Goal: Task Accomplishment & Management: Use online tool/utility

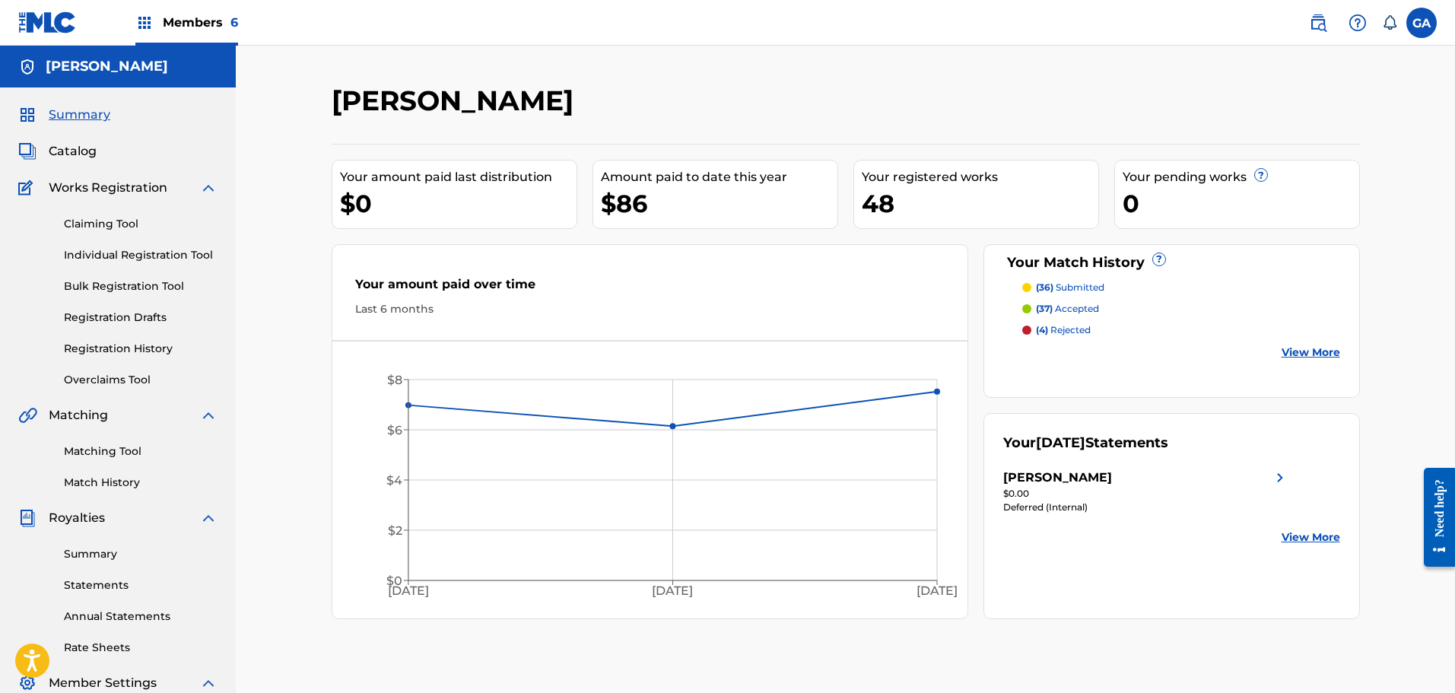
click at [77, 119] on span "Summary" at bounding box center [80, 115] width 62 height 18
click at [550, 114] on div "[PERSON_NAME]" at bounding box center [728, 106] width 792 height 45
click at [97, 342] on link "Registration History" at bounding box center [141, 349] width 154 height 16
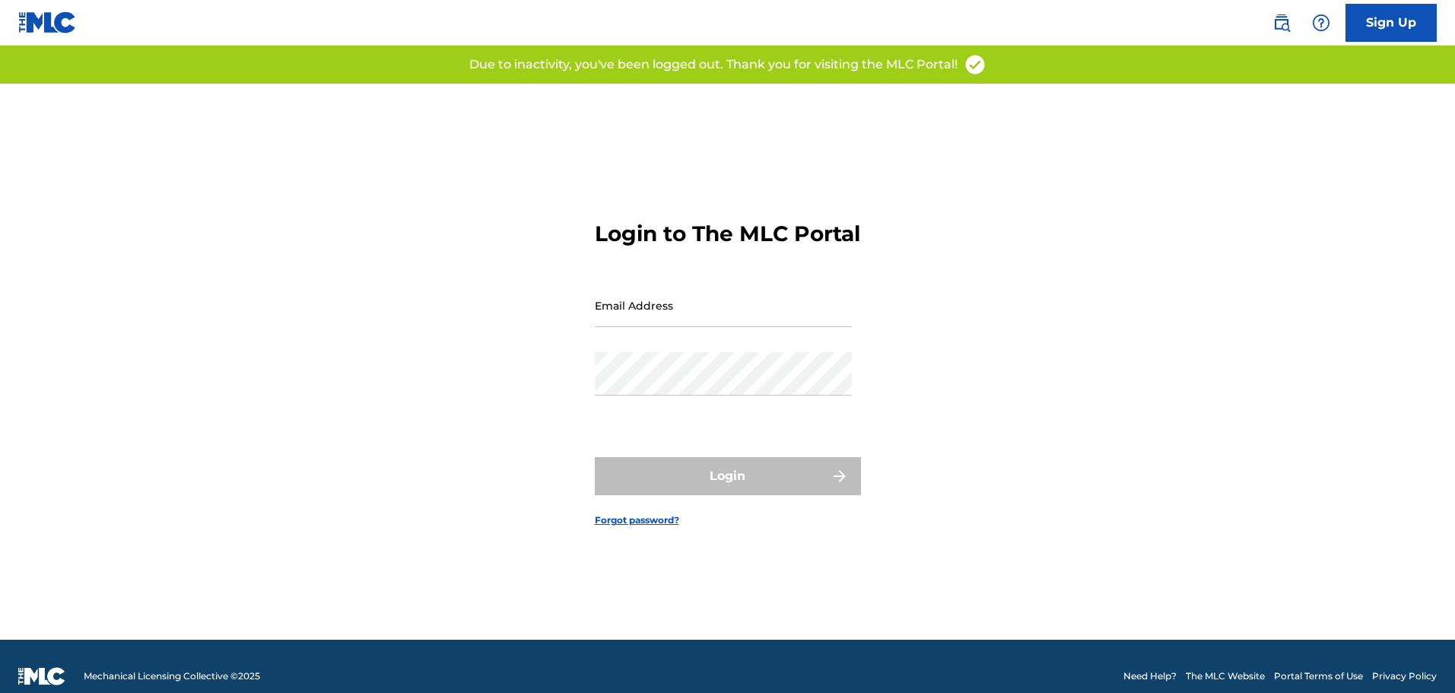
click at [772, 318] on input "Email Address" at bounding box center [723, 305] width 257 height 43
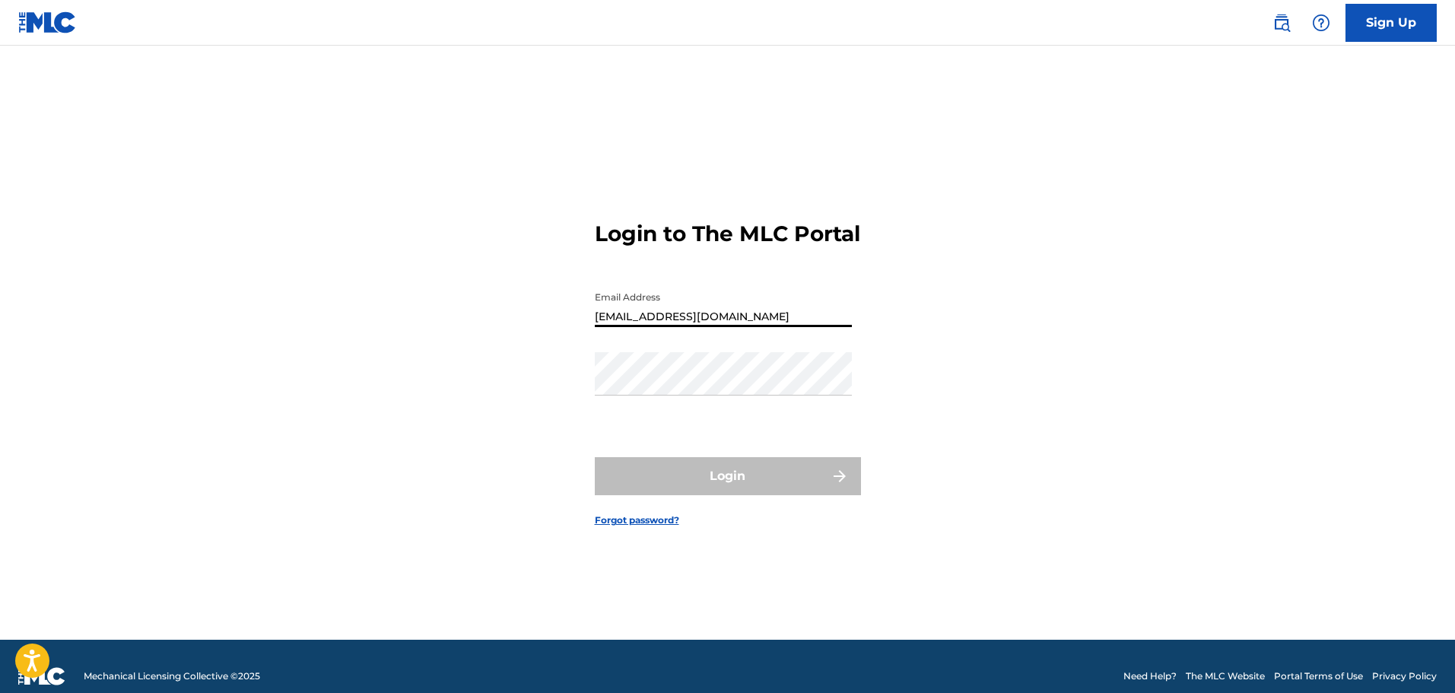
type input "[EMAIL_ADDRESS][DOMAIN_NAME]"
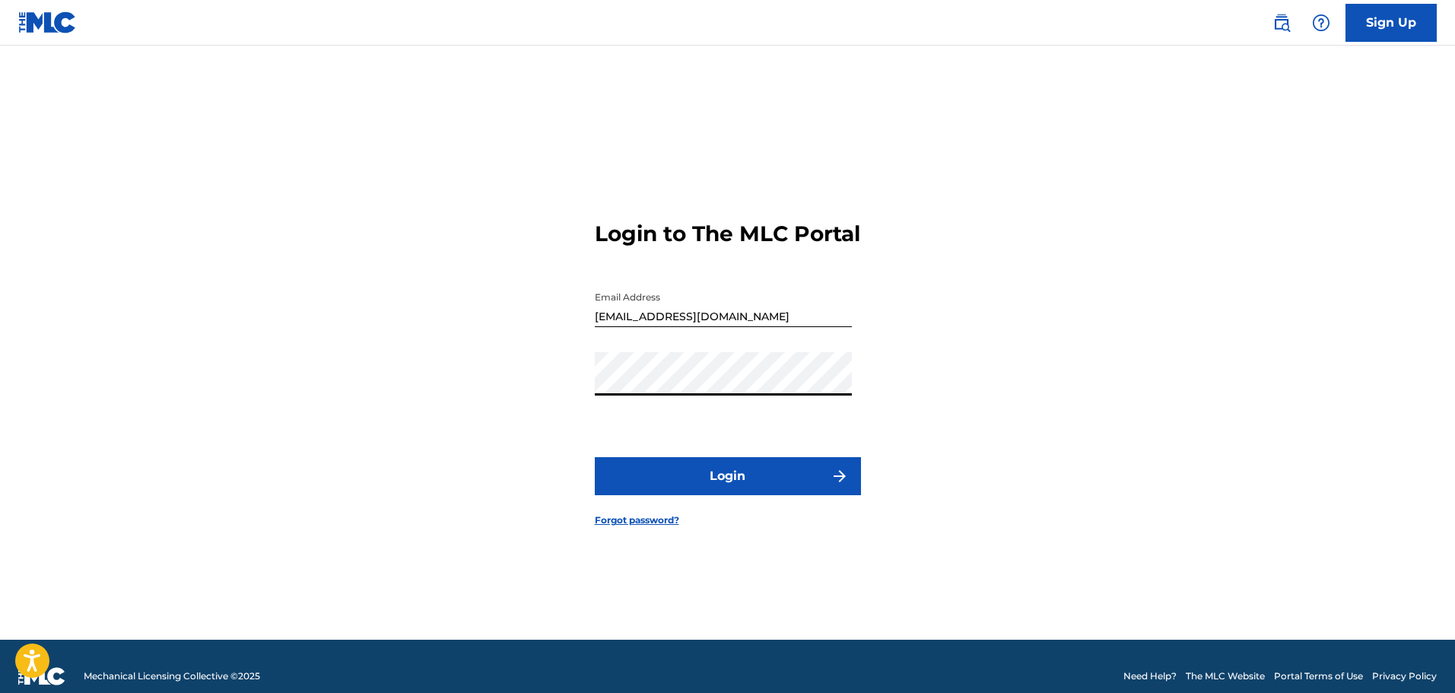
click at [595, 457] on button "Login" at bounding box center [728, 476] width 266 height 38
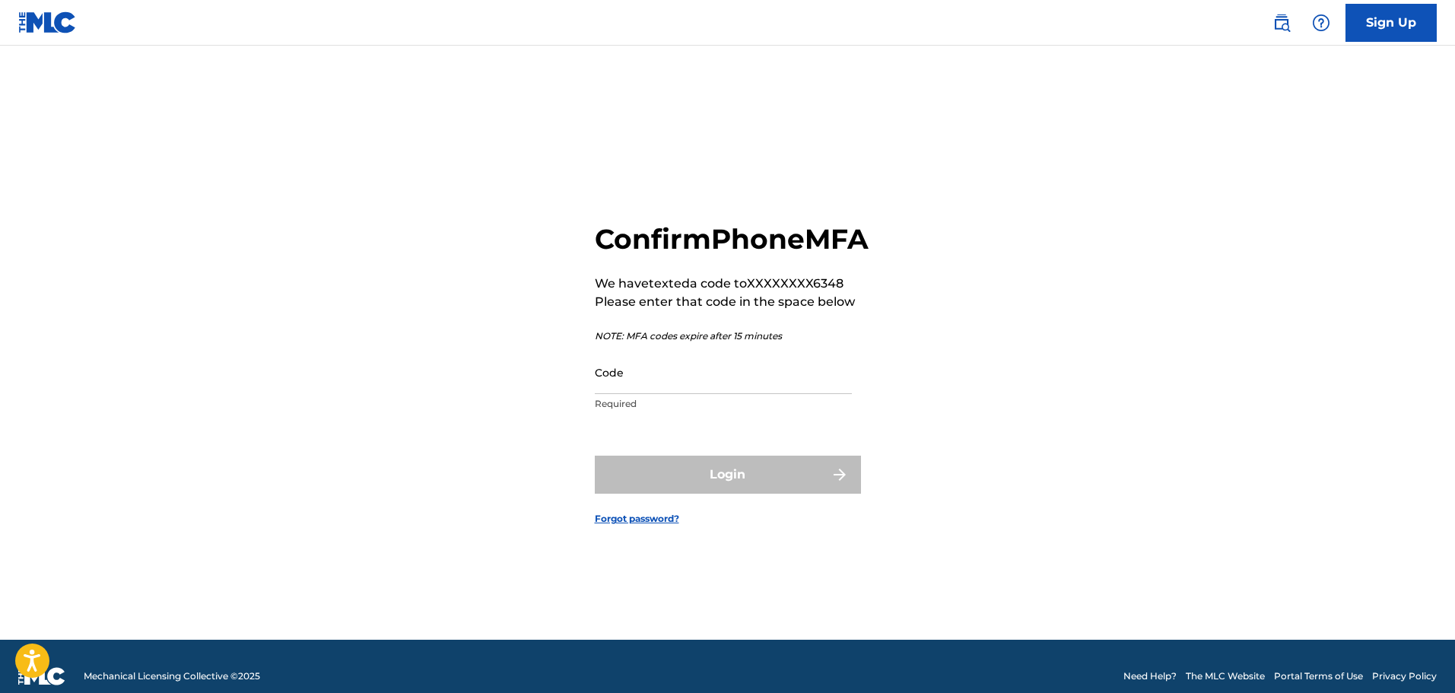
click at [733, 394] on input "Code" at bounding box center [723, 372] width 257 height 43
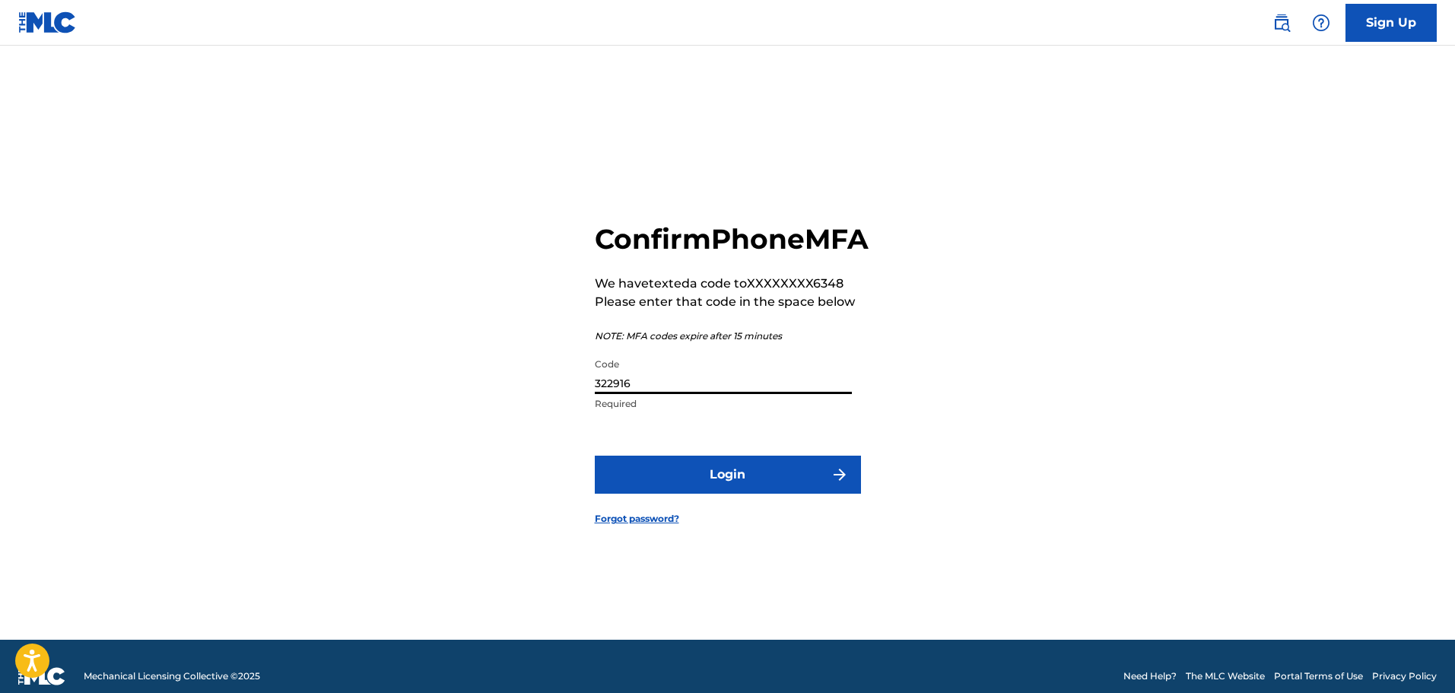
type input "322916"
click at [595, 456] on button "Login" at bounding box center [728, 475] width 266 height 38
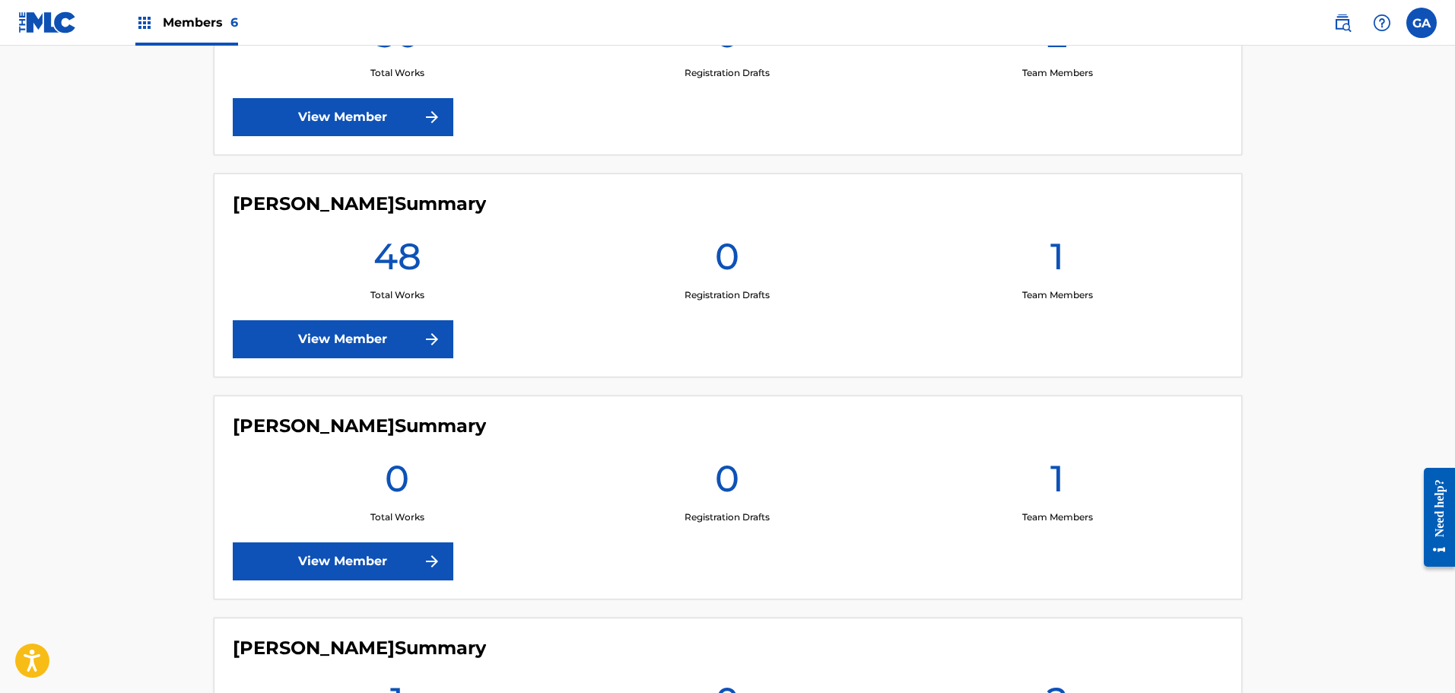
scroll to position [456, 0]
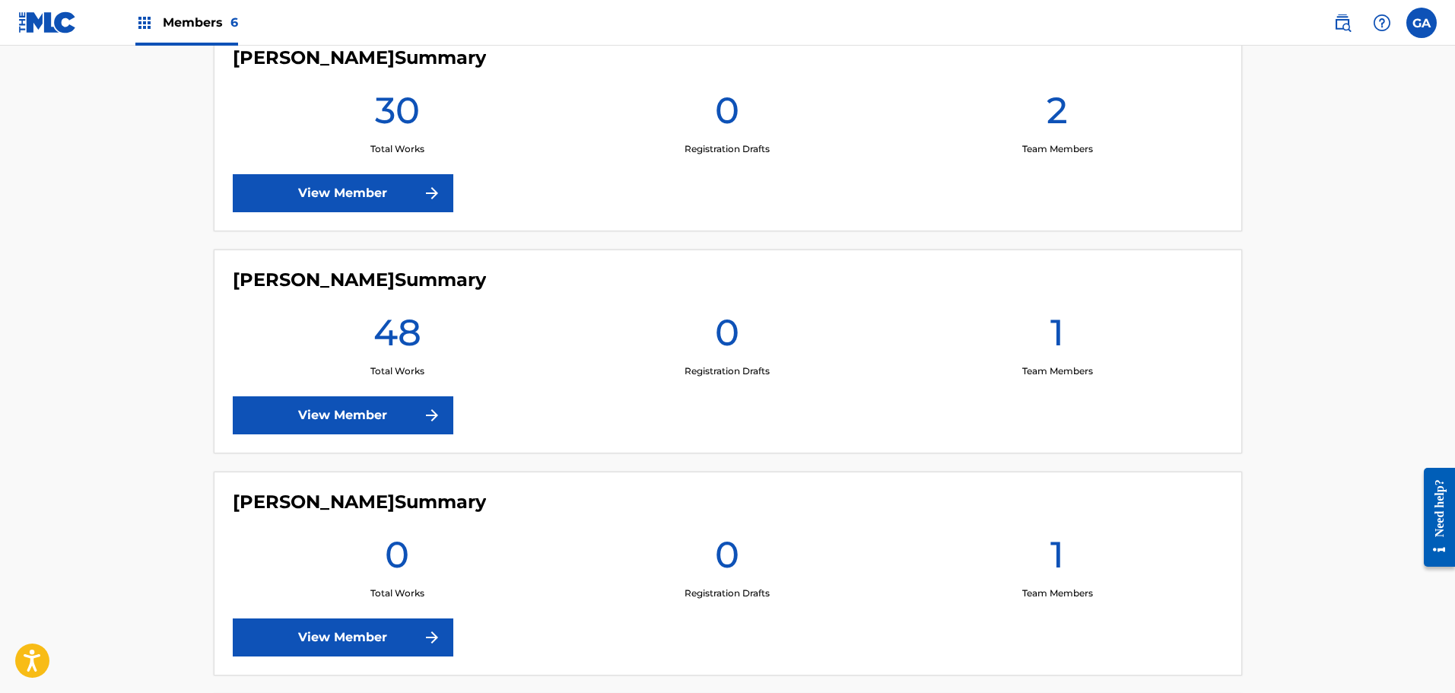
click at [423, 415] on img at bounding box center [432, 415] width 18 height 18
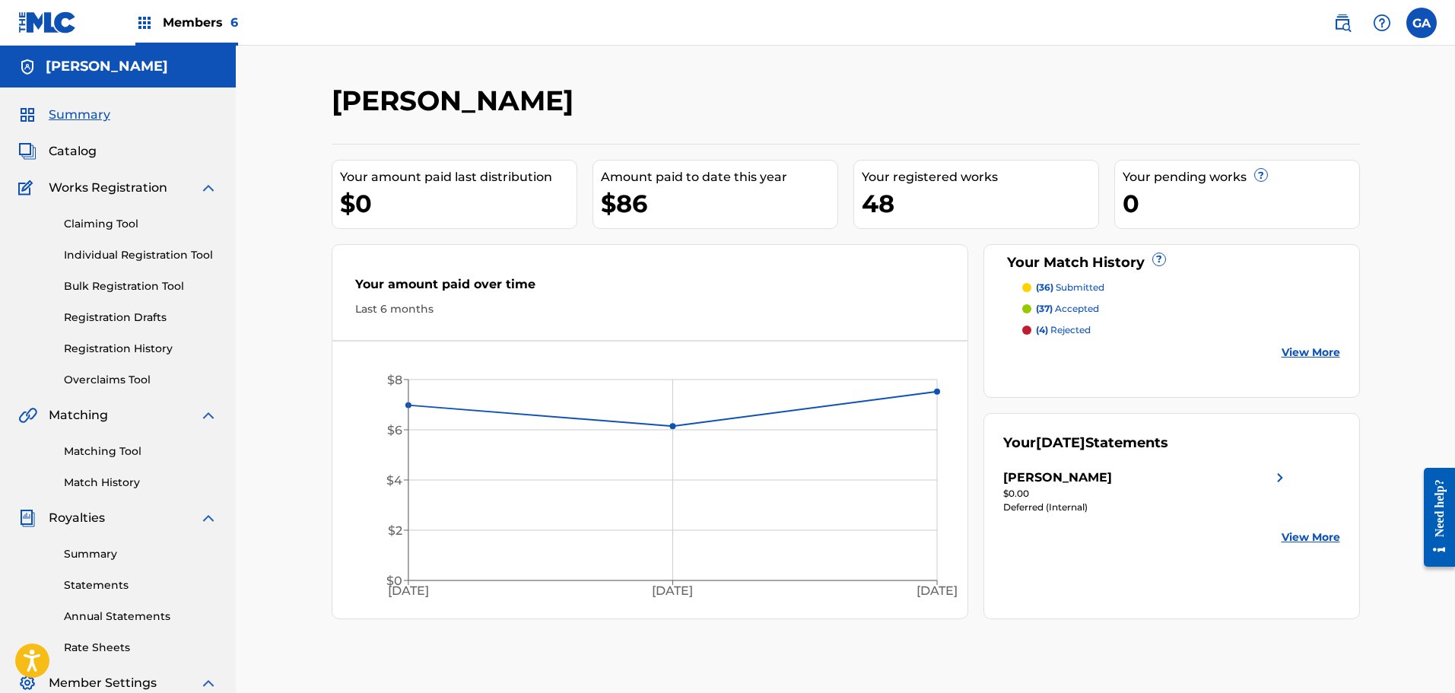
click at [160, 339] on div "Claiming Tool Individual Registration Tool Bulk Registration Tool Registration …" at bounding box center [117, 292] width 199 height 191
click at [151, 352] on link "Registration History" at bounding box center [141, 349] width 154 height 16
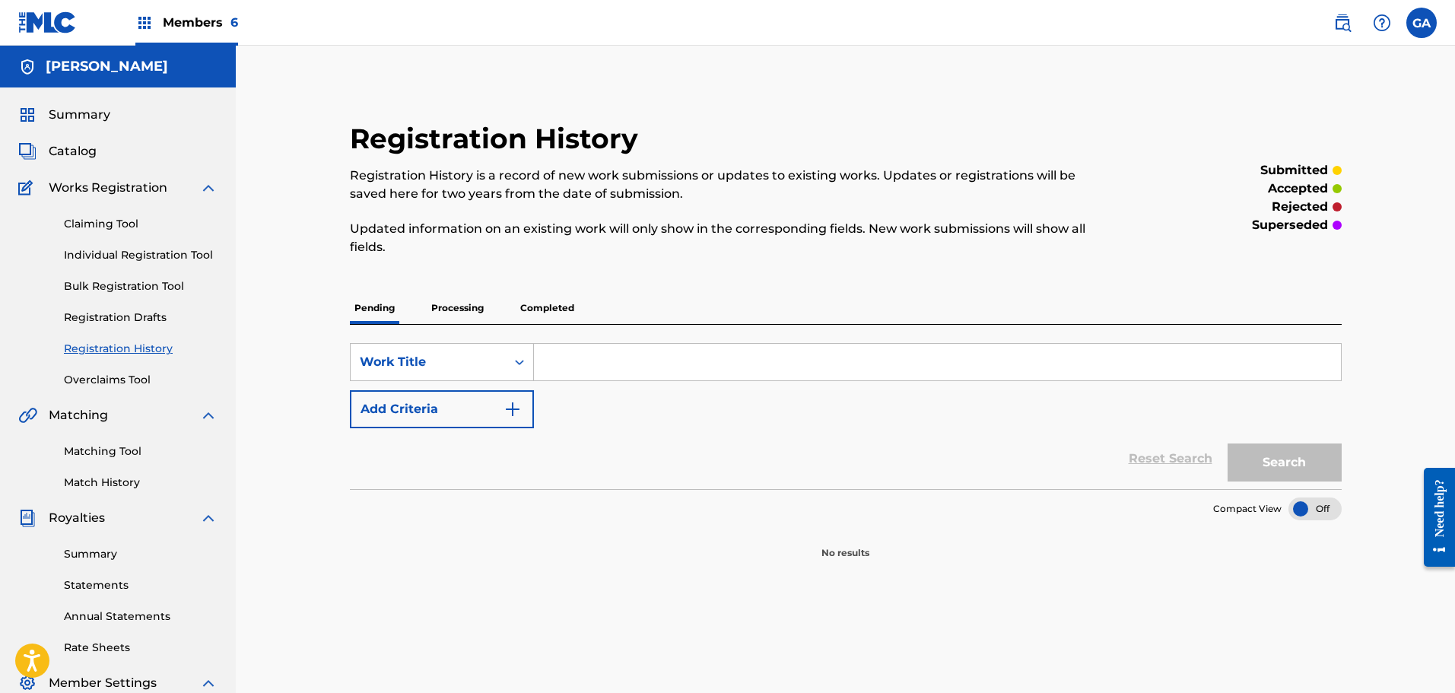
click at [457, 305] on p "Processing" at bounding box center [458, 308] width 62 height 32
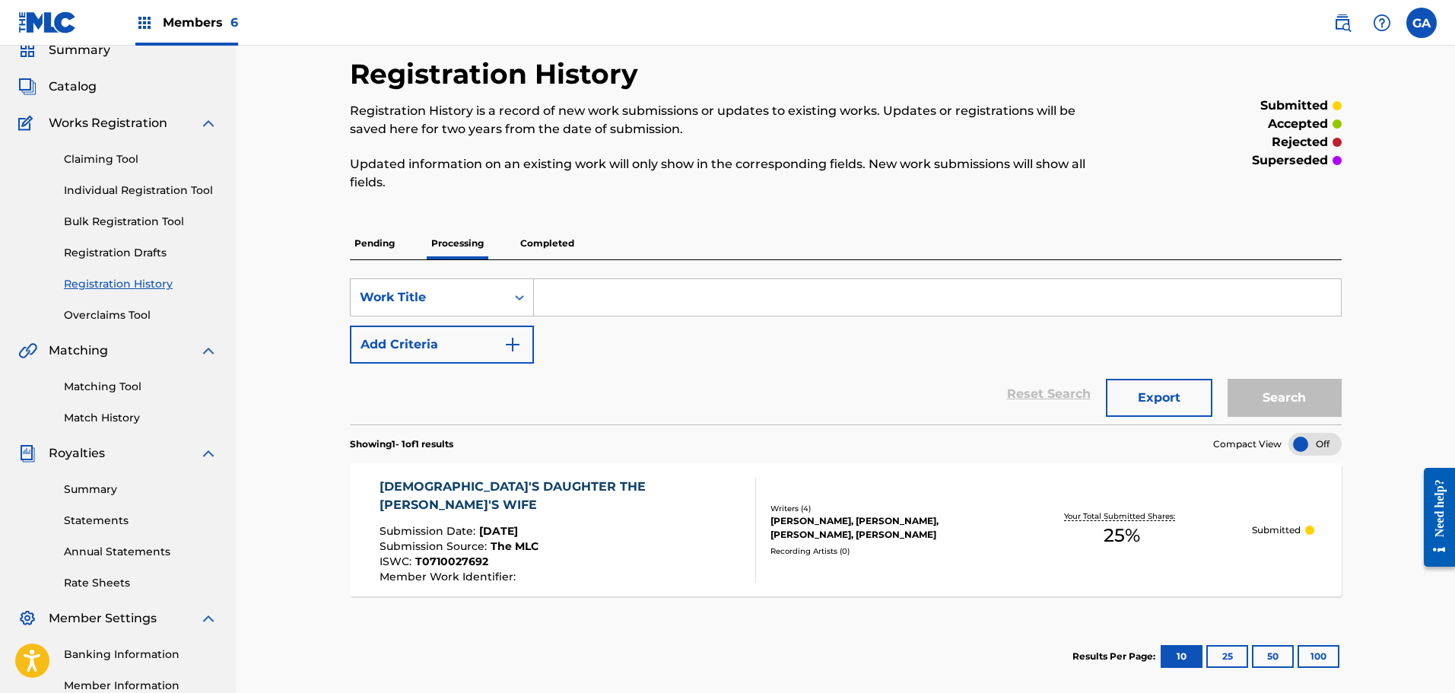
scroll to position [152, 0]
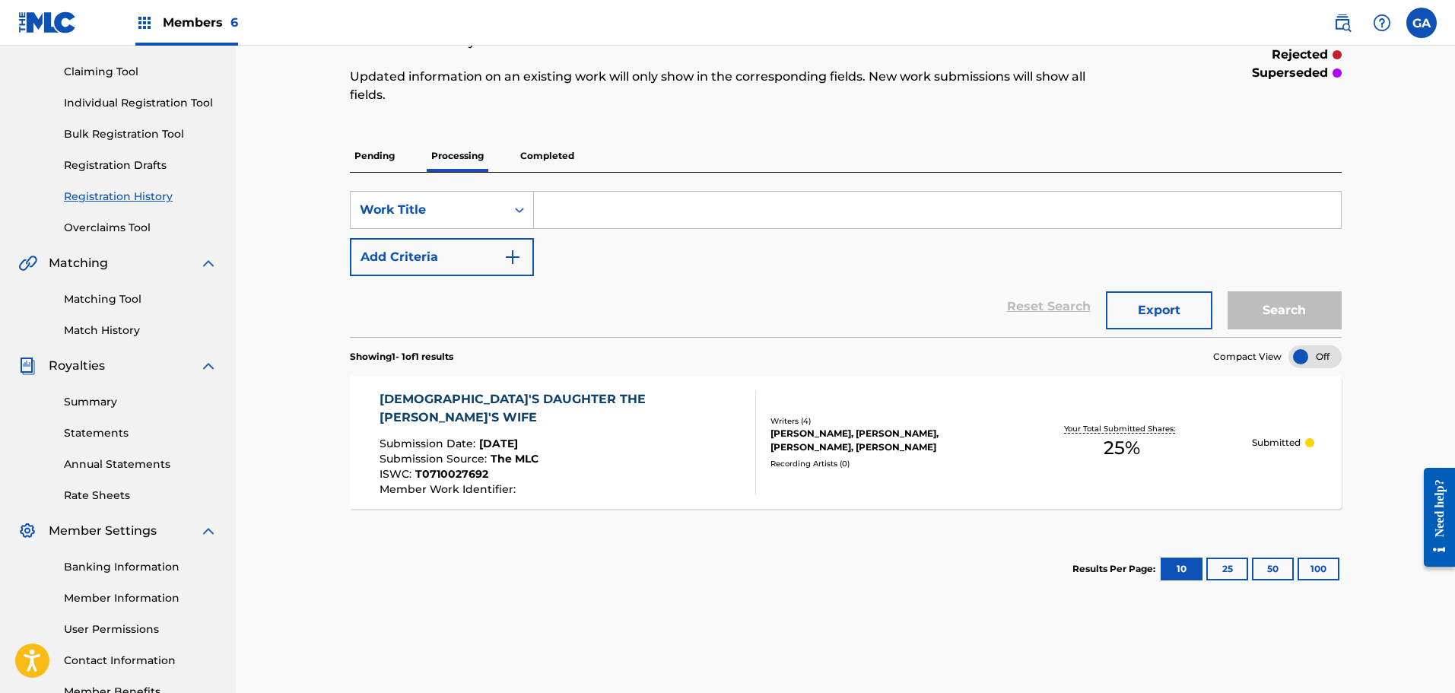
click at [533, 153] on p "Completed" at bounding box center [547, 156] width 63 height 32
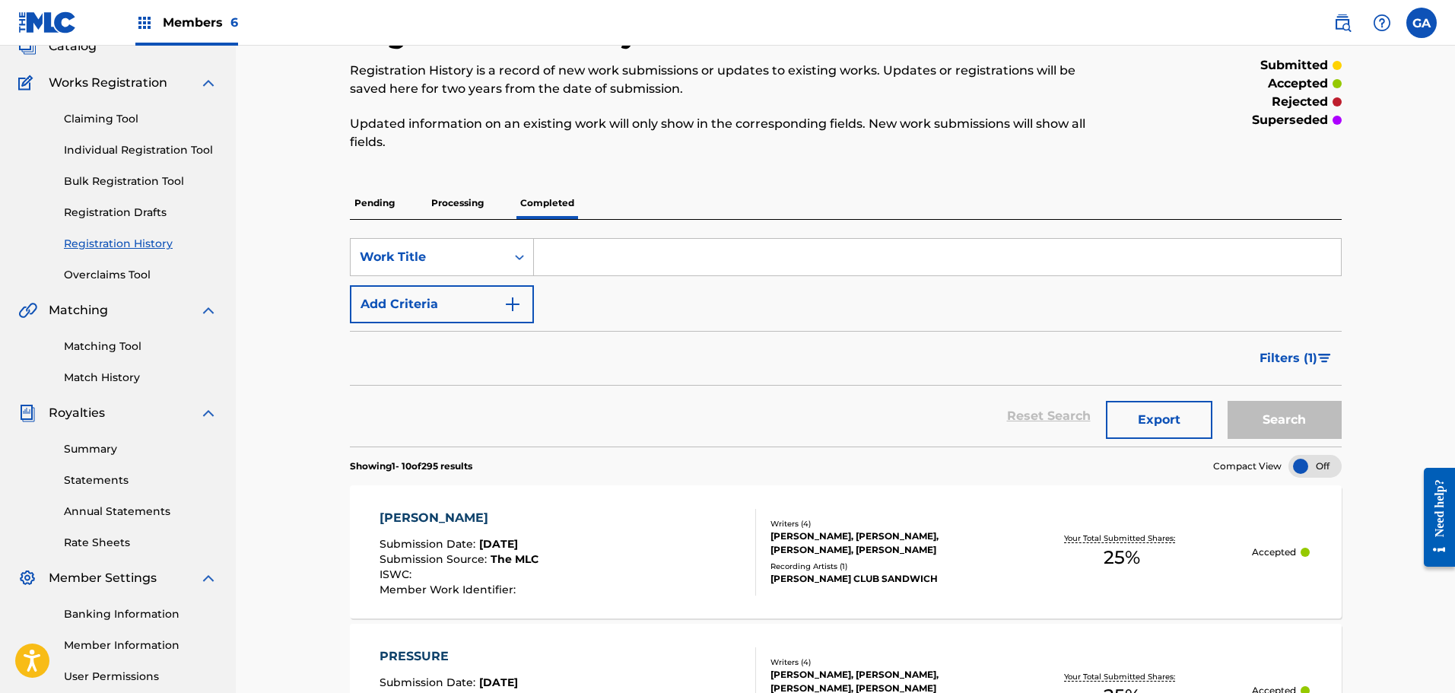
scroll to position [76, 0]
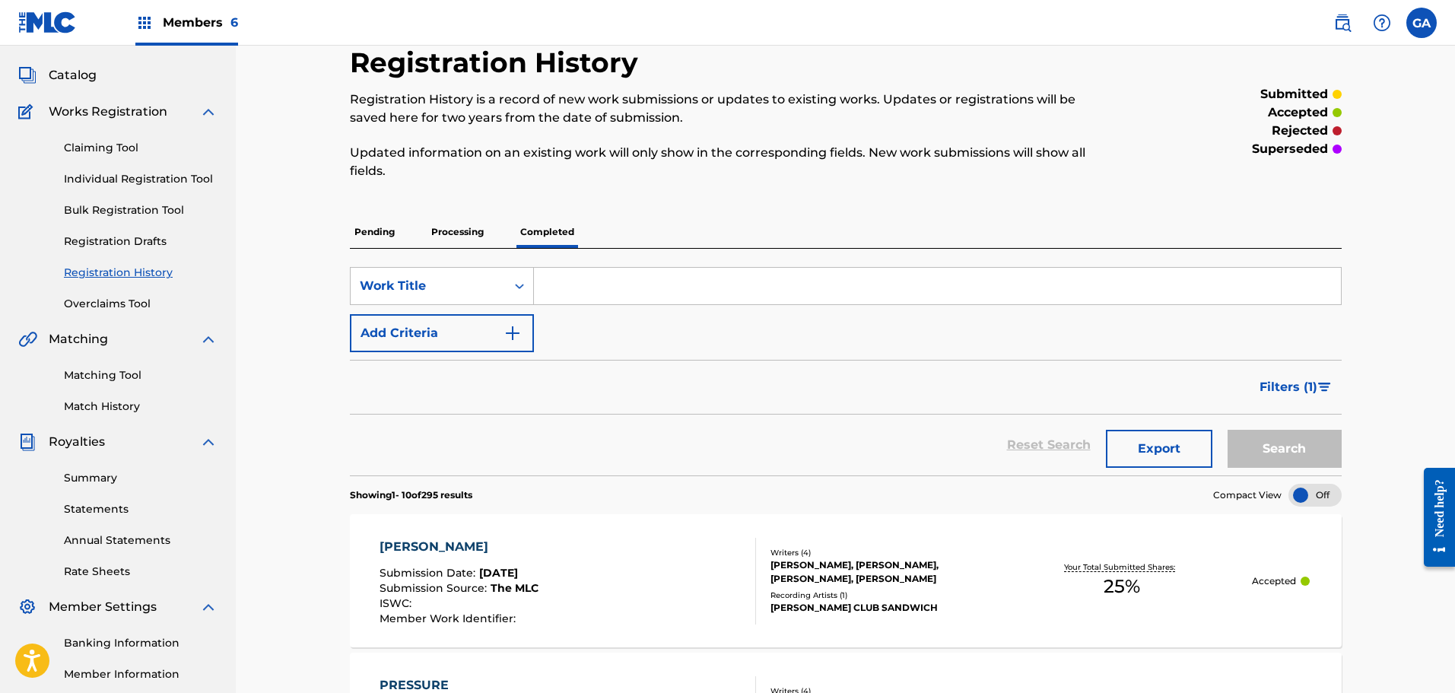
click at [116, 367] on link "Matching Tool" at bounding box center [141, 375] width 154 height 16
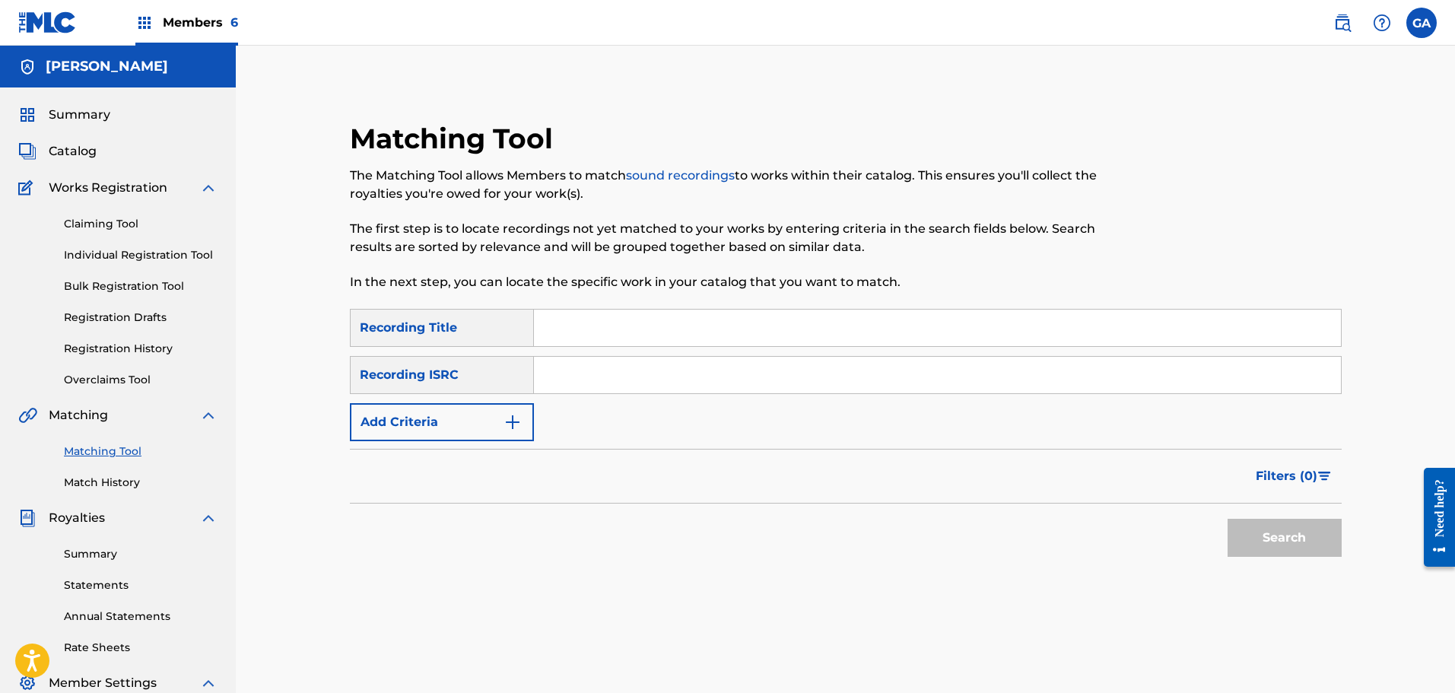
click at [111, 474] on div "Matching Tool Match History" at bounding box center [117, 457] width 199 height 66
click at [115, 478] on link "Match History" at bounding box center [141, 483] width 154 height 16
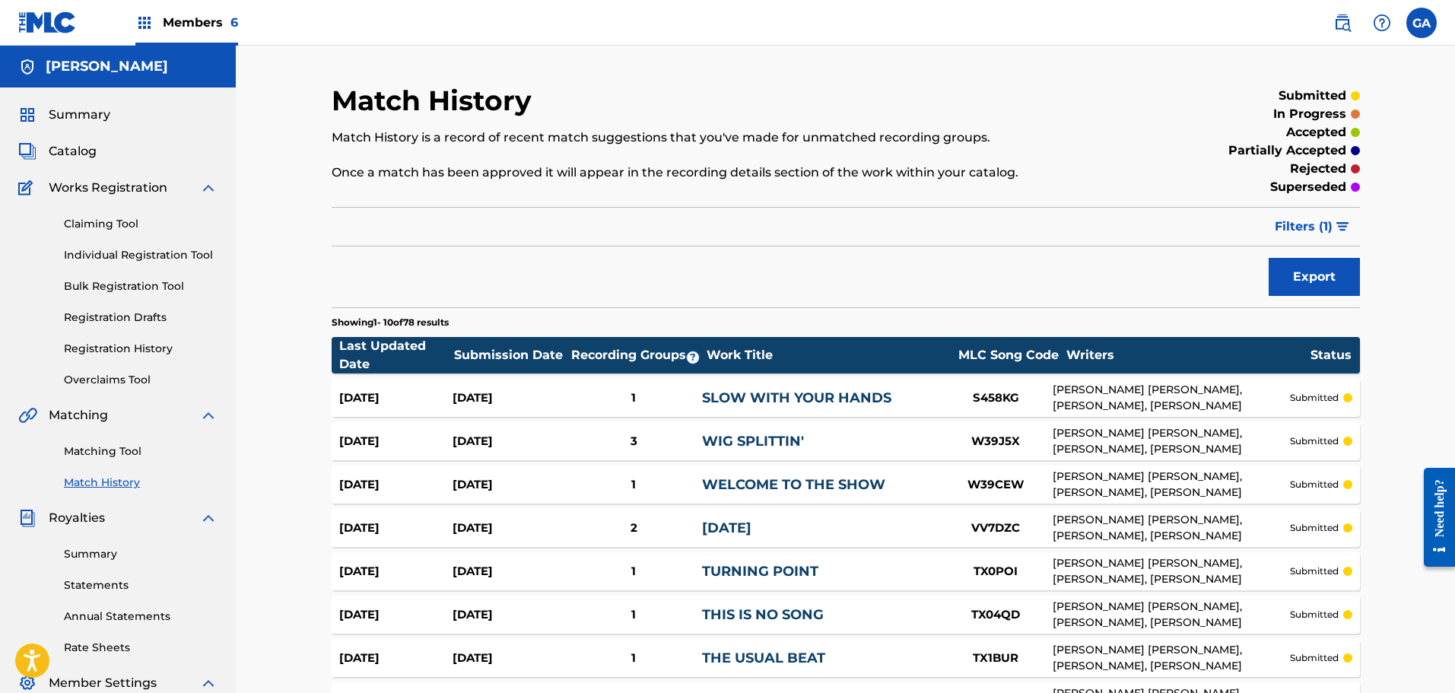
click at [119, 451] on link "Matching Tool" at bounding box center [141, 451] width 154 height 16
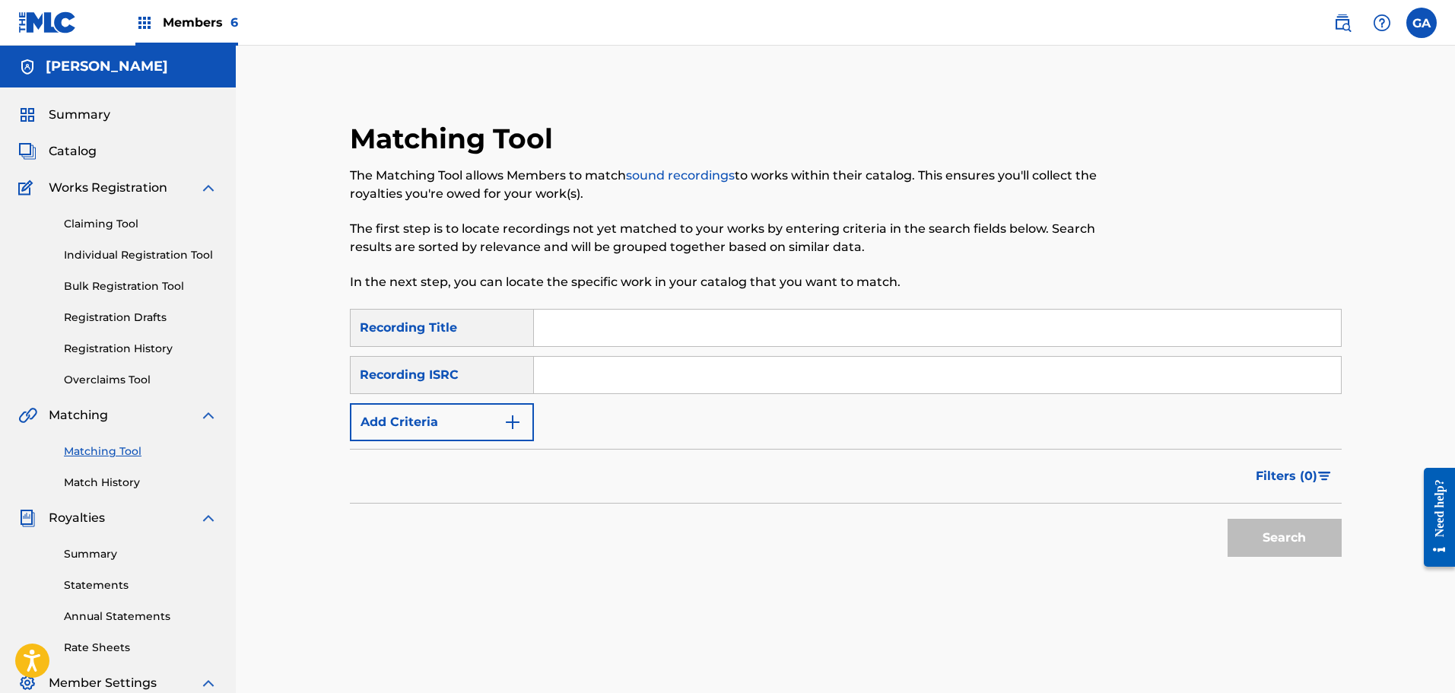
click at [584, 324] on input "Search Form" at bounding box center [937, 328] width 807 height 37
type input "pressure"
click at [486, 419] on button "Add Criteria" at bounding box center [442, 422] width 184 height 38
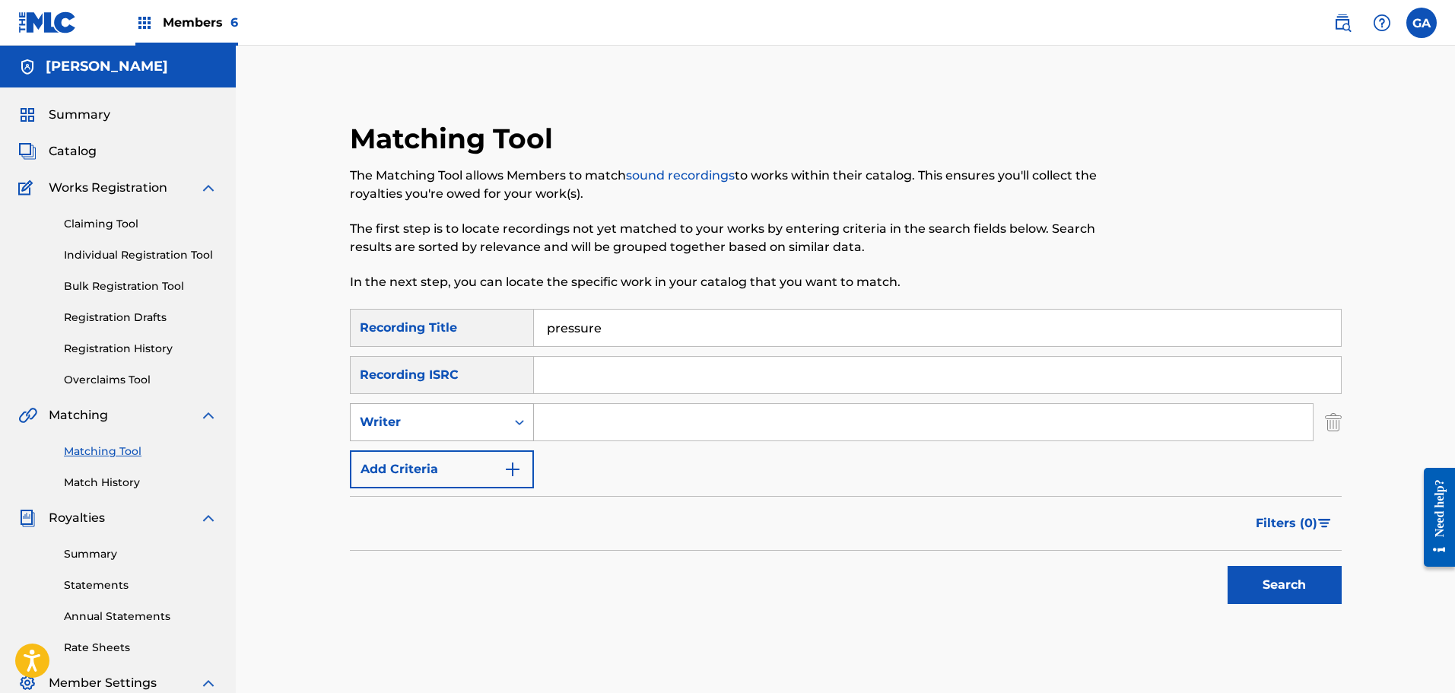
click at [443, 427] on div "Writer" at bounding box center [428, 422] width 137 height 18
click at [593, 421] on input "Search Form" at bounding box center [923, 422] width 779 height 37
type input "agis"
click at [1228, 566] on button "Search" at bounding box center [1285, 585] width 114 height 38
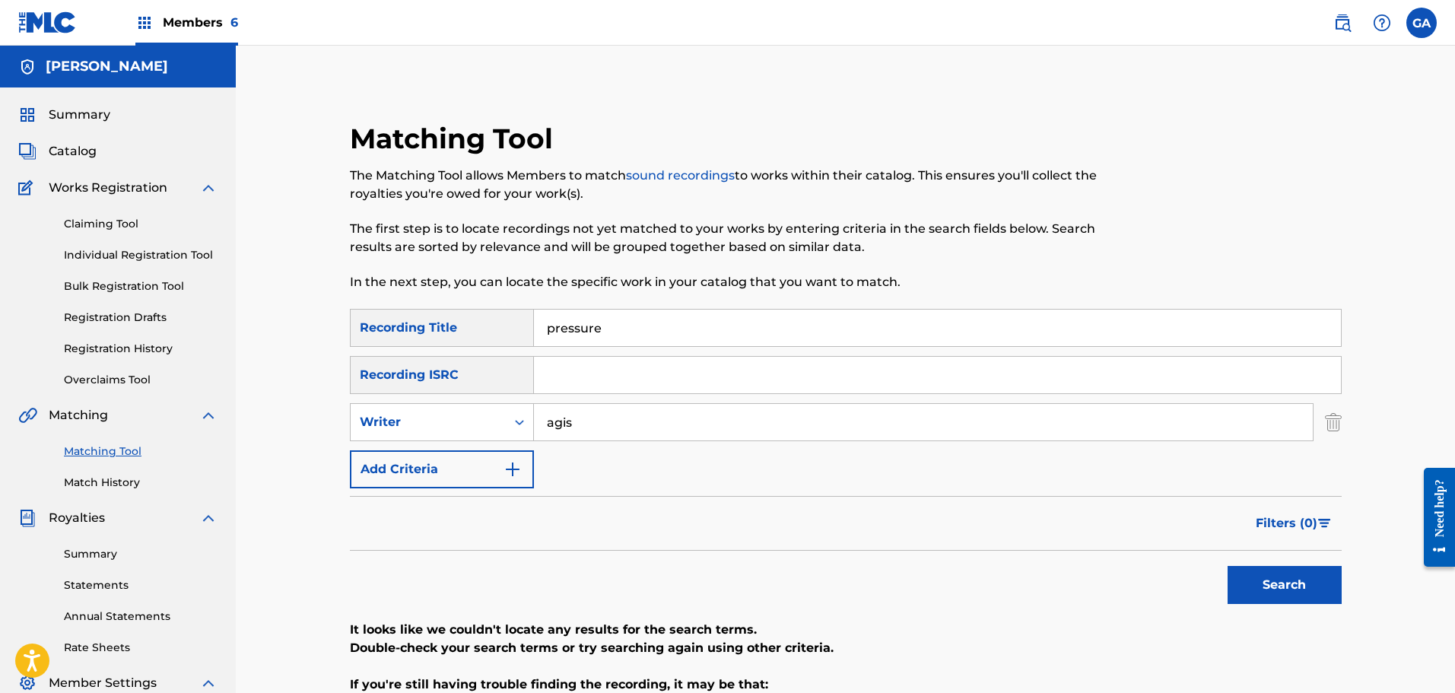
click at [129, 451] on link "Matching Tool" at bounding box center [141, 451] width 154 height 16
click at [74, 159] on span "Catalog" at bounding box center [73, 151] width 48 height 18
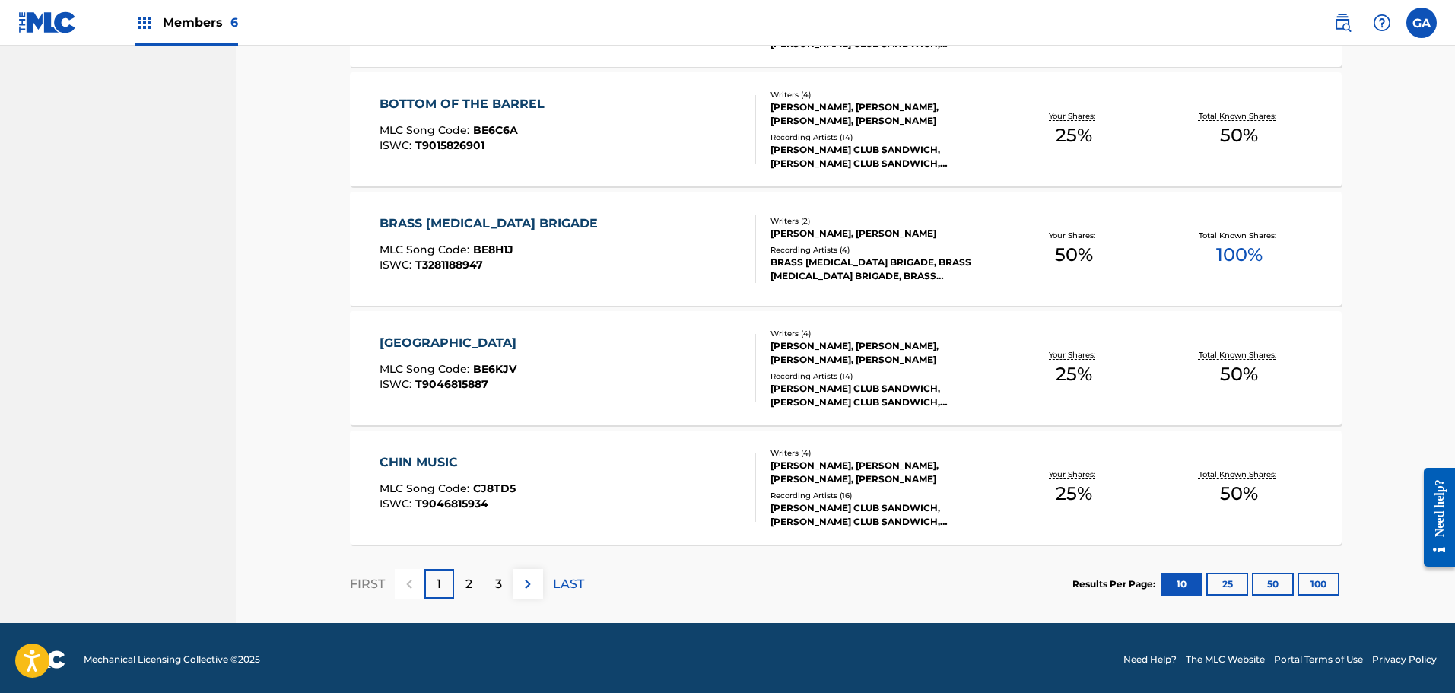
scroll to position [1086, 0]
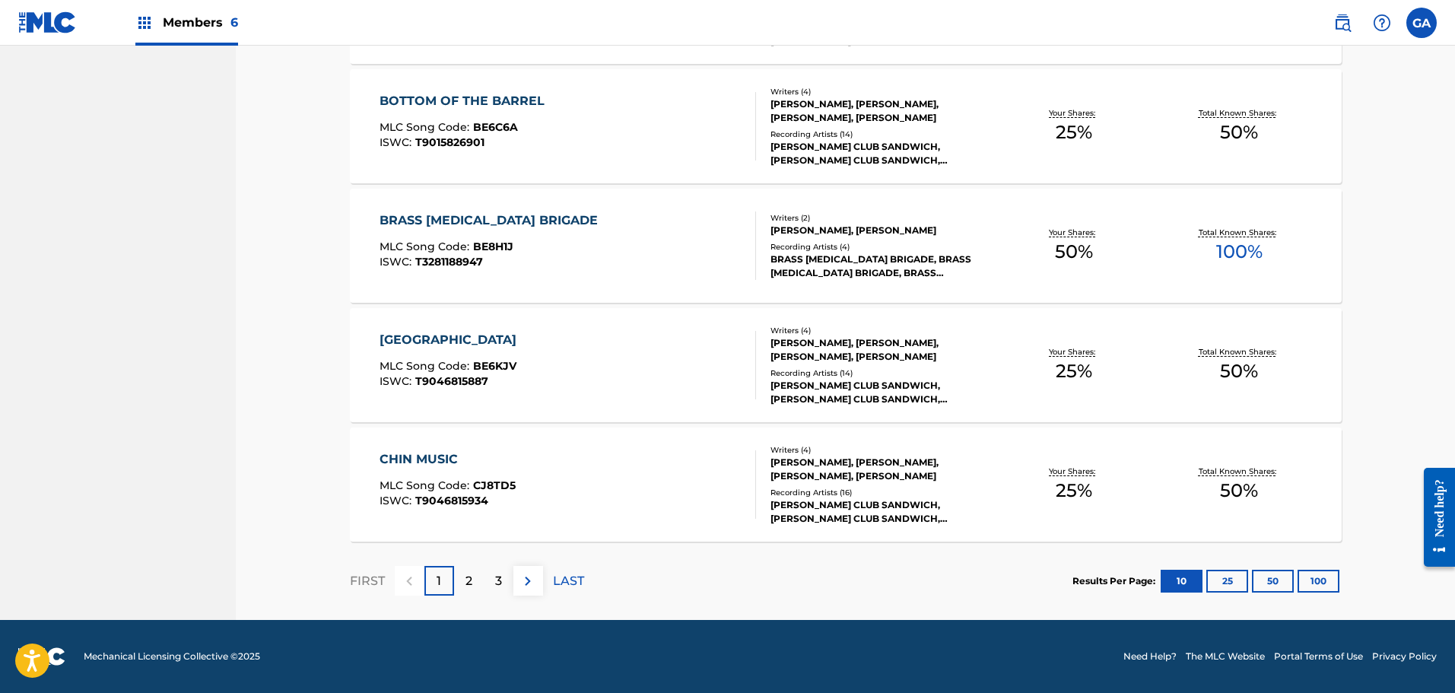
click at [1319, 578] on button "100" at bounding box center [1319, 581] width 42 height 23
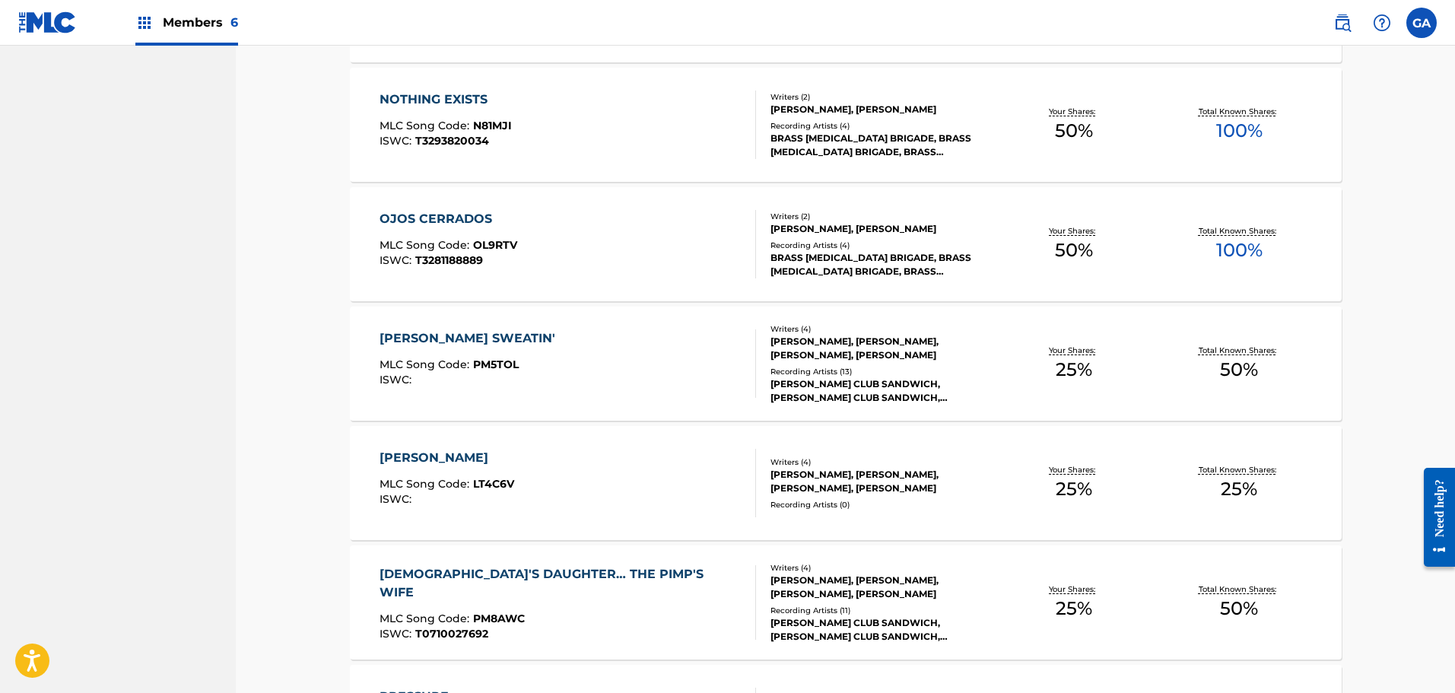
scroll to position [3596, 0]
click at [575, 460] on div "[PERSON_NAME] MLC Song Code : LT4C6V ISWC :" at bounding box center [568, 482] width 377 height 68
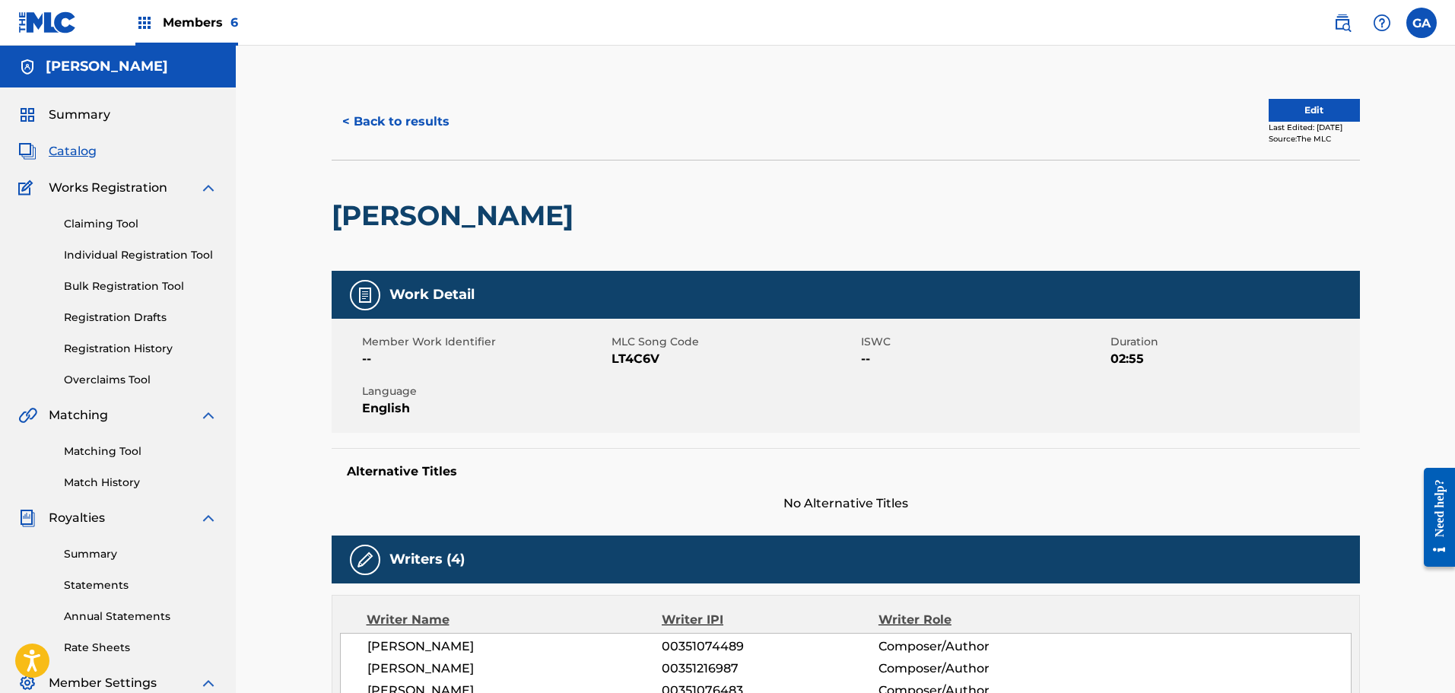
click at [91, 452] on link "Matching Tool" at bounding box center [141, 451] width 154 height 16
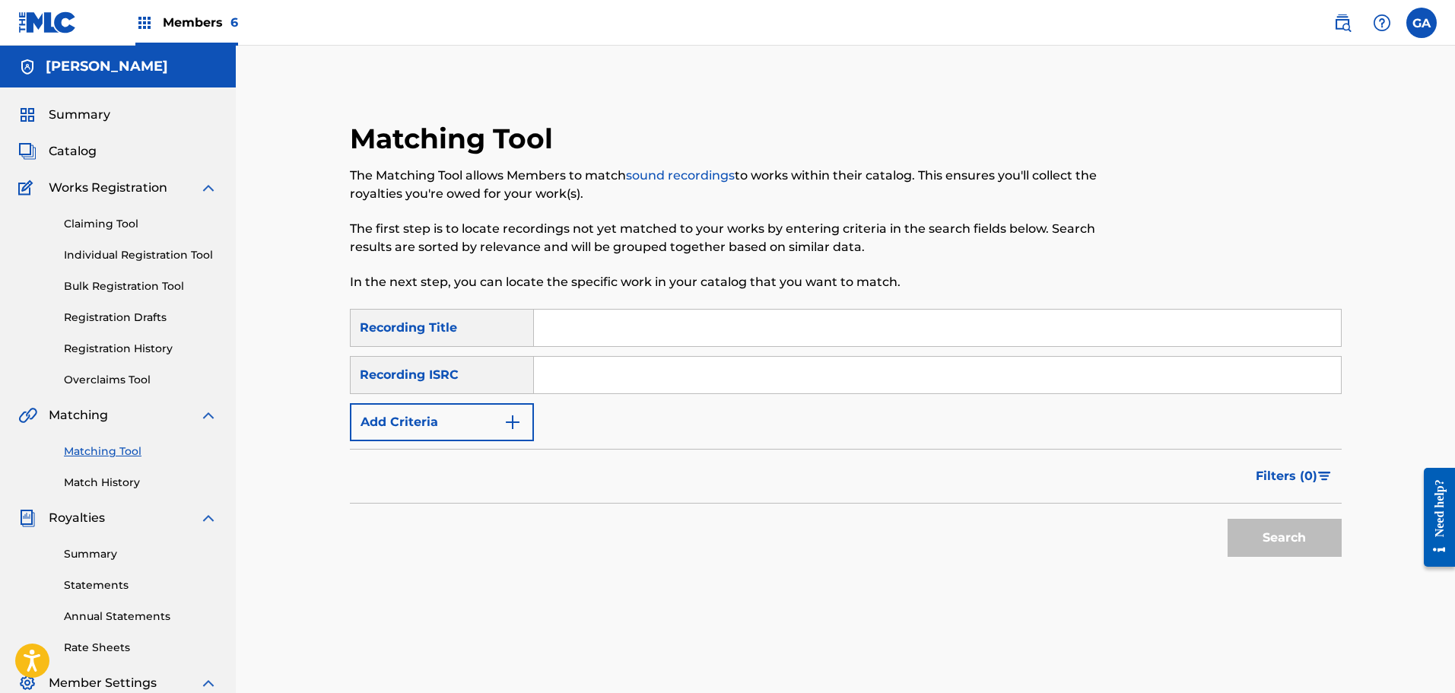
click at [617, 335] on input "Search Form" at bounding box center [937, 328] width 807 height 37
type input "[PERSON_NAME]"
click at [434, 437] on button "Add Criteria" at bounding box center [442, 422] width 184 height 38
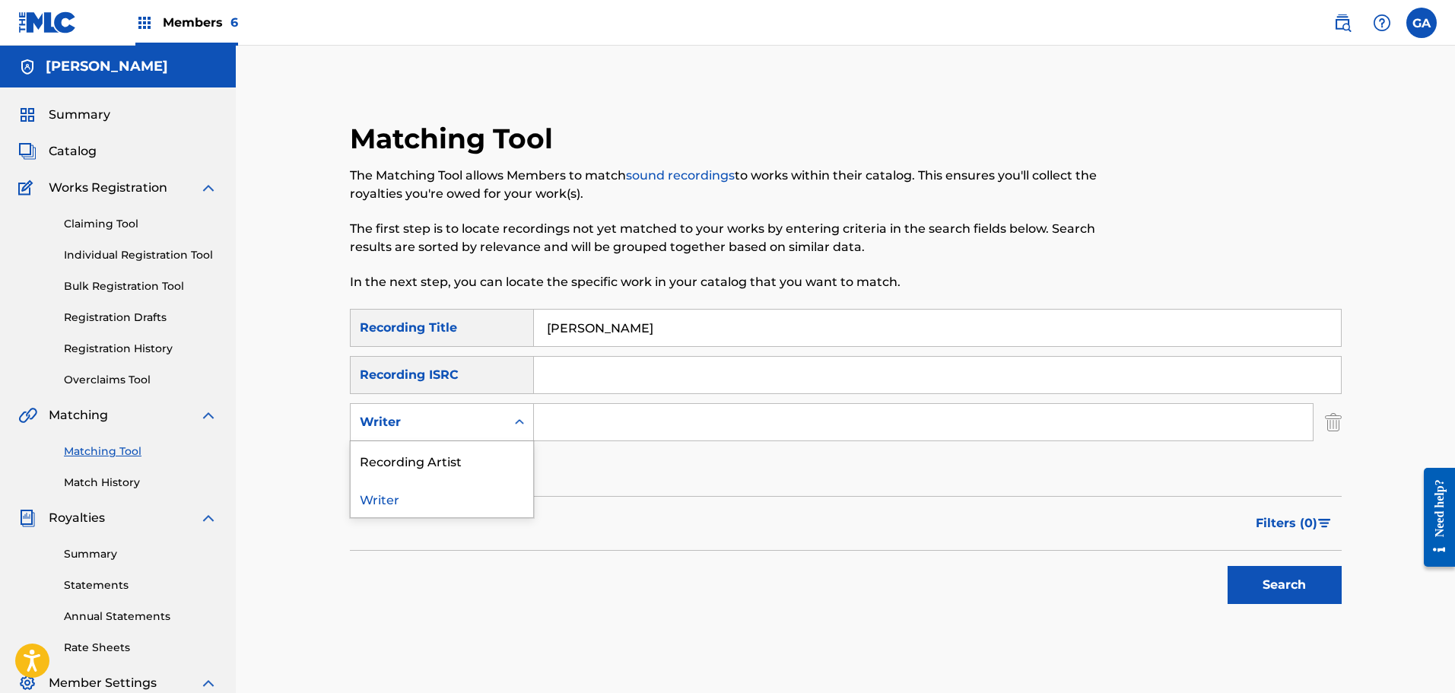
click at [469, 415] on div "Writer" at bounding box center [428, 422] width 137 height 18
drag, startPoint x: 439, startPoint y: 460, endPoint x: 481, endPoint y: 450, distance: 43.7
click at [443, 460] on div "Recording Artist" at bounding box center [442, 460] width 183 height 38
click at [570, 430] on input "Search Form" at bounding box center [923, 422] width 779 height 37
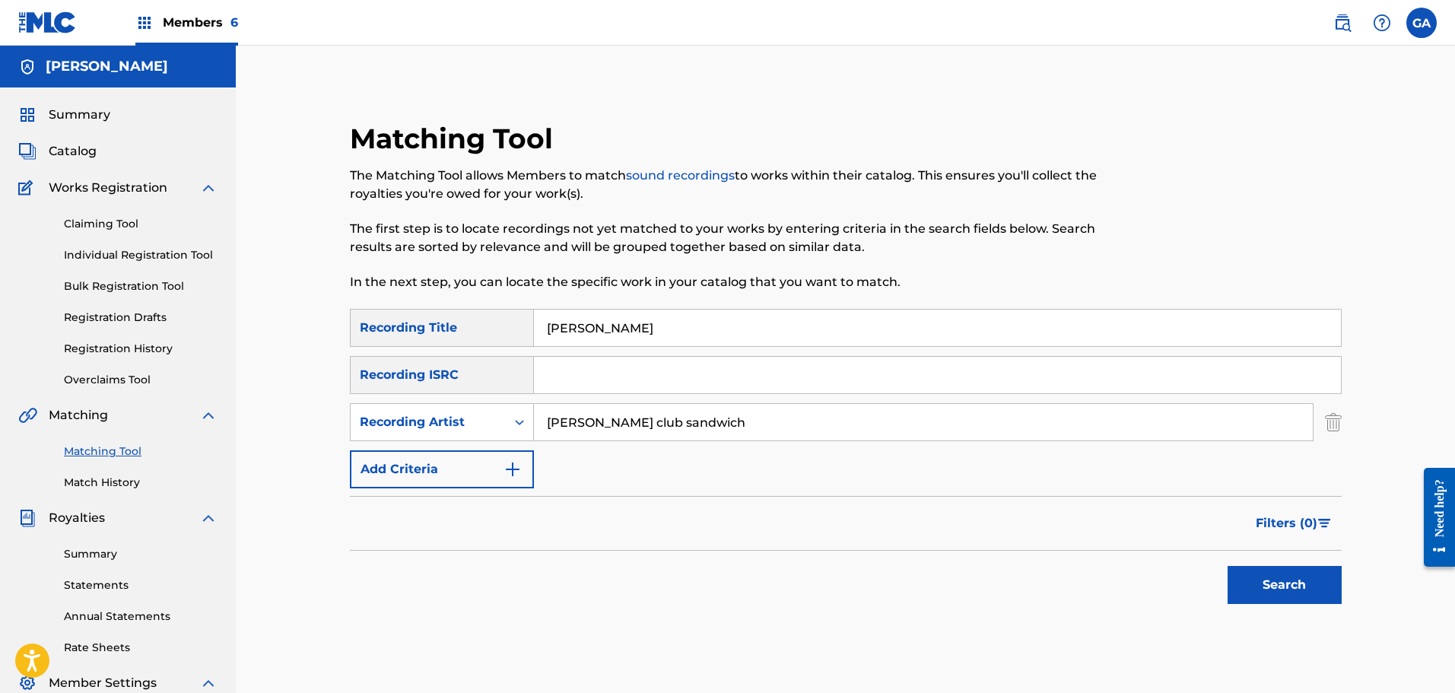
type input "[PERSON_NAME] club sandwich"
click at [1228, 566] on button "Search" at bounding box center [1285, 585] width 114 height 38
click at [100, 484] on link "Match History" at bounding box center [141, 483] width 154 height 16
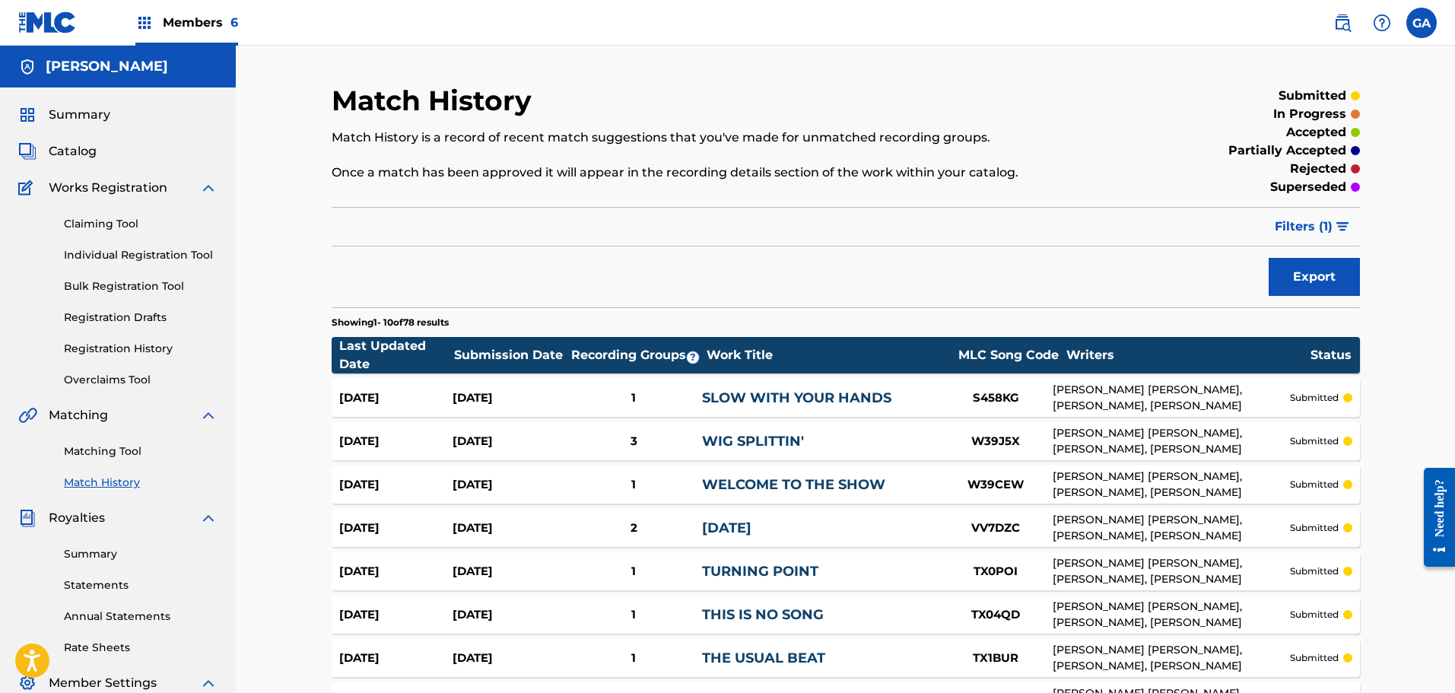
click at [117, 452] on link "Matching Tool" at bounding box center [141, 451] width 154 height 16
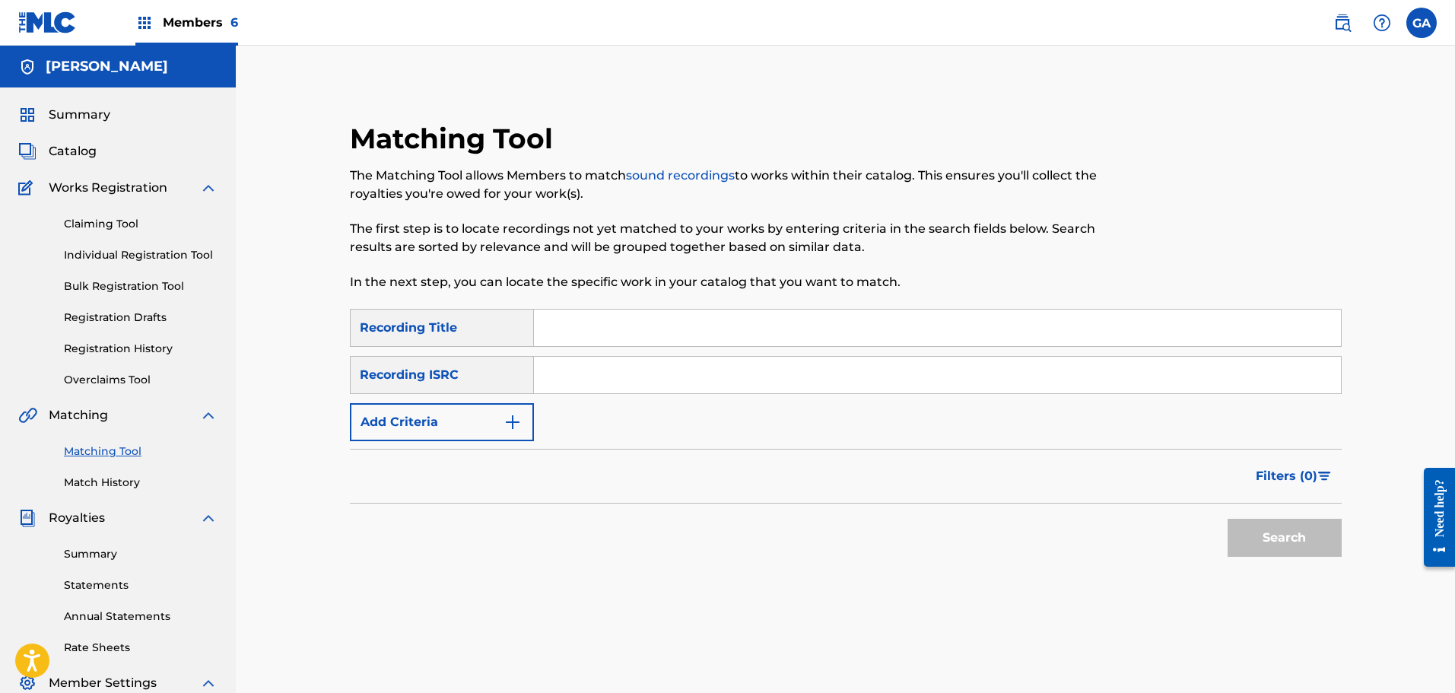
click at [97, 112] on span "Summary" at bounding box center [80, 115] width 62 height 18
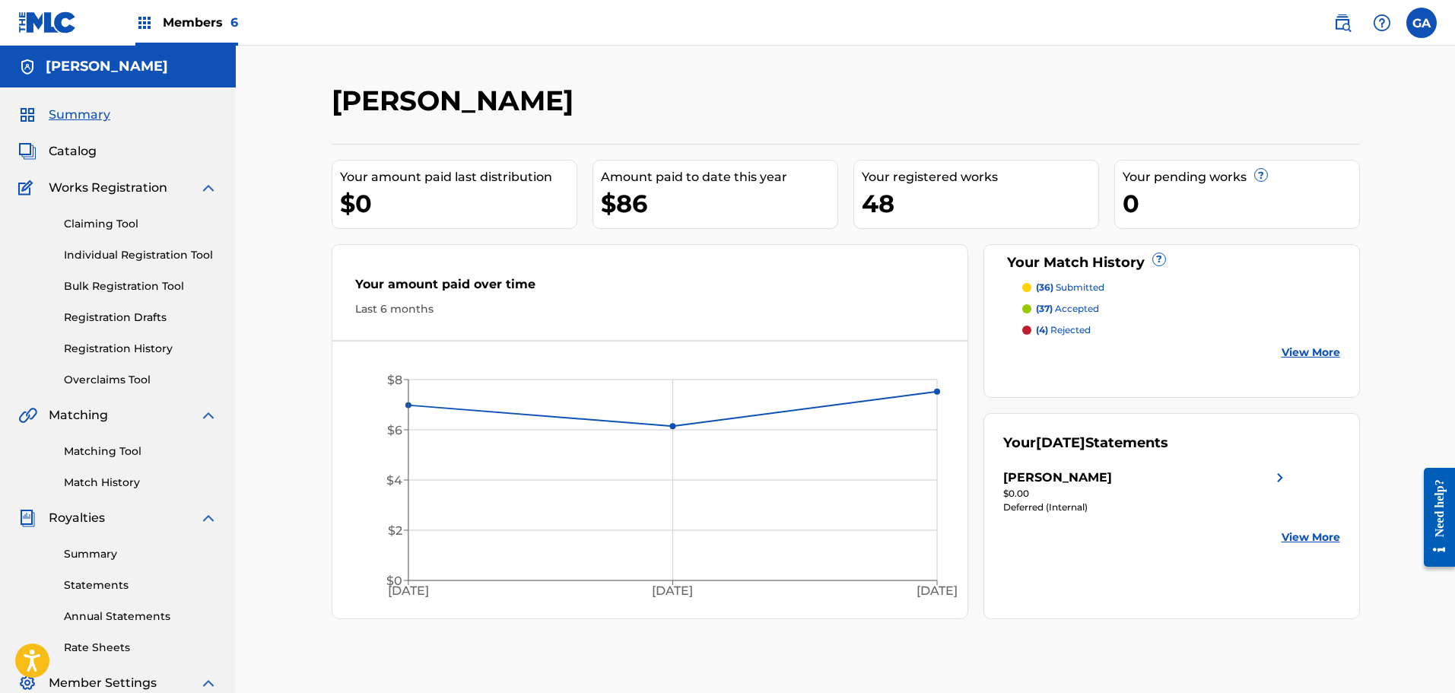
click at [62, 150] on span "Catalog" at bounding box center [73, 151] width 48 height 18
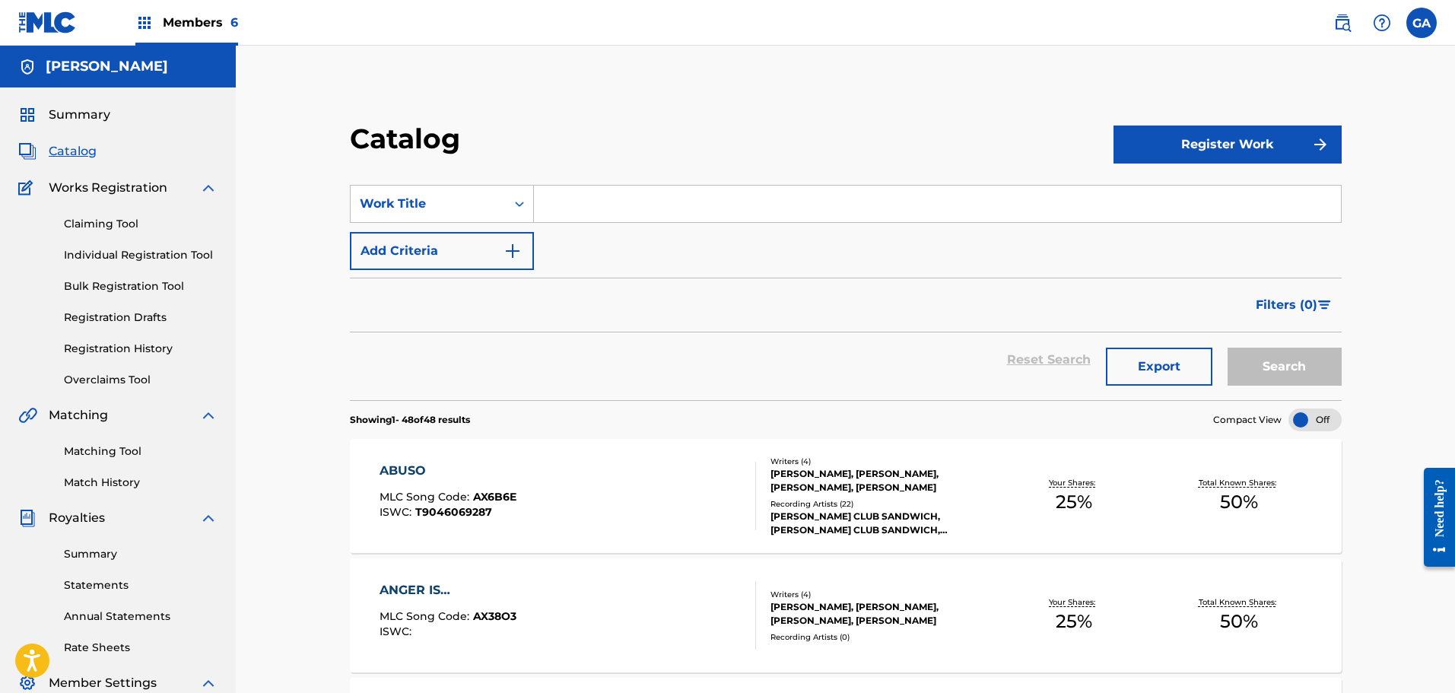
drag, startPoint x: 85, startPoint y: 201, endPoint x: 471, endPoint y: 371, distance: 421.6
click at [471, 371] on div "Reset Search Export Search" at bounding box center [846, 359] width 992 height 55
click at [194, 14] on span "Members 6" at bounding box center [200, 22] width 75 height 17
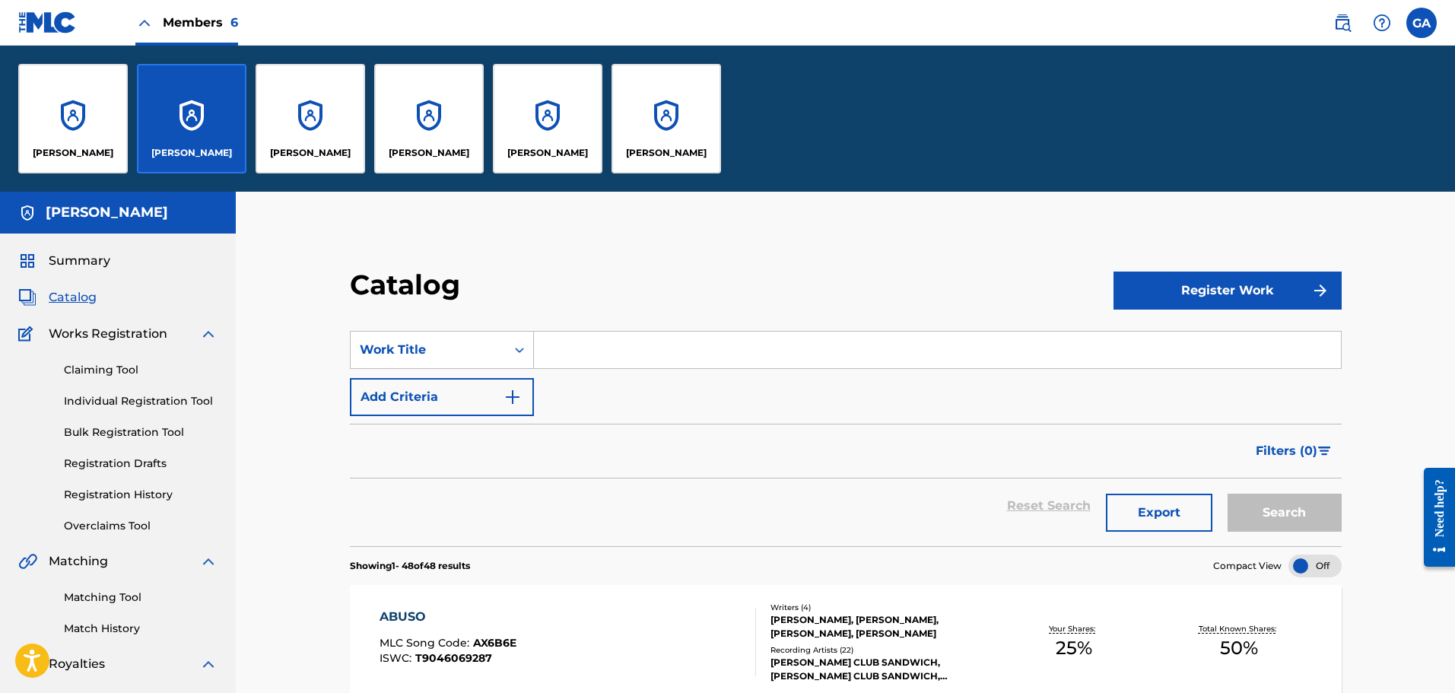
click at [581, 141] on div "[PERSON_NAME]" at bounding box center [548, 119] width 110 height 110
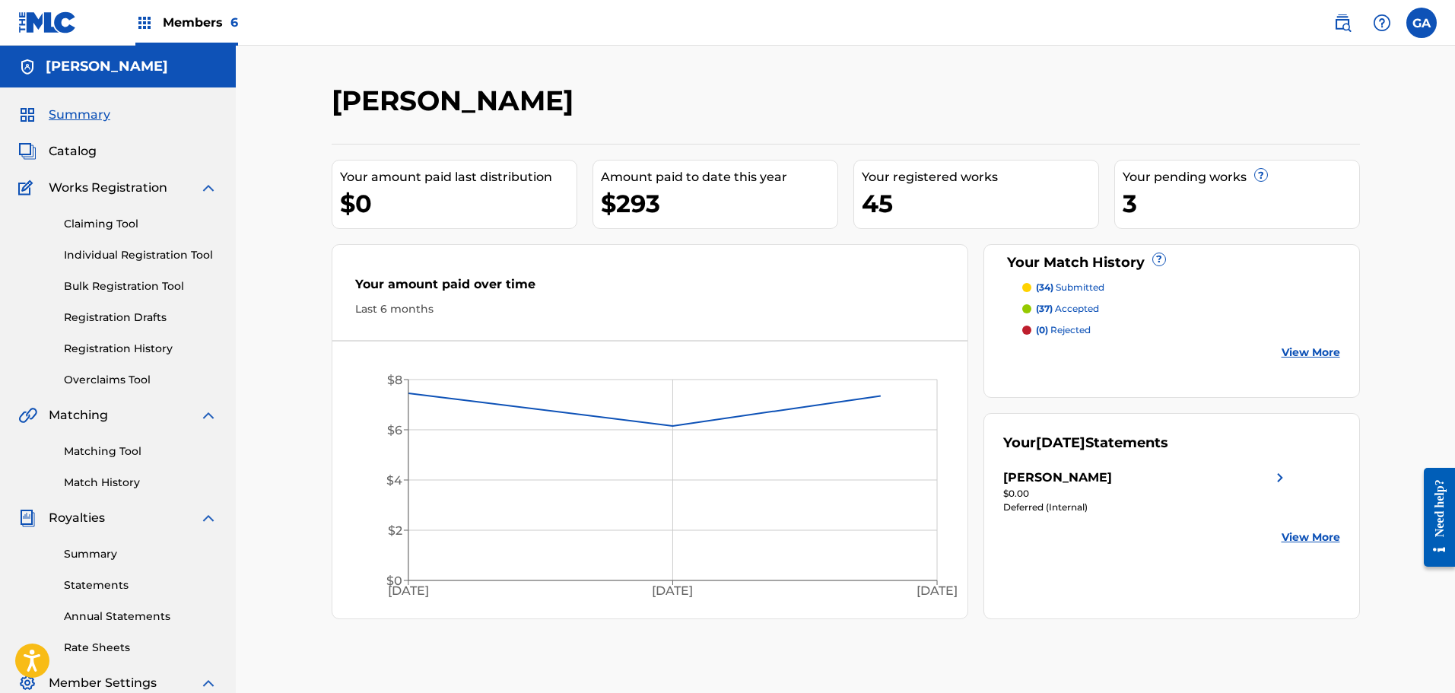
click at [159, 345] on link "Registration History" at bounding box center [141, 349] width 154 height 16
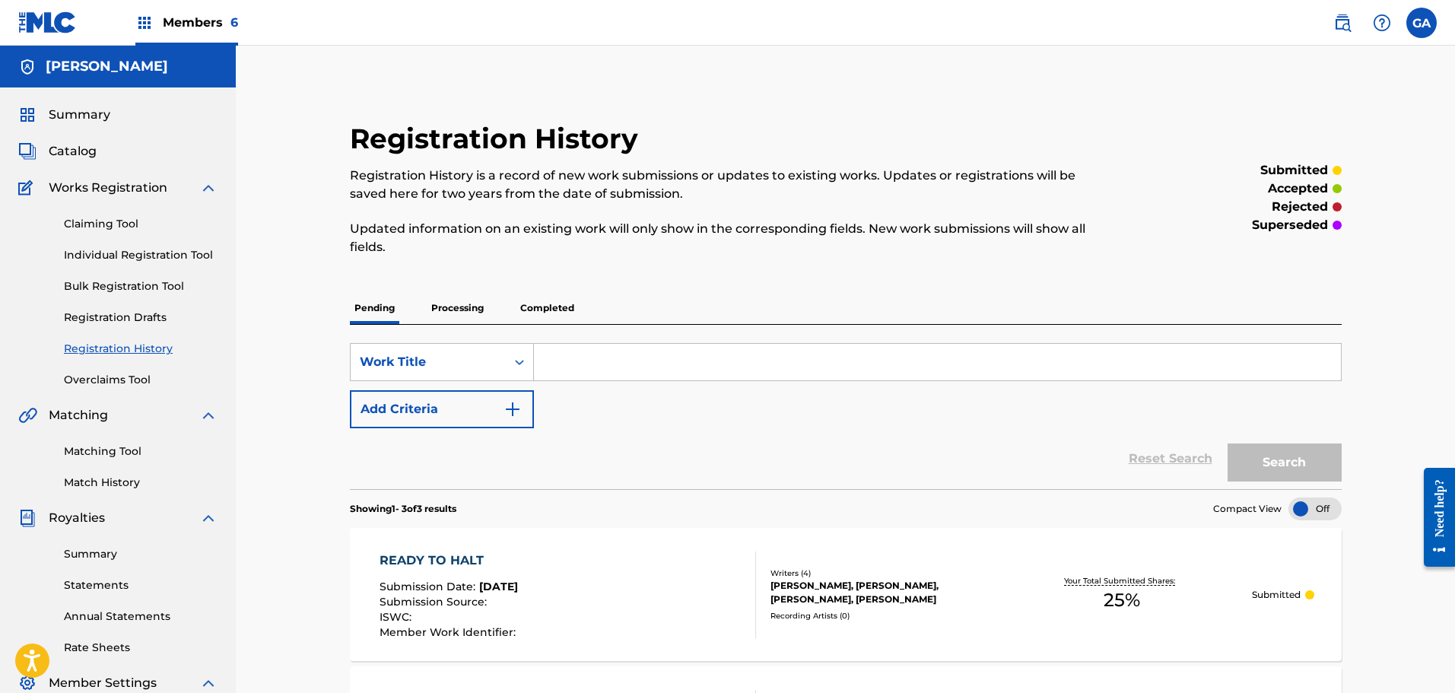
click at [63, 148] on span "Catalog" at bounding box center [73, 151] width 48 height 18
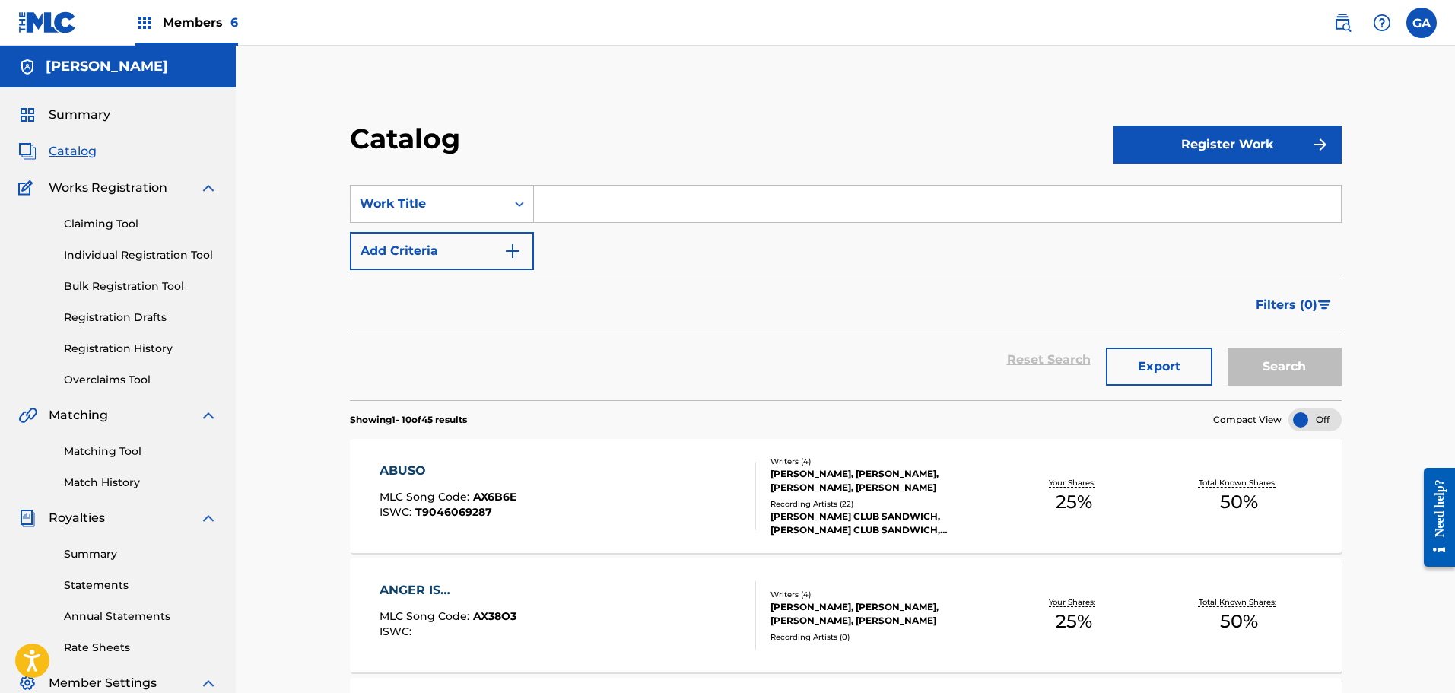
click at [106, 221] on link "Claiming Tool" at bounding box center [141, 224] width 154 height 16
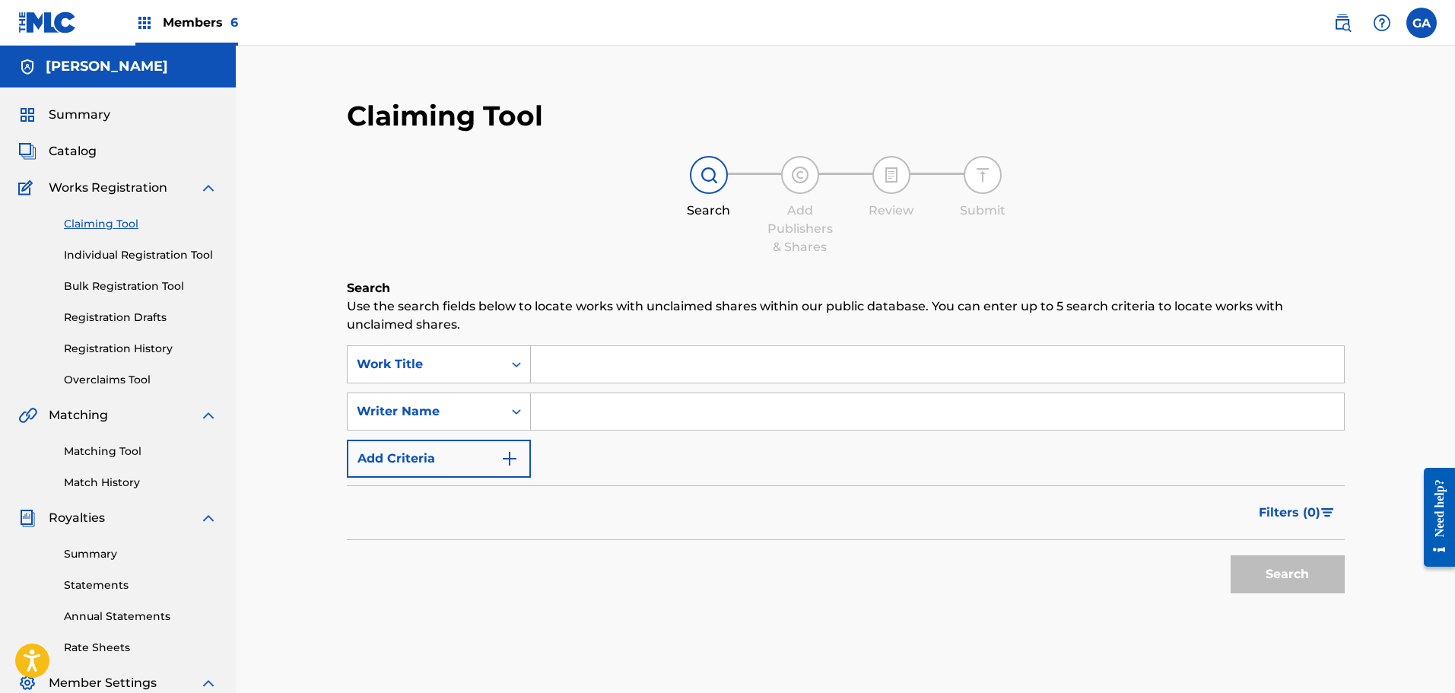
drag, startPoint x: 593, startPoint y: 369, endPoint x: 596, endPoint y: 378, distance: 9.6
click at [593, 370] on input "Search Form" at bounding box center [937, 364] width 813 height 37
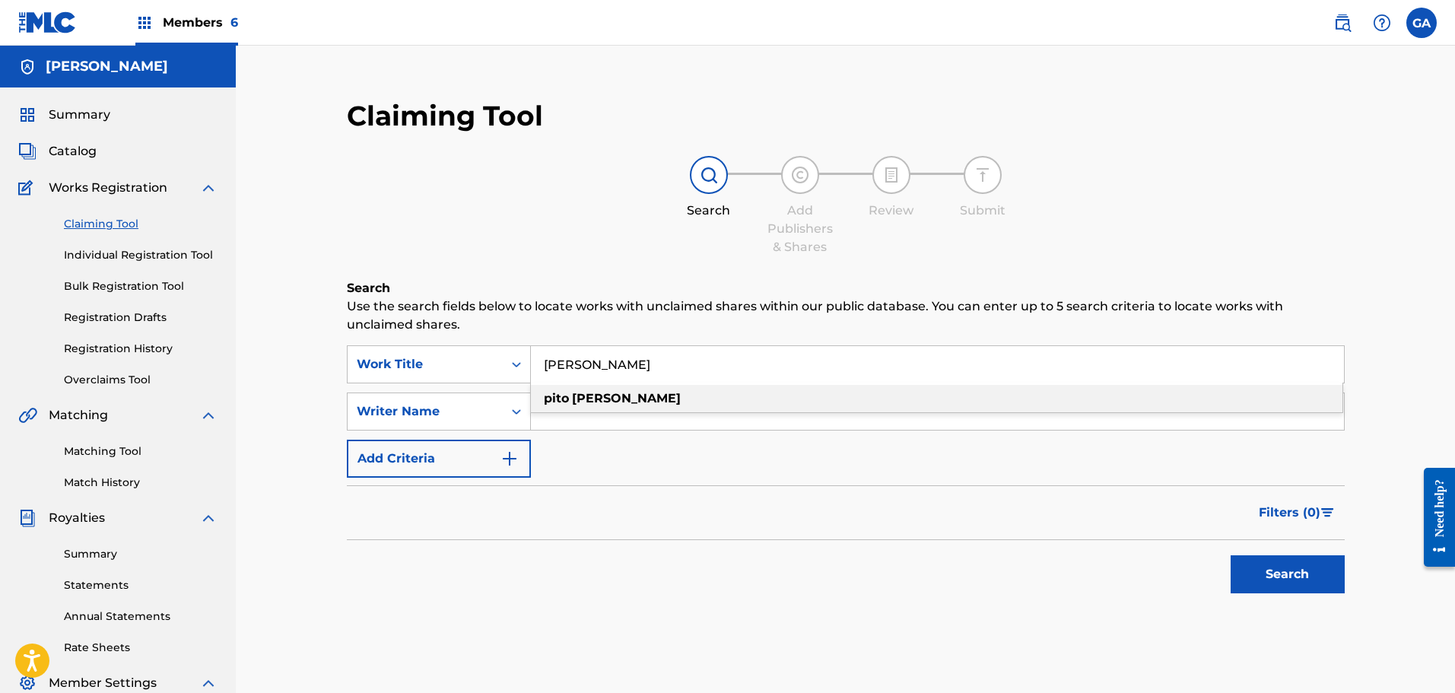
type input "[PERSON_NAME]"
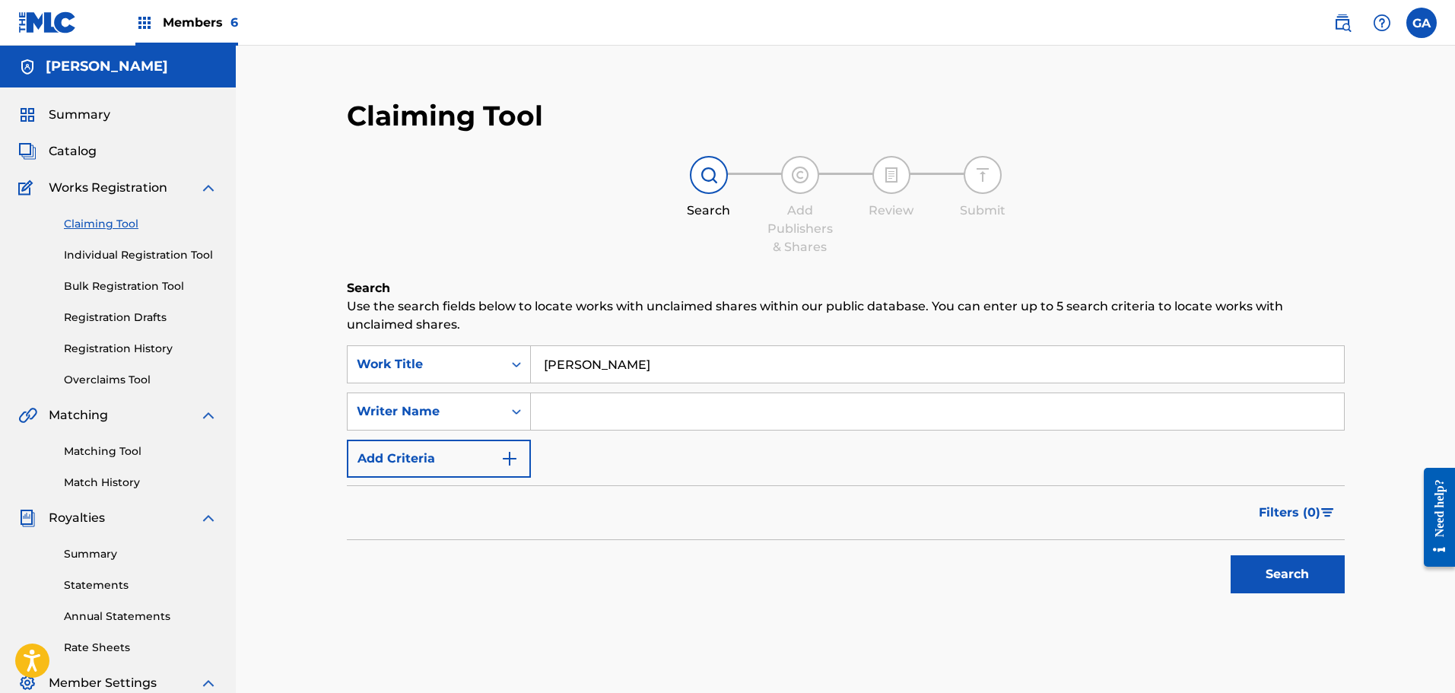
click at [1298, 569] on button "Search" at bounding box center [1288, 574] width 114 height 38
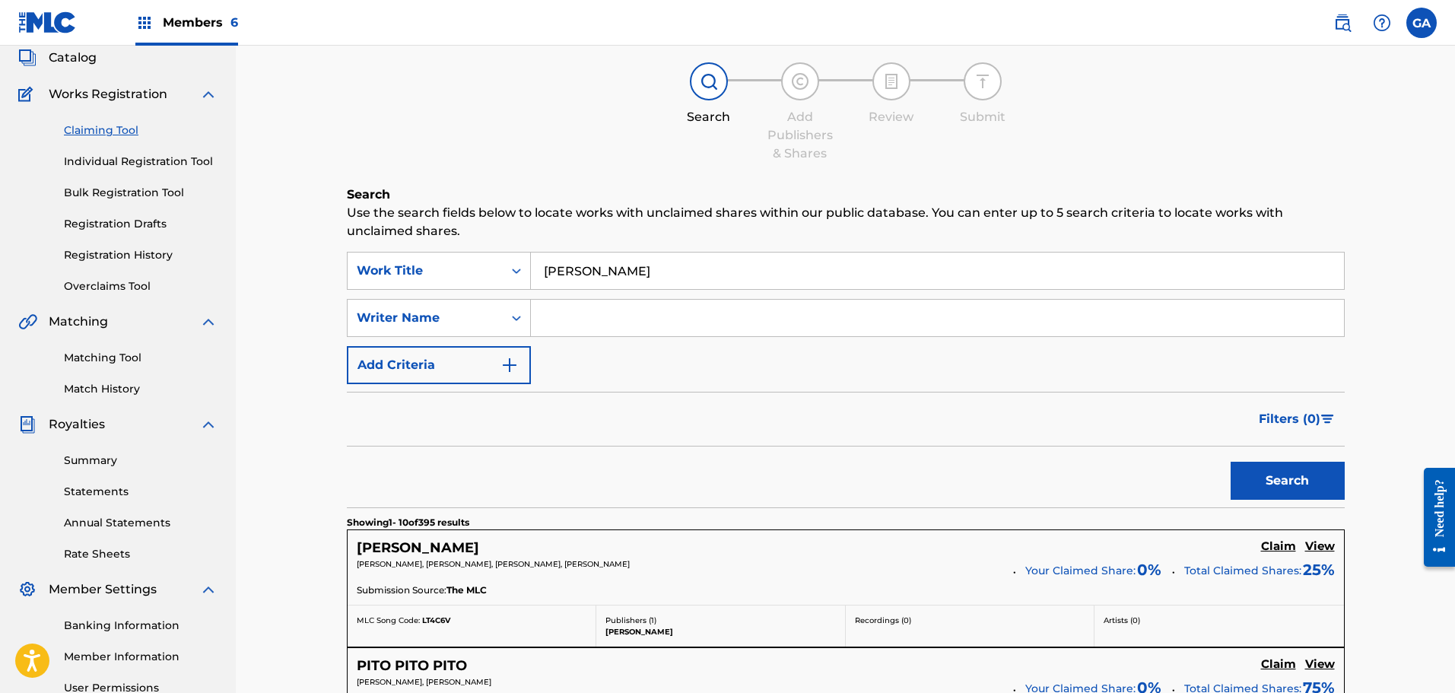
scroll to position [228, 0]
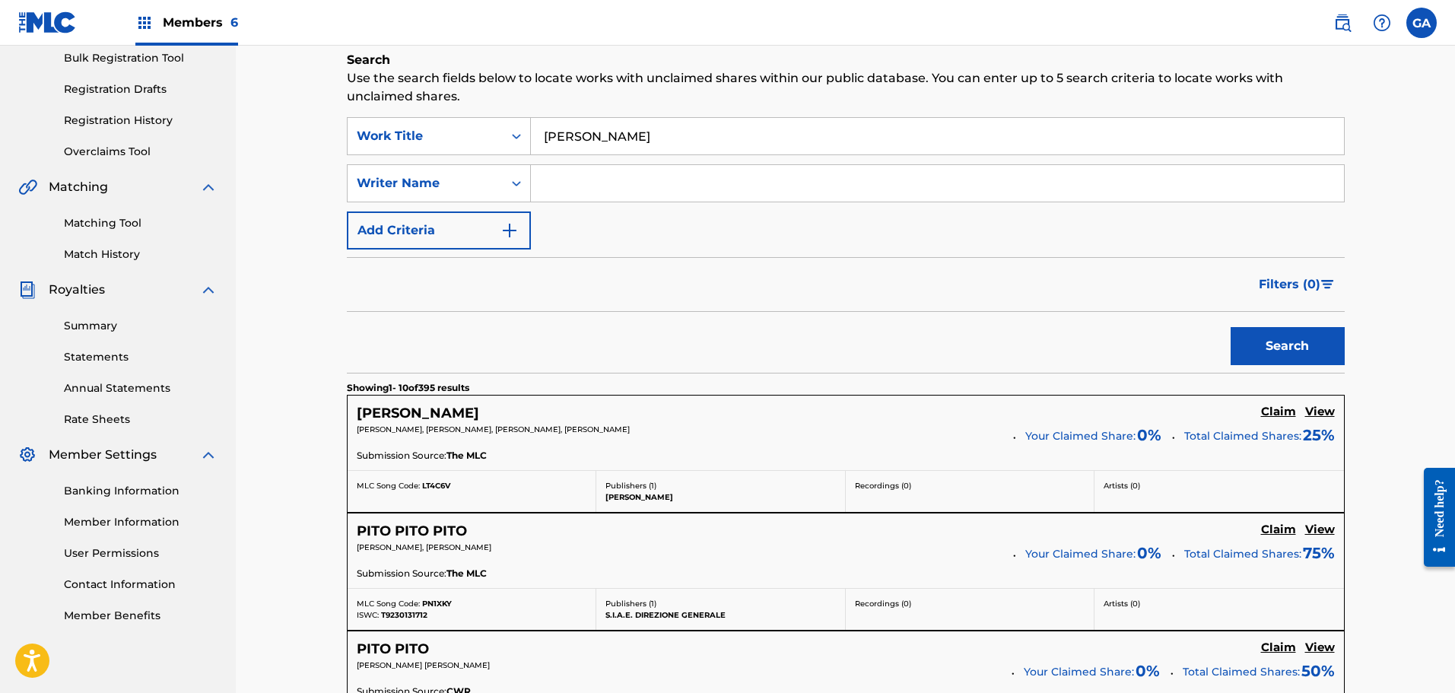
click at [1286, 413] on h5 "Claim" at bounding box center [1278, 412] width 35 height 14
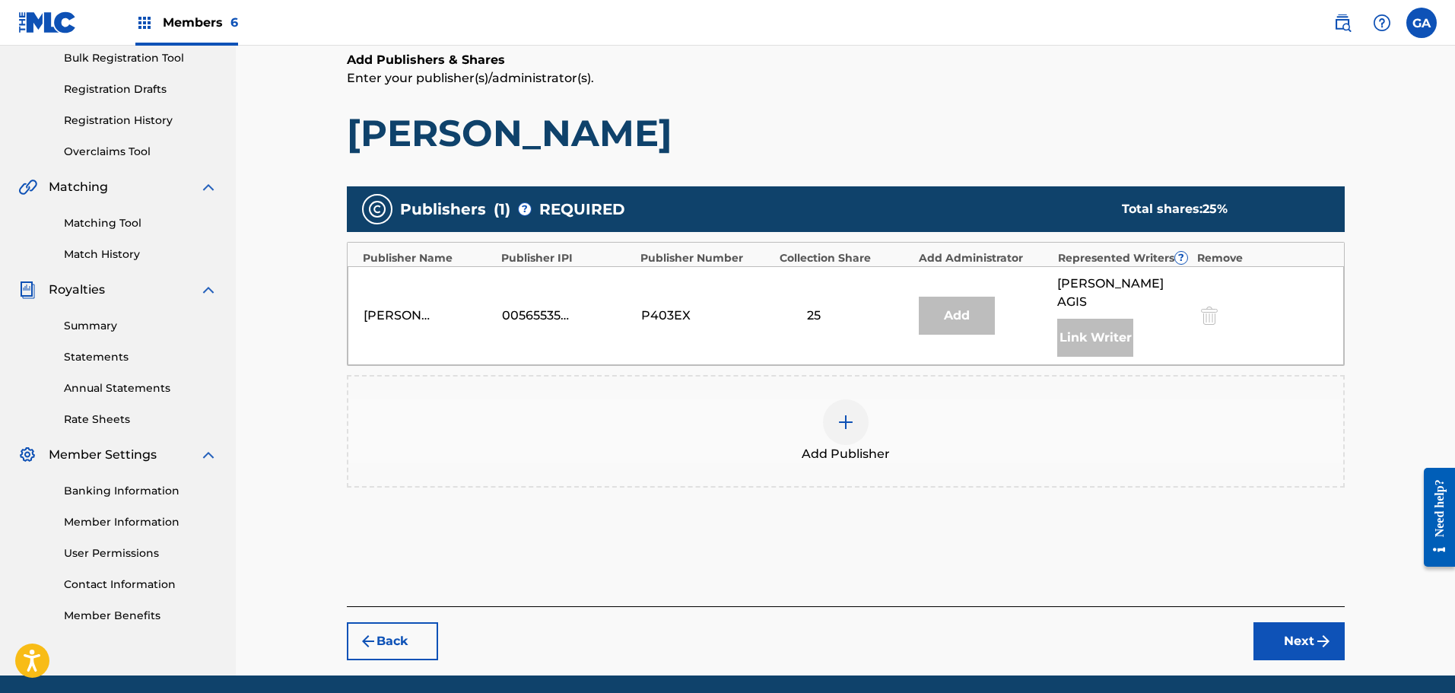
click at [826, 401] on div at bounding box center [846, 422] width 46 height 46
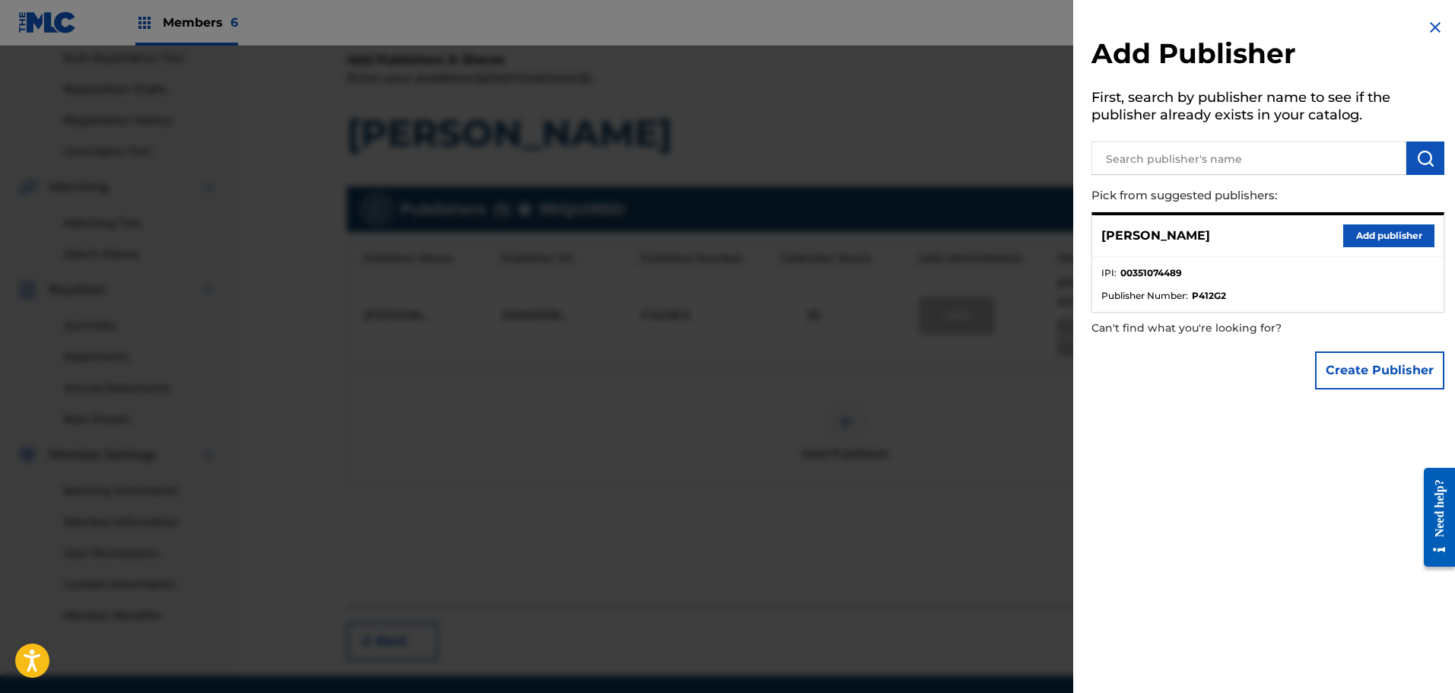
click at [1408, 234] on button "Add publisher" at bounding box center [1388, 235] width 91 height 23
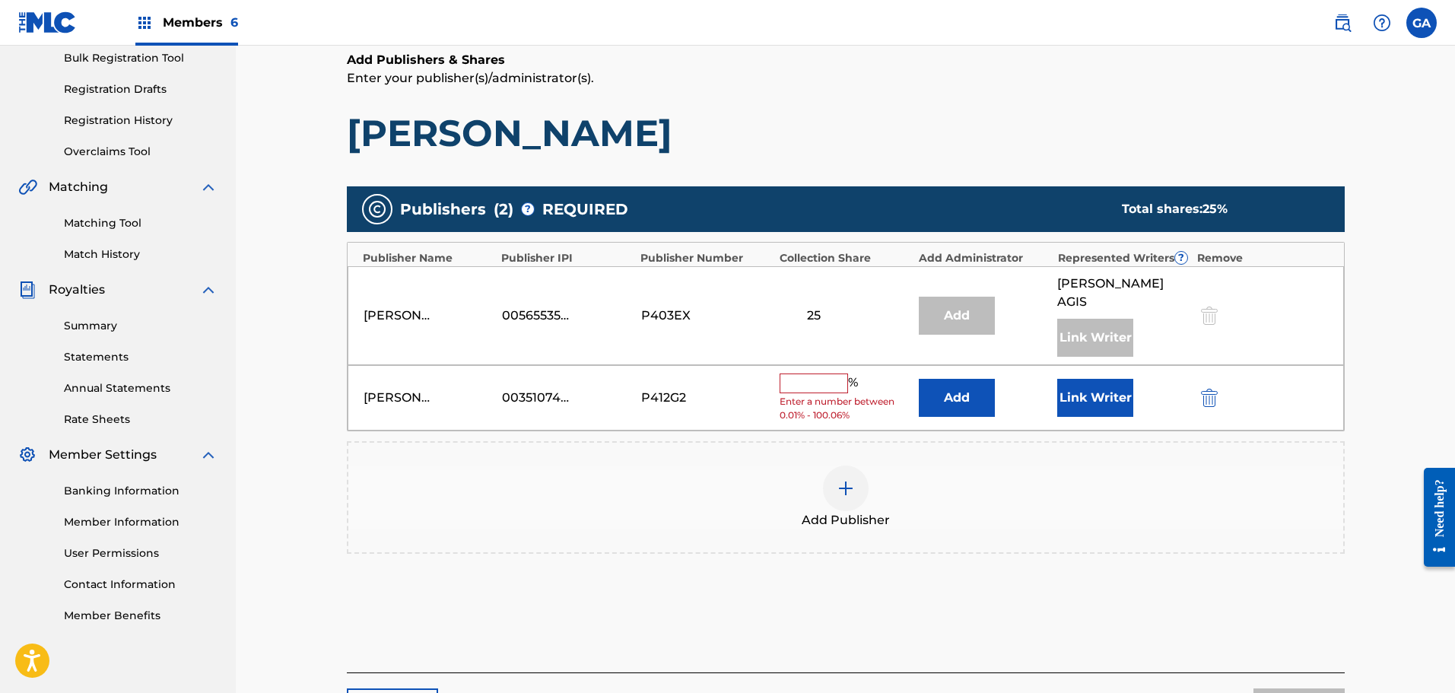
click at [805, 373] on input "text" at bounding box center [814, 383] width 68 height 20
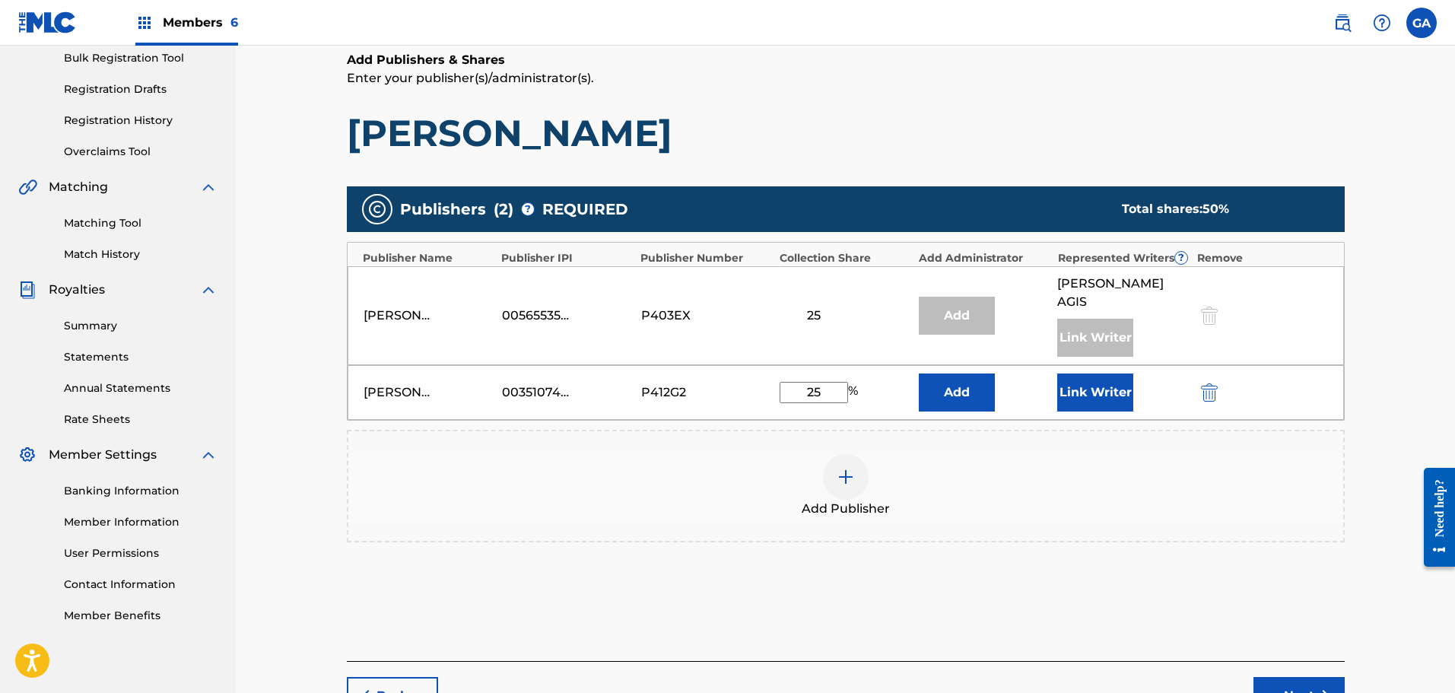
type input "25"
click at [1113, 377] on button "Link Writer" at bounding box center [1095, 392] width 76 height 38
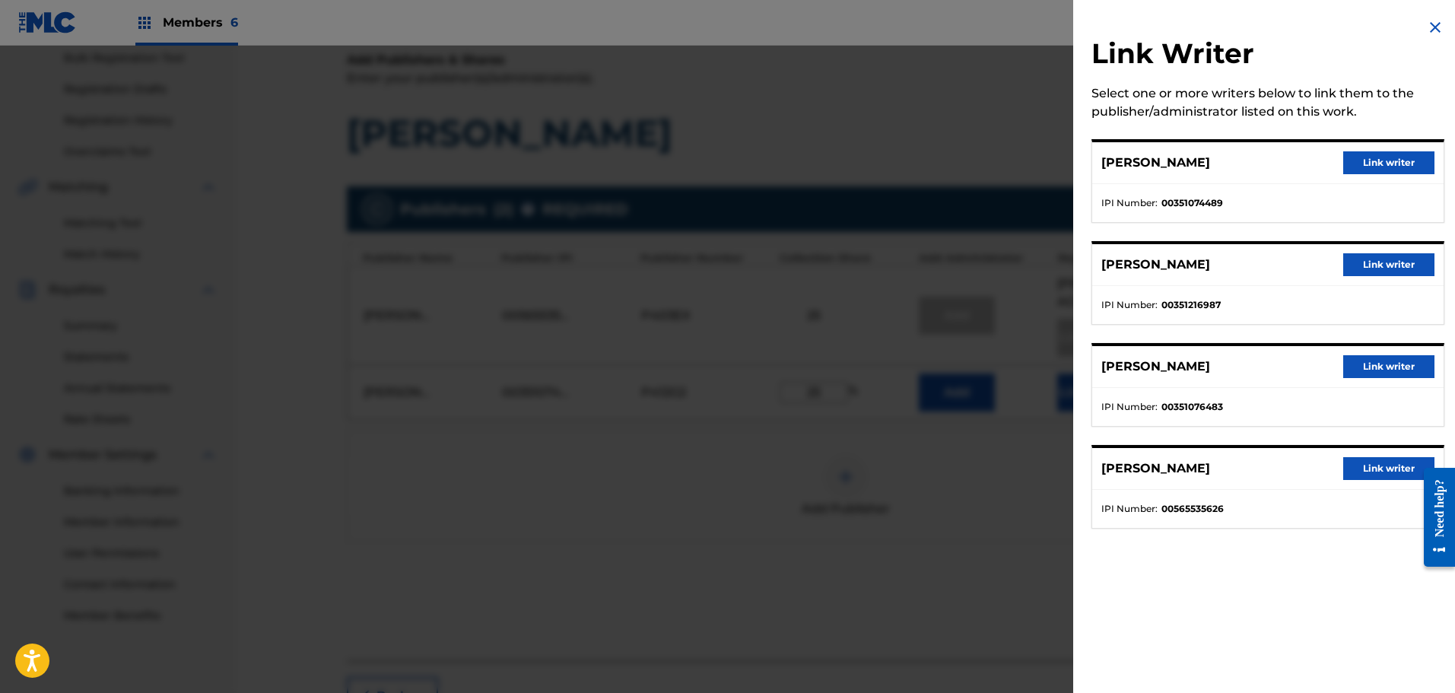
click at [1416, 155] on button "Link writer" at bounding box center [1388, 162] width 91 height 23
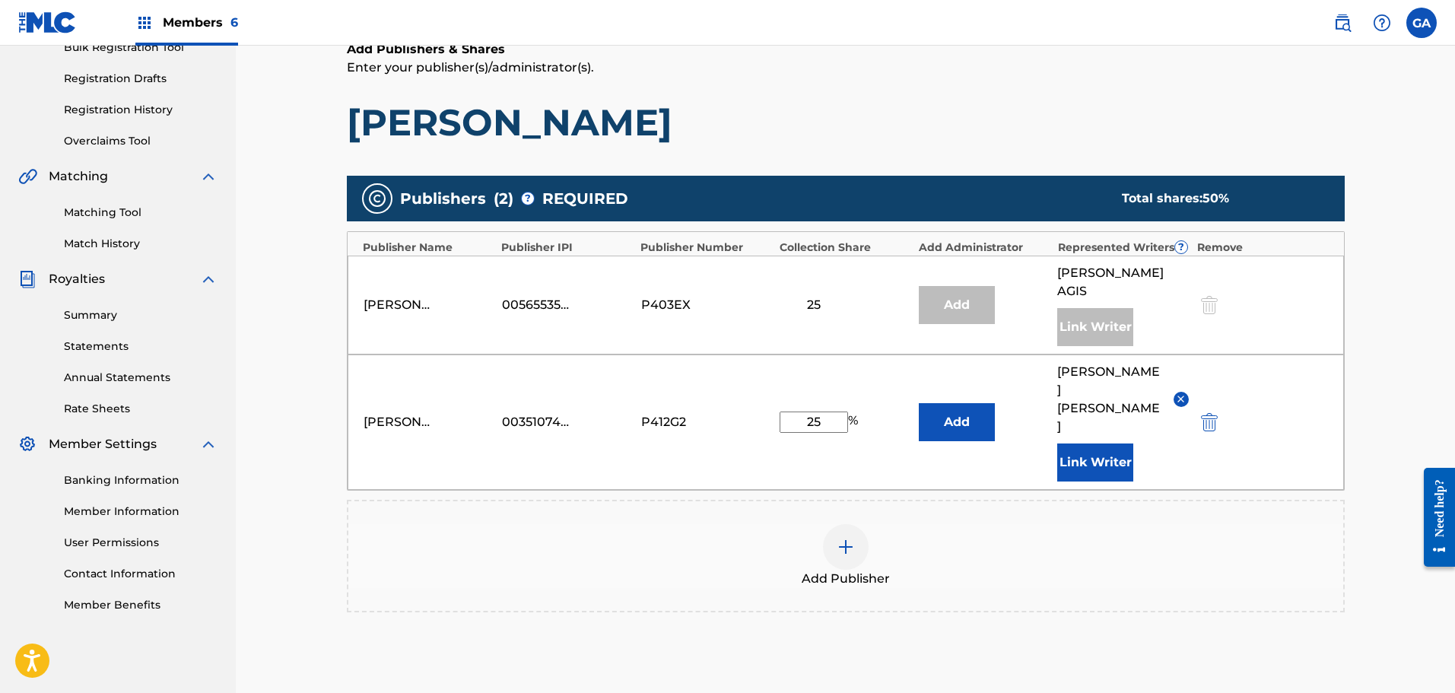
scroll to position [364, 0]
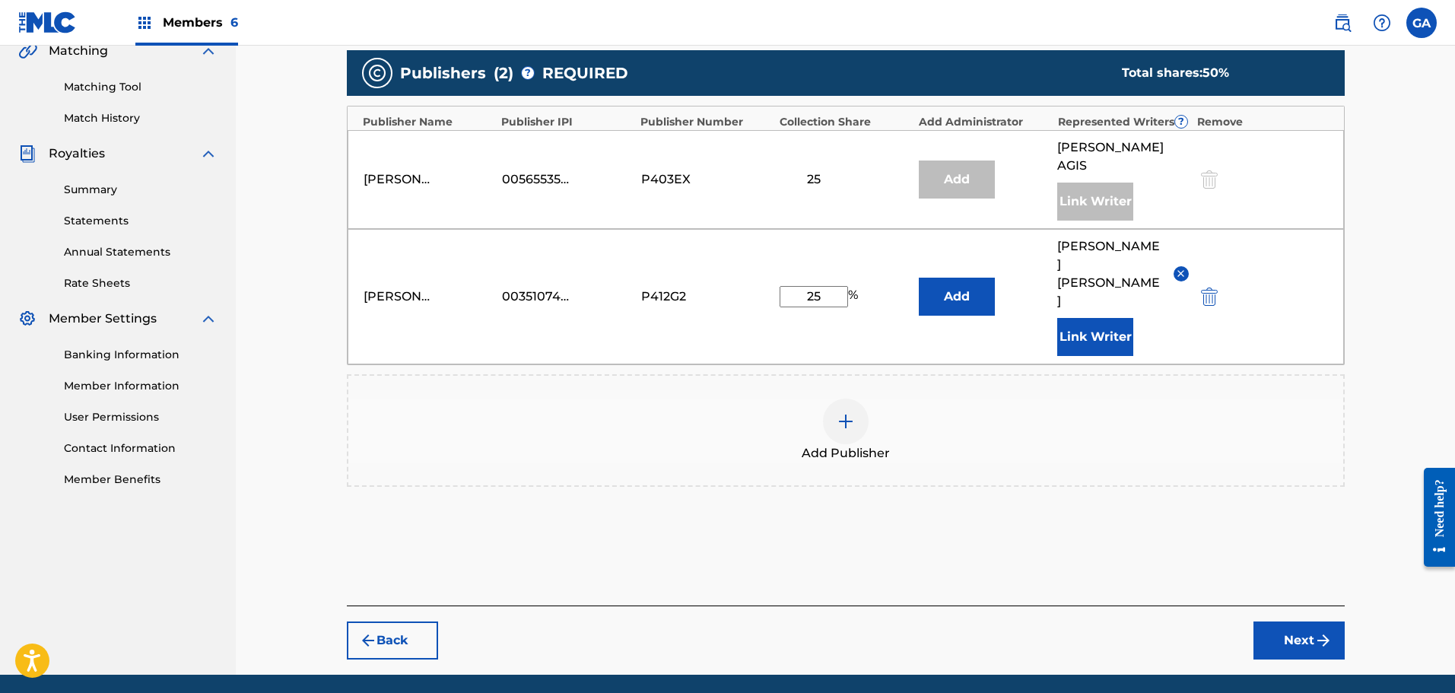
click at [1304, 621] on button "Next" at bounding box center [1298, 640] width 91 height 38
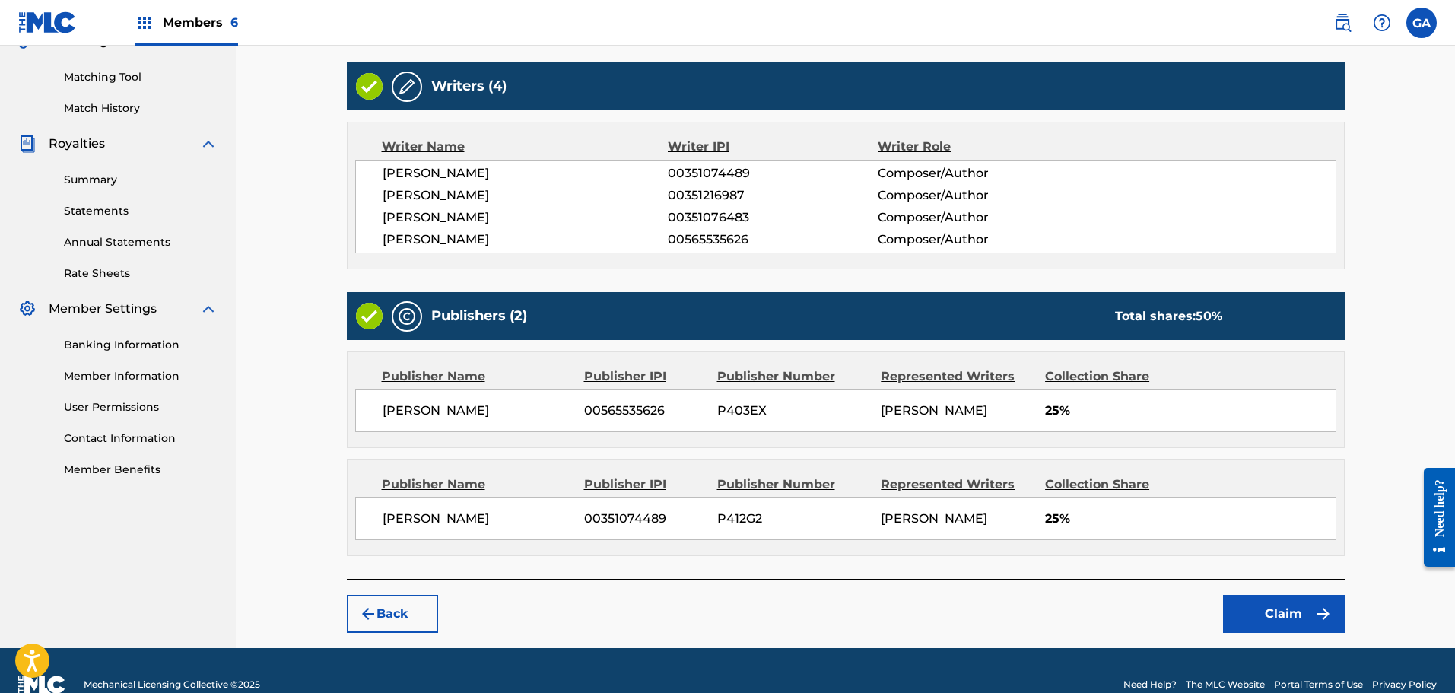
scroll to position [402, 0]
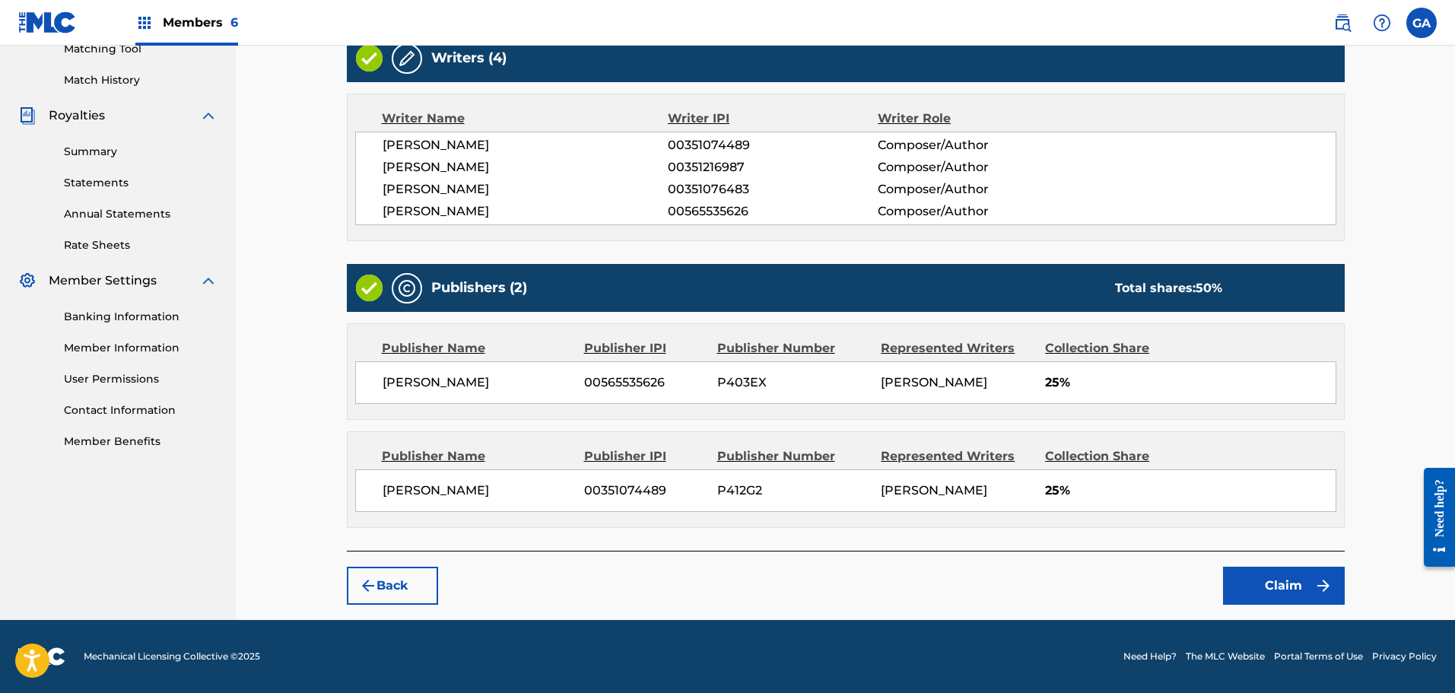
click at [1289, 569] on button "Claim" at bounding box center [1284, 586] width 122 height 38
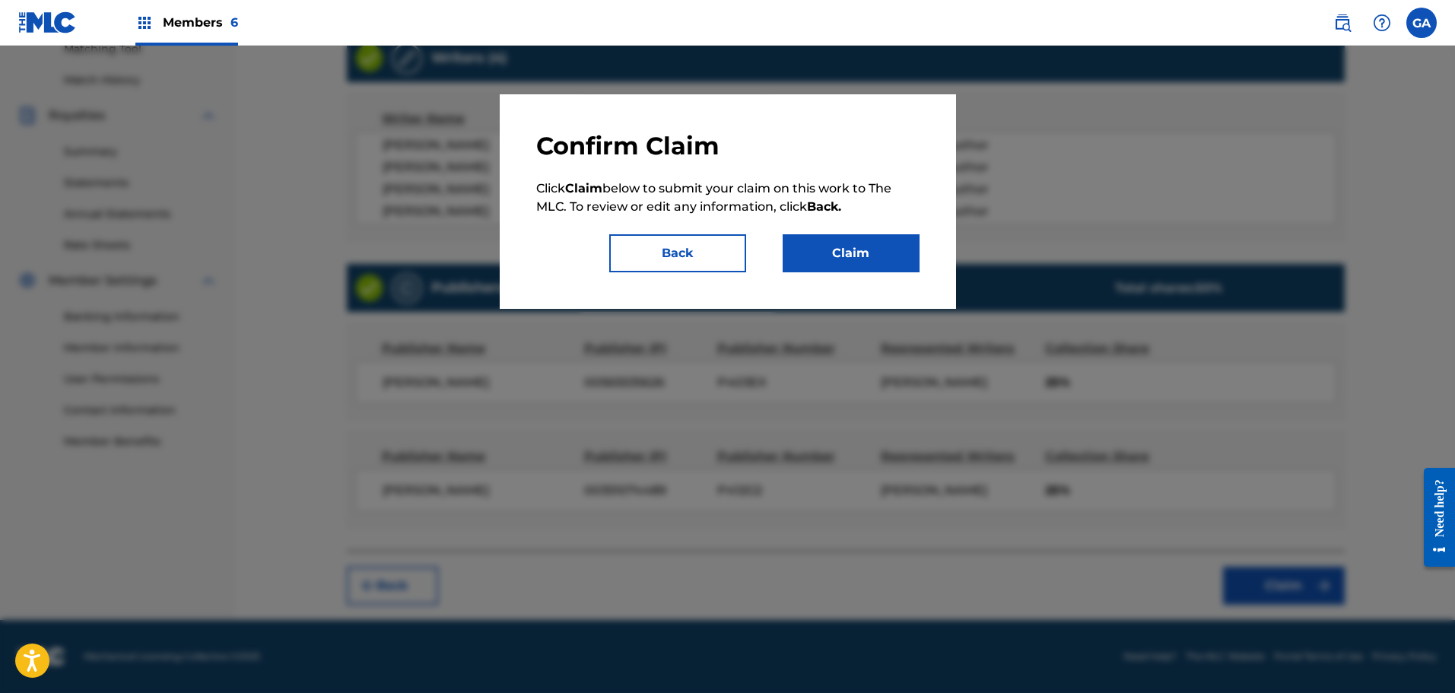
click at [891, 265] on button "Claim" at bounding box center [851, 253] width 137 height 38
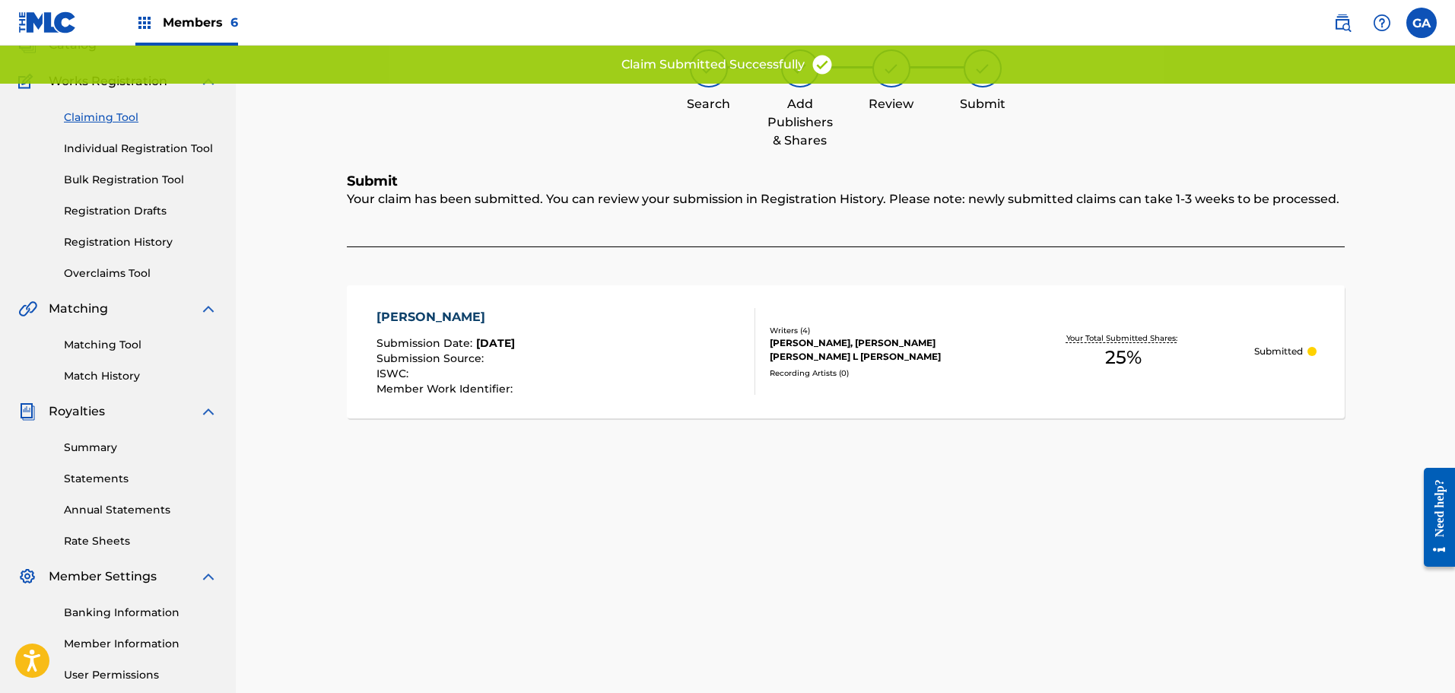
scroll to position [0, 0]
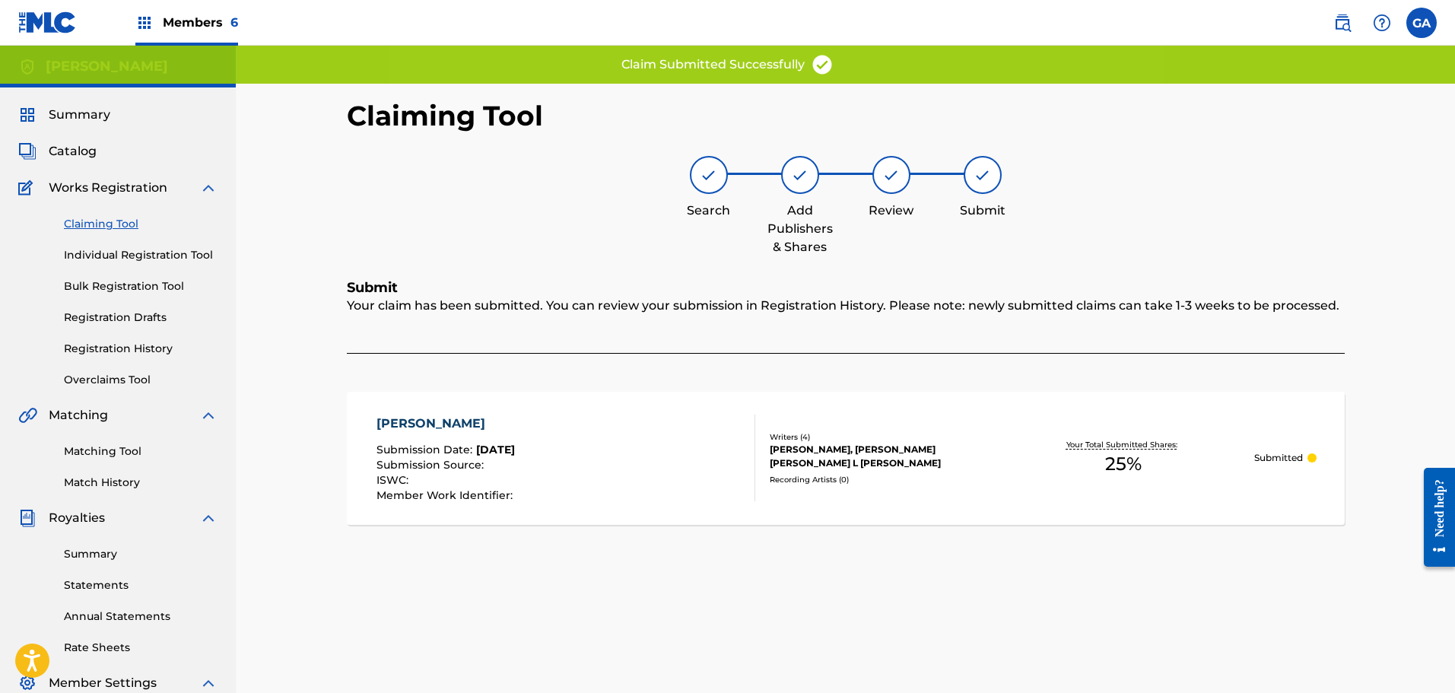
click at [97, 456] on link "Matching Tool" at bounding box center [141, 451] width 154 height 16
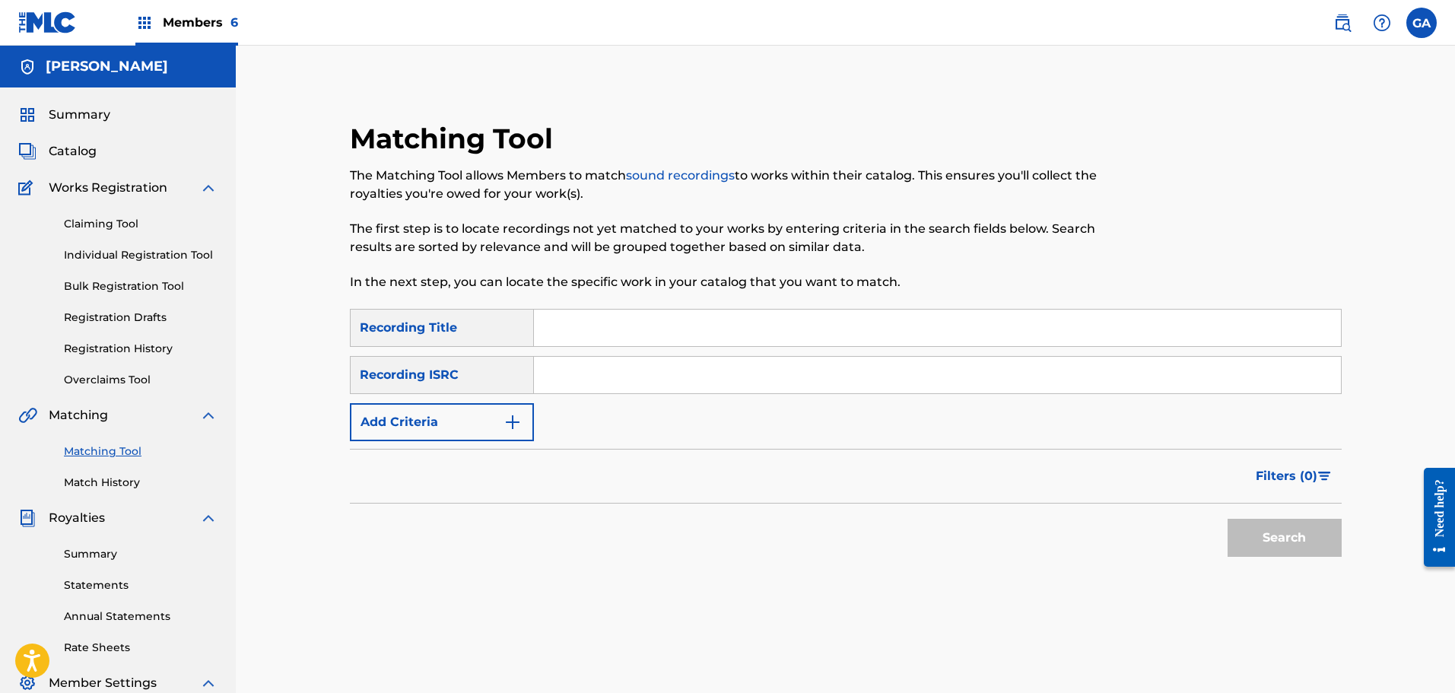
click at [613, 331] on input "Search Form" at bounding box center [937, 328] width 807 height 37
type input "pressure"
click at [1304, 530] on button "Search" at bounding box center [1285, 538] width 114 height 38
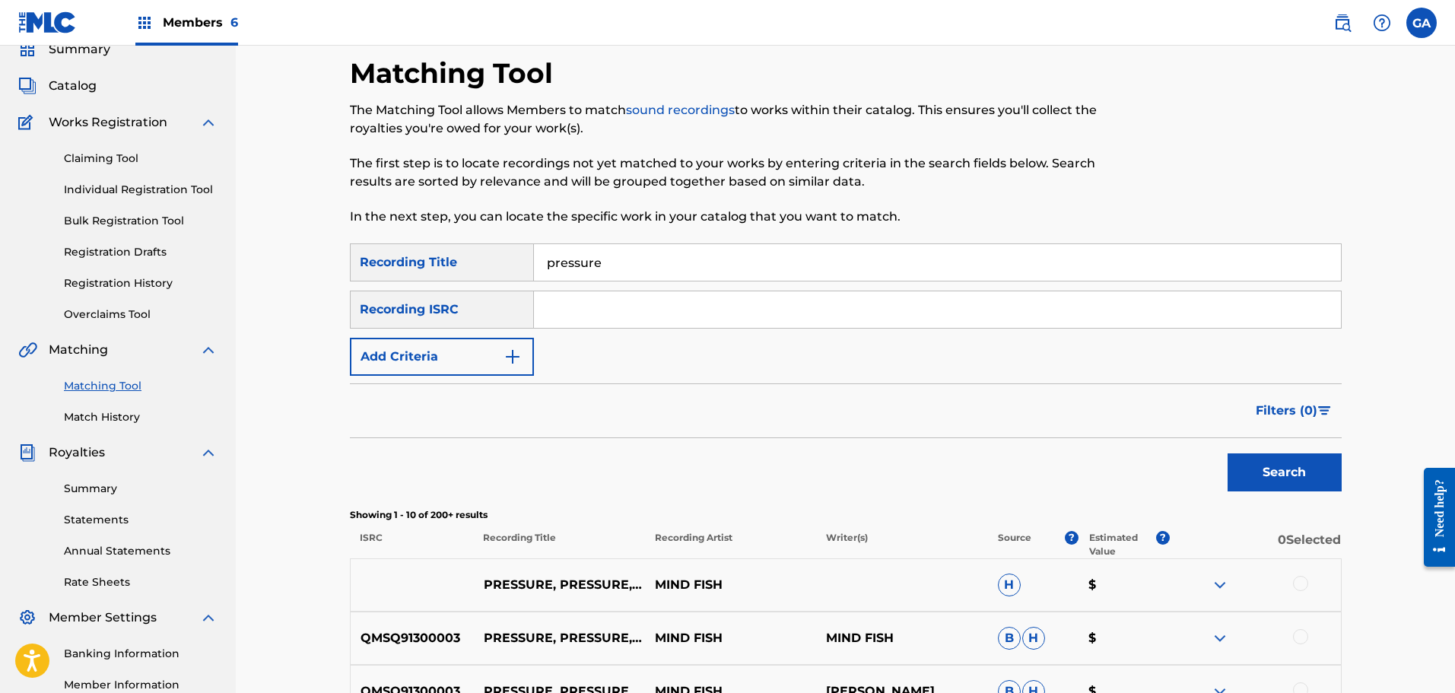
scroll to position [152, 0]
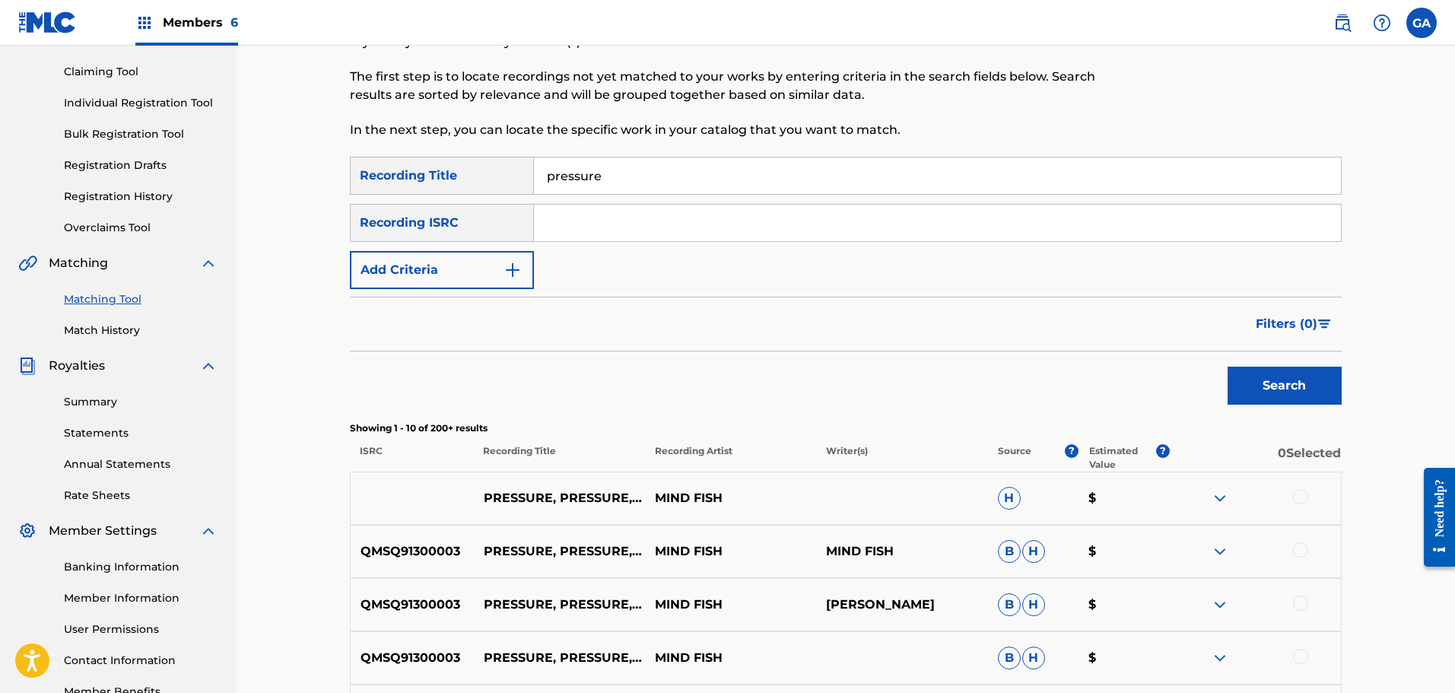
click at [448, 272] on button "Add Criteria" at bounding box center [442, 270] width 184 height 38
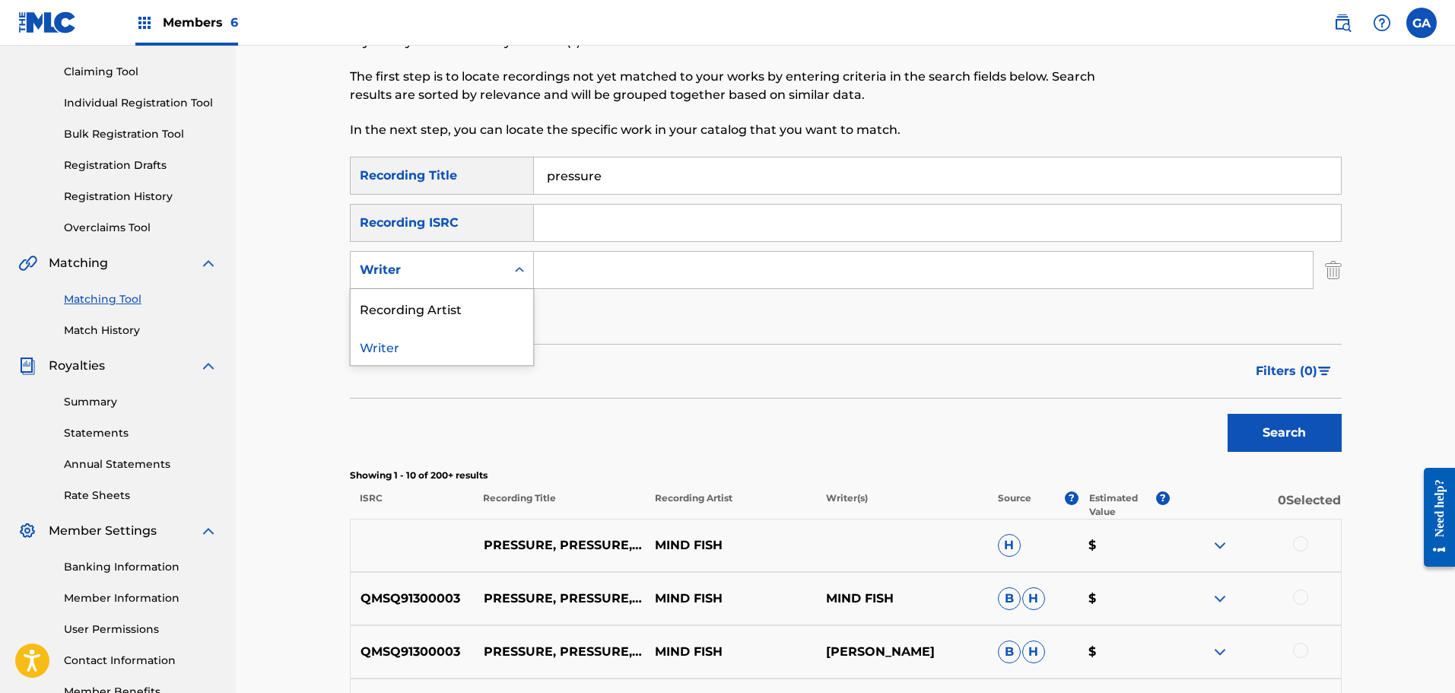
click at [453, 270] on div "Writer" at bounding box center [428, 270] width 137 height 18
click at [441, 312] on div "Recording Artist" at bounding box center [442, 308] width 183 height 38
click at [602, 268] on input "Search Form" at bounding box center [923, 270] width 779 height 37
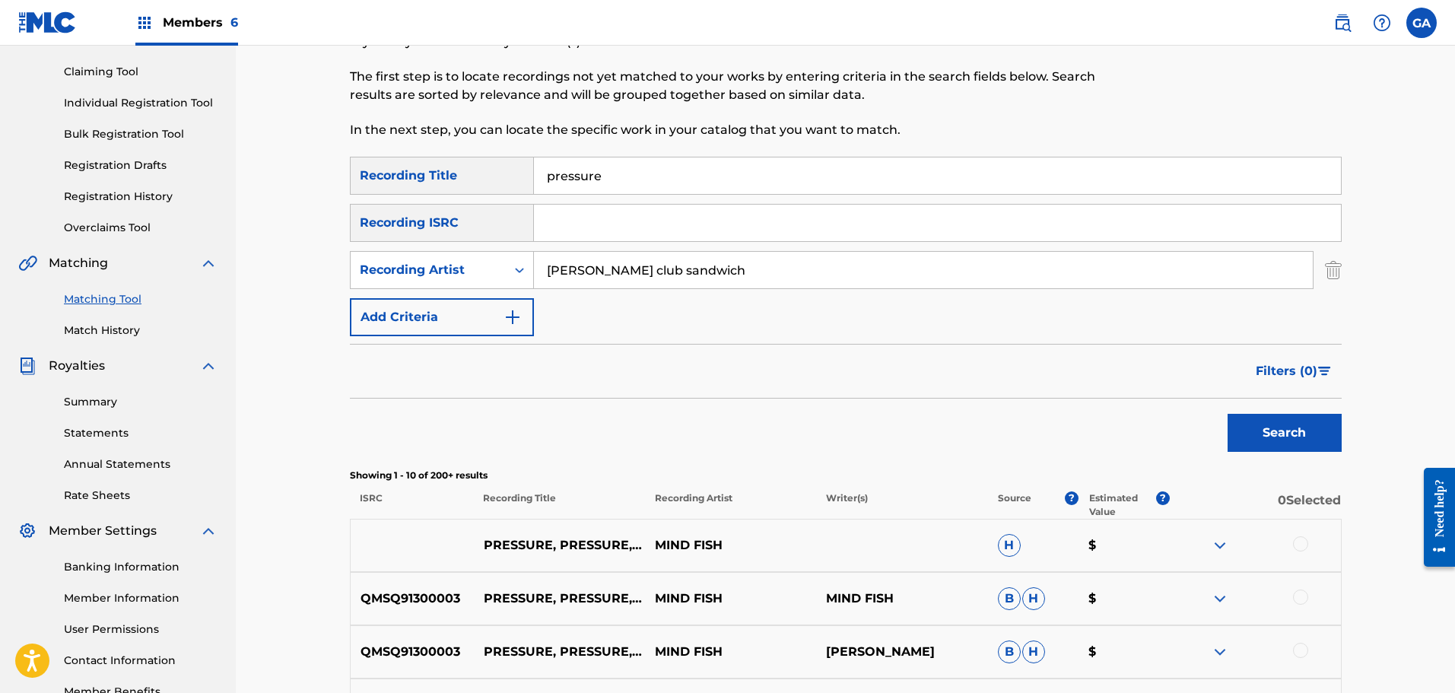
type input "[PERSON_NAME] club sandwich"
click at [1228, 414] on button "Search" at bounding box center [1285, 433] width 114 height 38
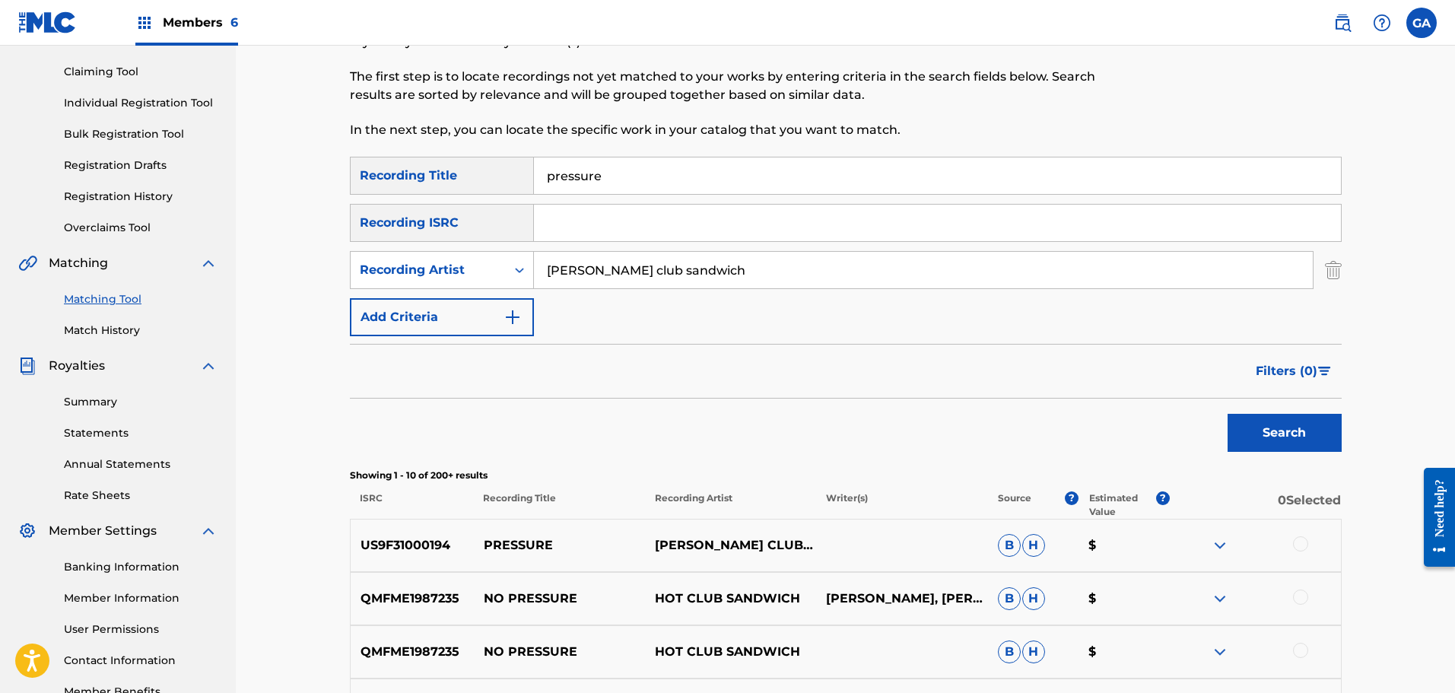
click at [1300, 543] on div at bounding box center [1300, 543] width 15 height 15
click at [1069, 563] on button "Match 1 Group" at bounding box center [1069, 569] width 168 height 38
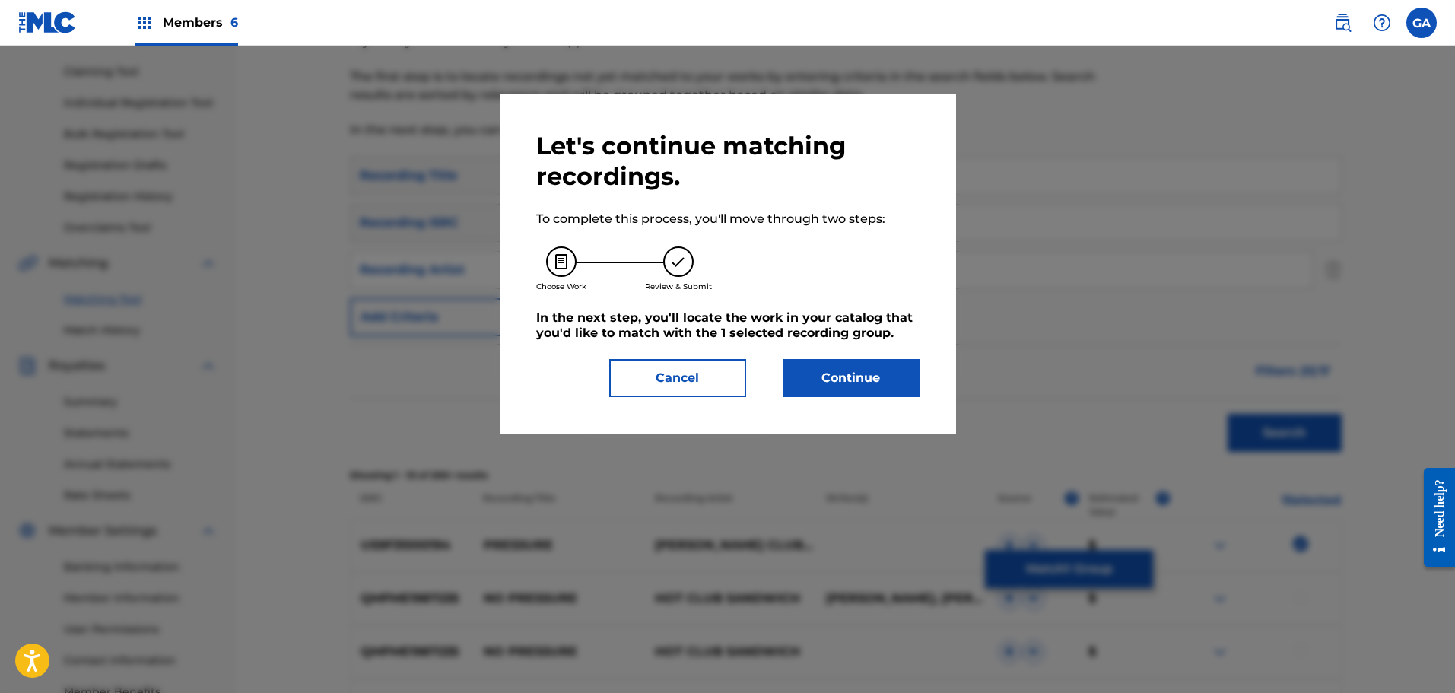
click at [859, 392] on button "Continue" at bounding box center [851, 378] width 137 height 38
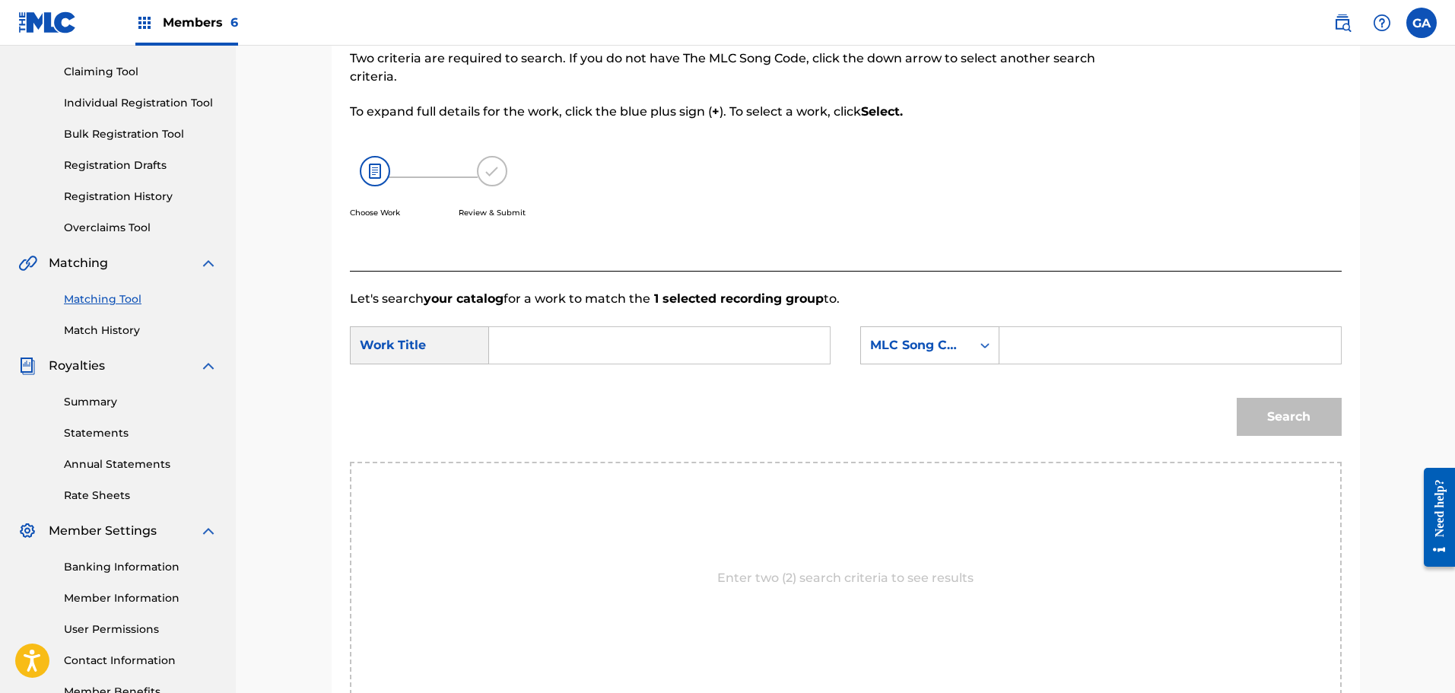
click at [748, 349] on input "Search Form" at bounding box center [659, 345] width 315 height 37
type input "pressure"
click at [967, 335] on div "MLC Song Code" at bounding box center [916, 345] width 110 height 29
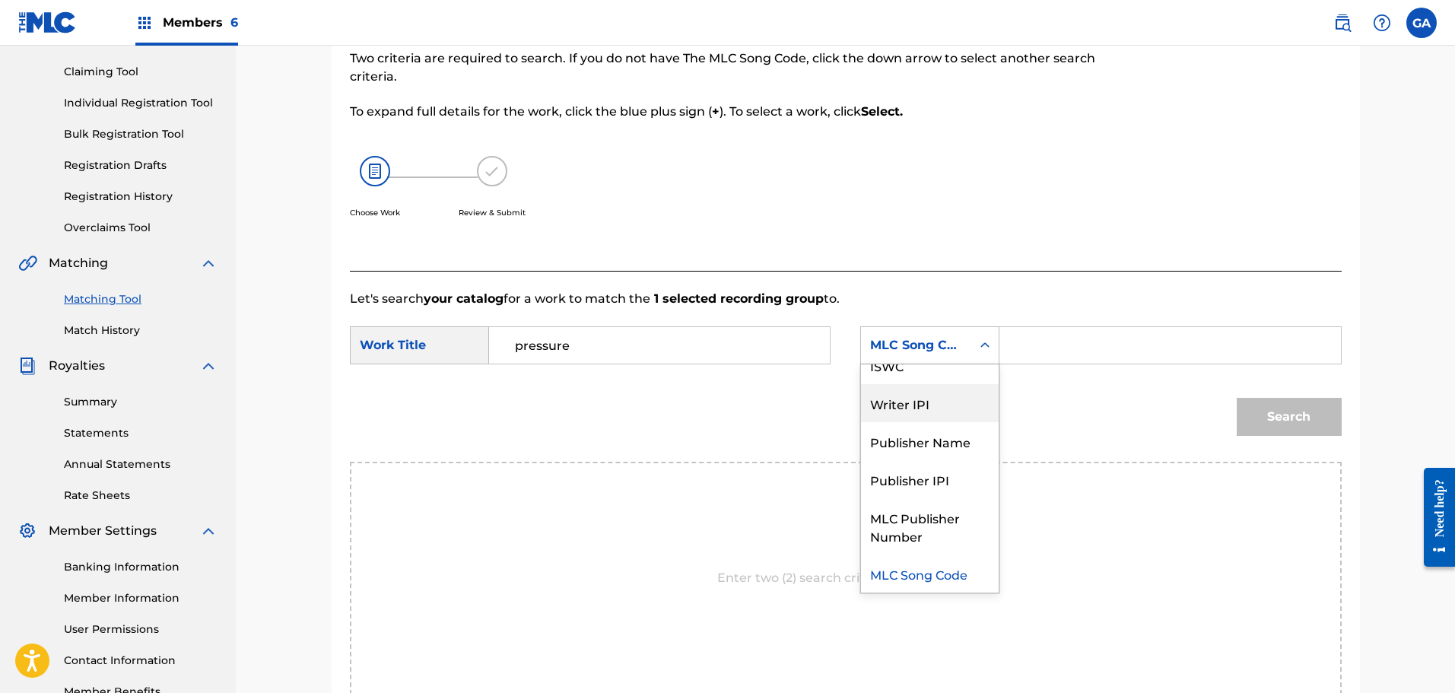
scroll to position [0, 0]
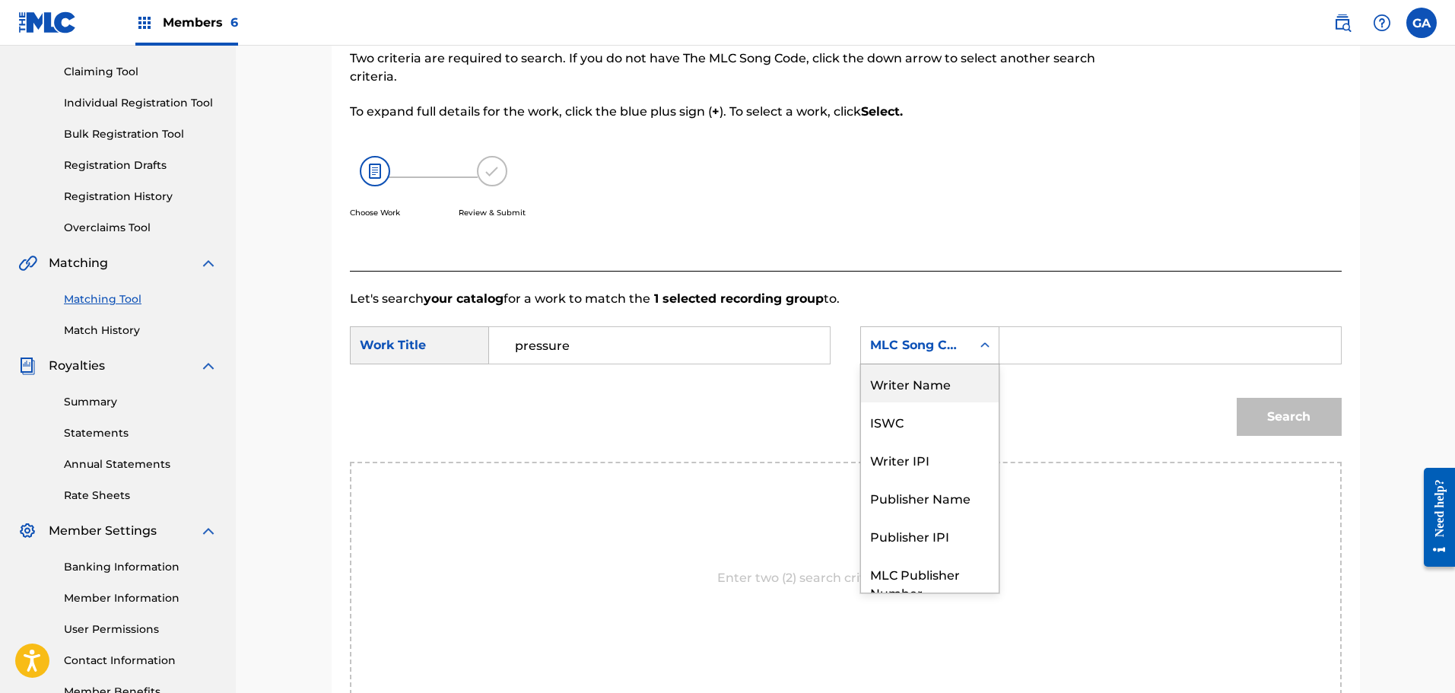
click at [947, 393] on div "Writer Name" at bounding box center [930, 383] width 138 height 38
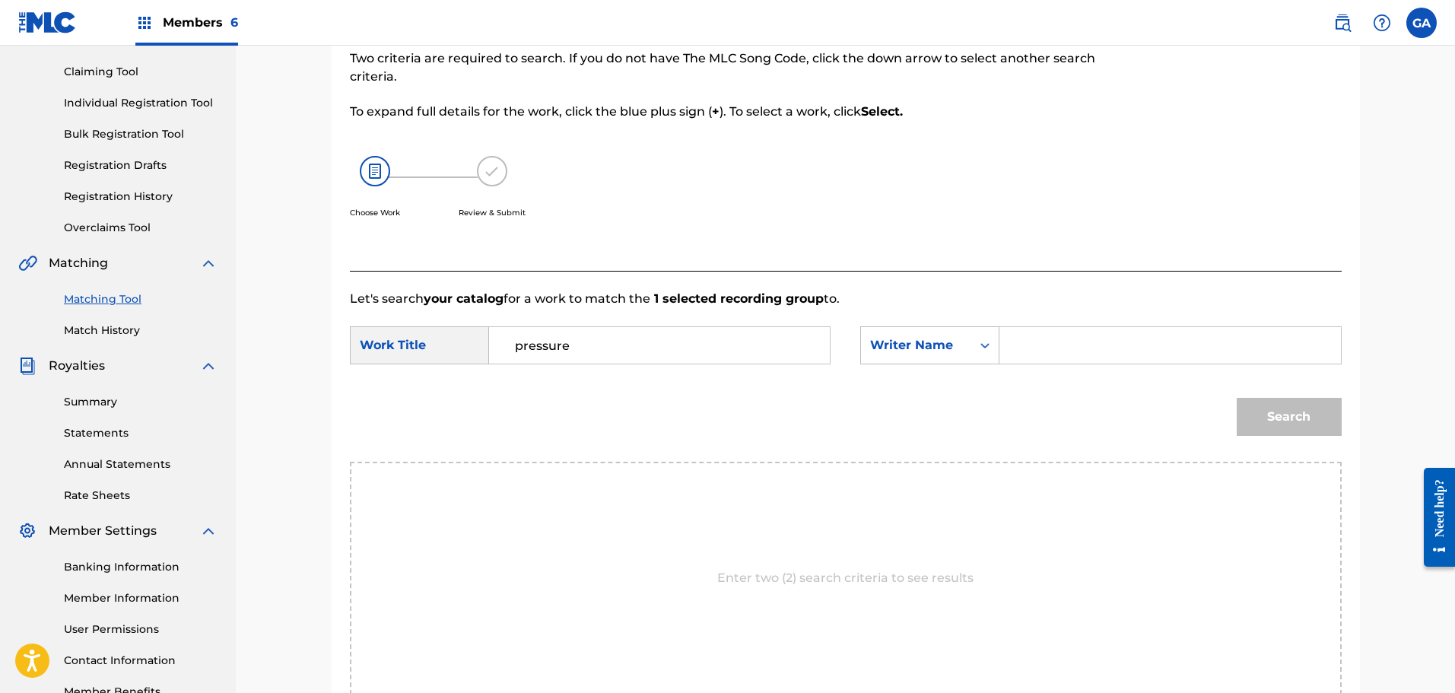
click at [1014, 349] on input "Search Form" at bounding box center [1169, 345] width 315 height 37
click at [1320, 417] on button "Search" at bounding box center [1289, 417] width 105 height 38
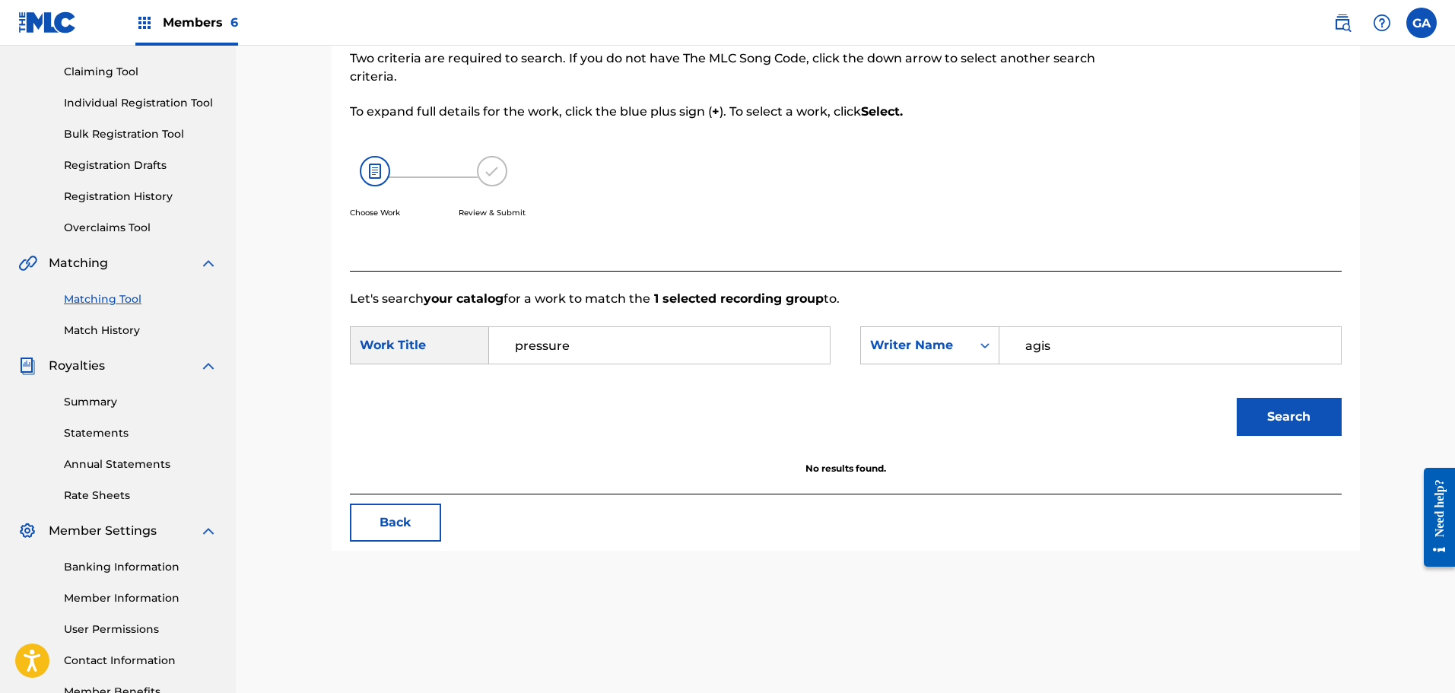
click at [1031, 342] on input "agis" at bounding box center [1169, 345] width 315 height 37
click at [1032, 342] on input "agis" at bounding box center [1169, 345] width 315 height 37
type input "[PERSON_NAME]"
click at [1237, 398] on button "Search" at bounding box center [1289, 417] width 105 height 38
click at [565, 342] on input "pressure" at bounding box center [659, 345] width 315 height 37
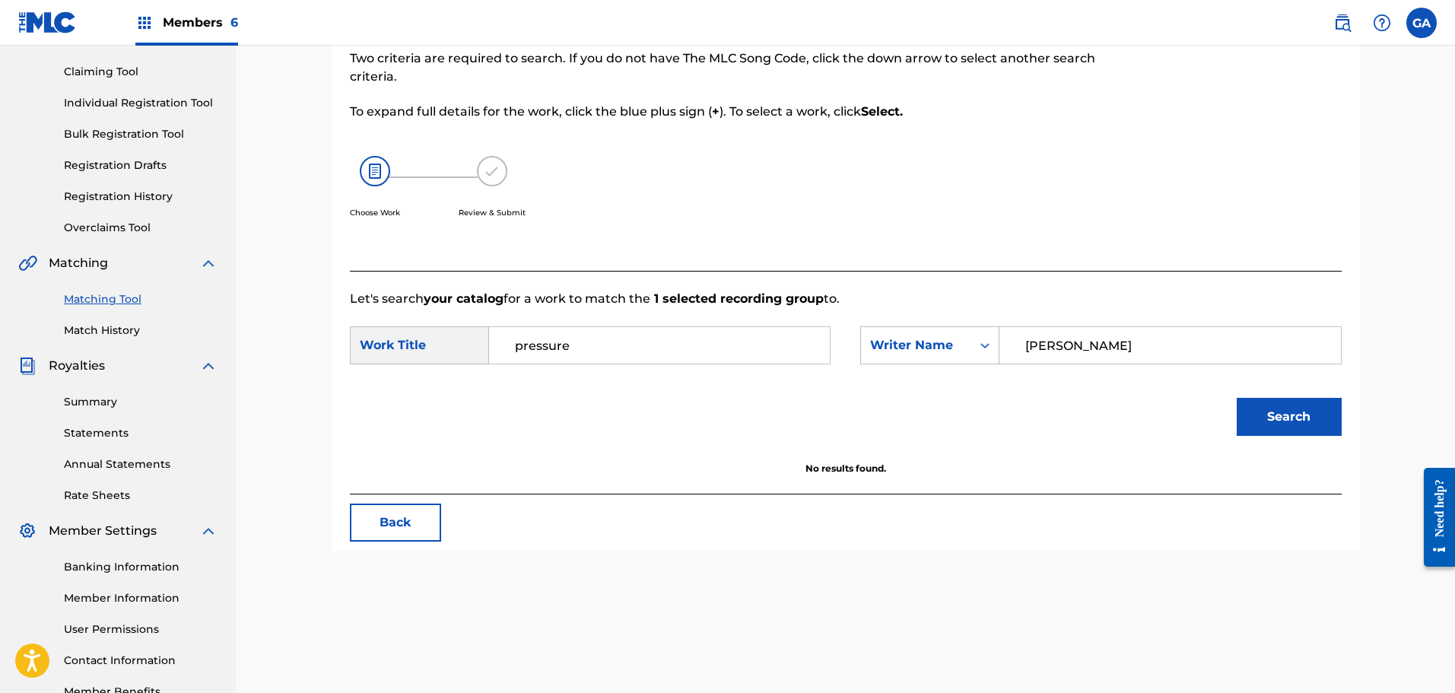
click at [565, 342] on input "pressure" at bounding box center [659, 345] width 315 height 37
type input "ready to halt"
click at [1237, 398] on button "Search" at bounding box center [1289, 417] width 105 height 38
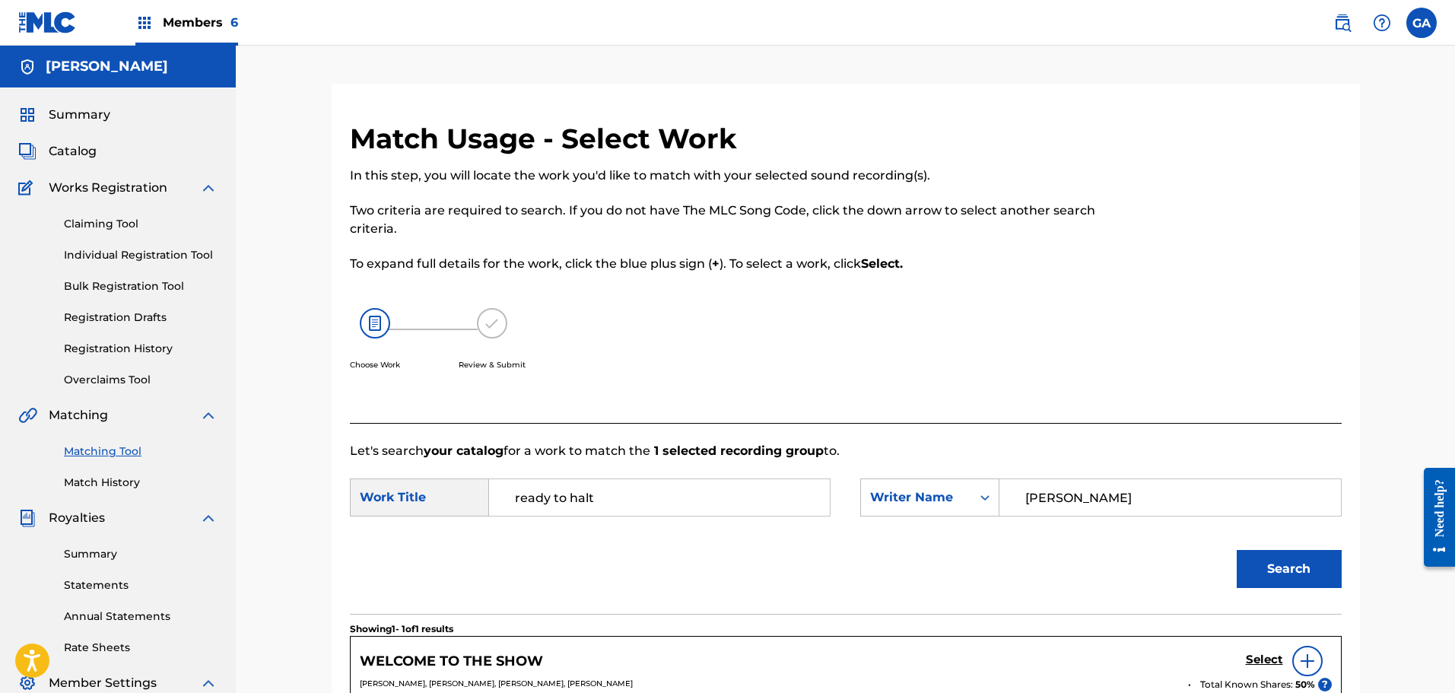
click at [75, 111] on span "Summary" at bounding box center [80, 115] width 62 height 18
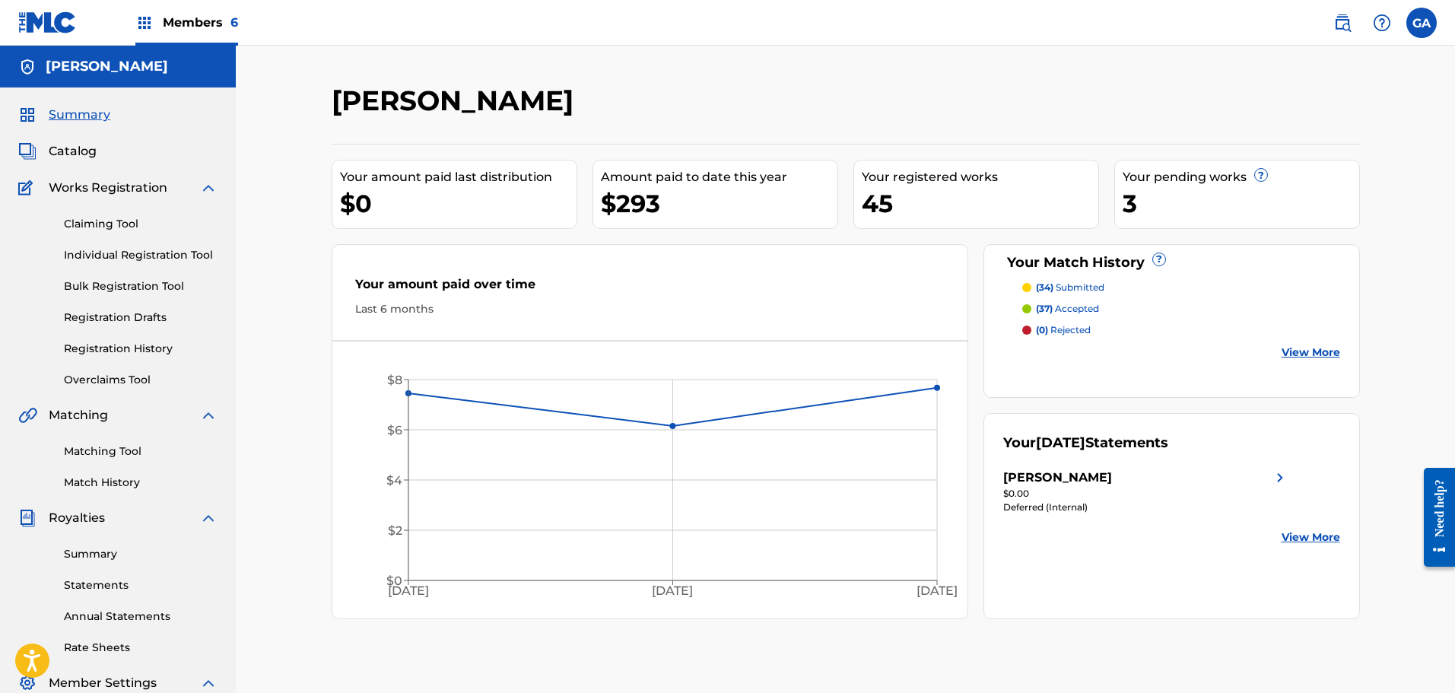
click at [53, 158] on span "Catalog" at bounding box center [73, 151] width 48 height 18
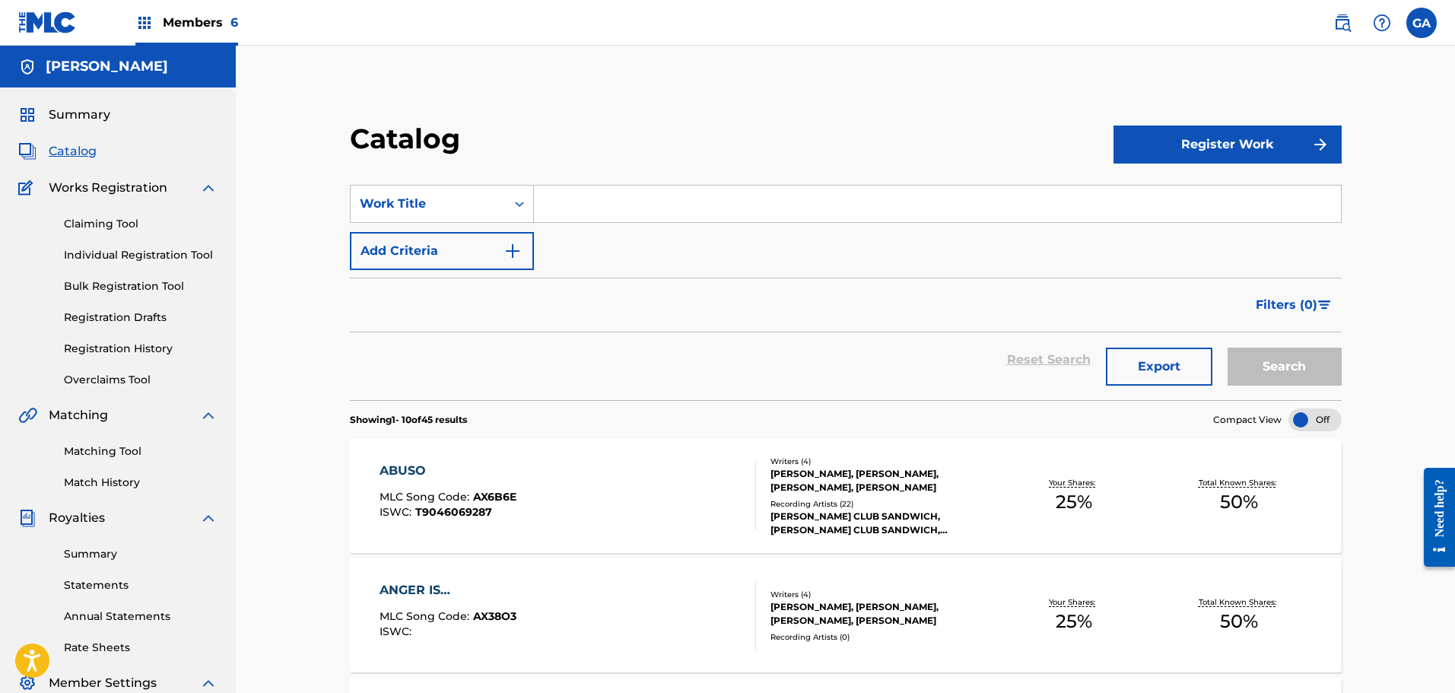
click at [140, 338] on div "Claiming Tool Individual Registration Tool Bulk Registration Tool Registration …" at bounding box center [117, 292] width 199 height 191
click at [135, 340] on div "Claiming Tool Individual Registration Tool Bulk Registration Tool Registration …" at bounding box center [117, 292] width 199 height 191
click at [134, 351] on link "Registration History" at bounding box center [141, 349] width 154 height 16
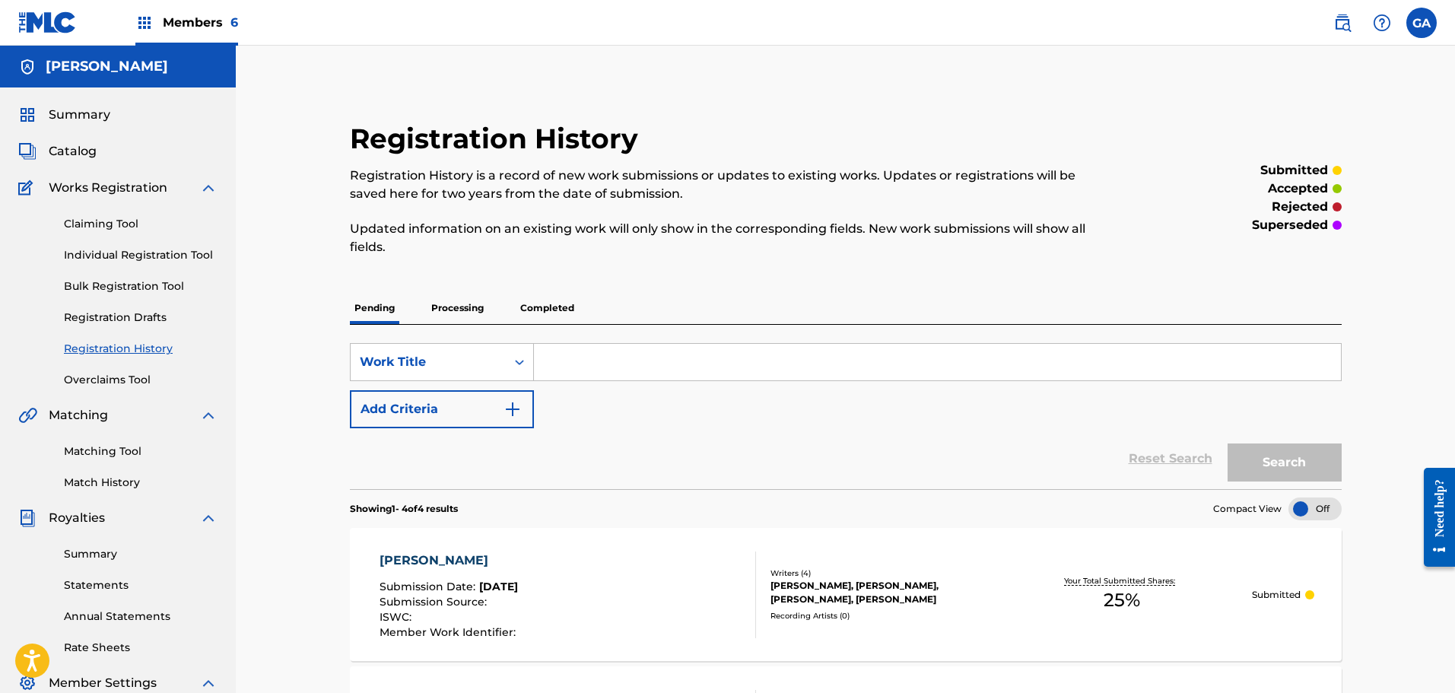
click at [78, 108] on span "Summary" at bounding box center [80, 115] width 62 height 18
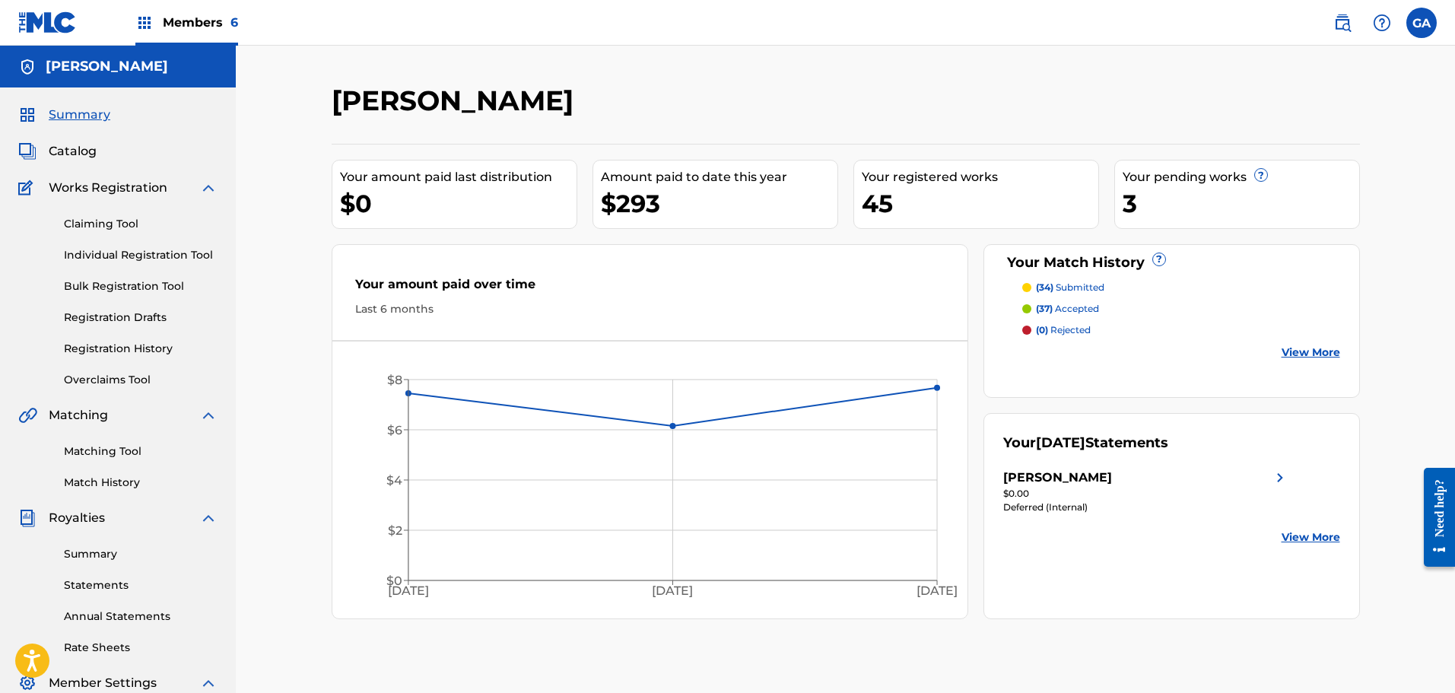
click at [199, 17] on span "Members 6" at bounding box center [200, 22] width 75 height 17
